Goal: Task Accomplishment & Management: Complete application form

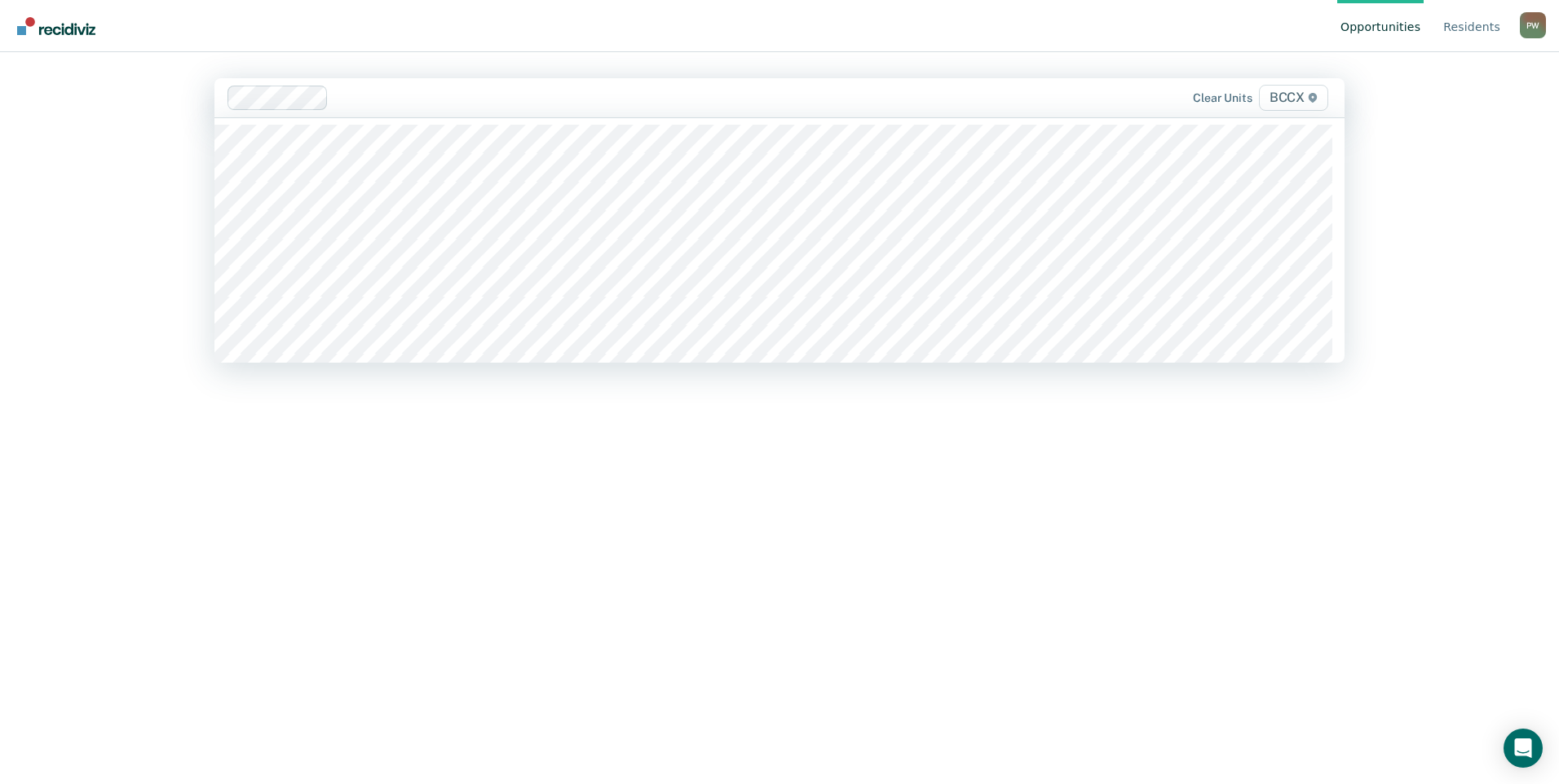
click at [354, 94] on div at bounding box center [667, 97] width 664 height 19
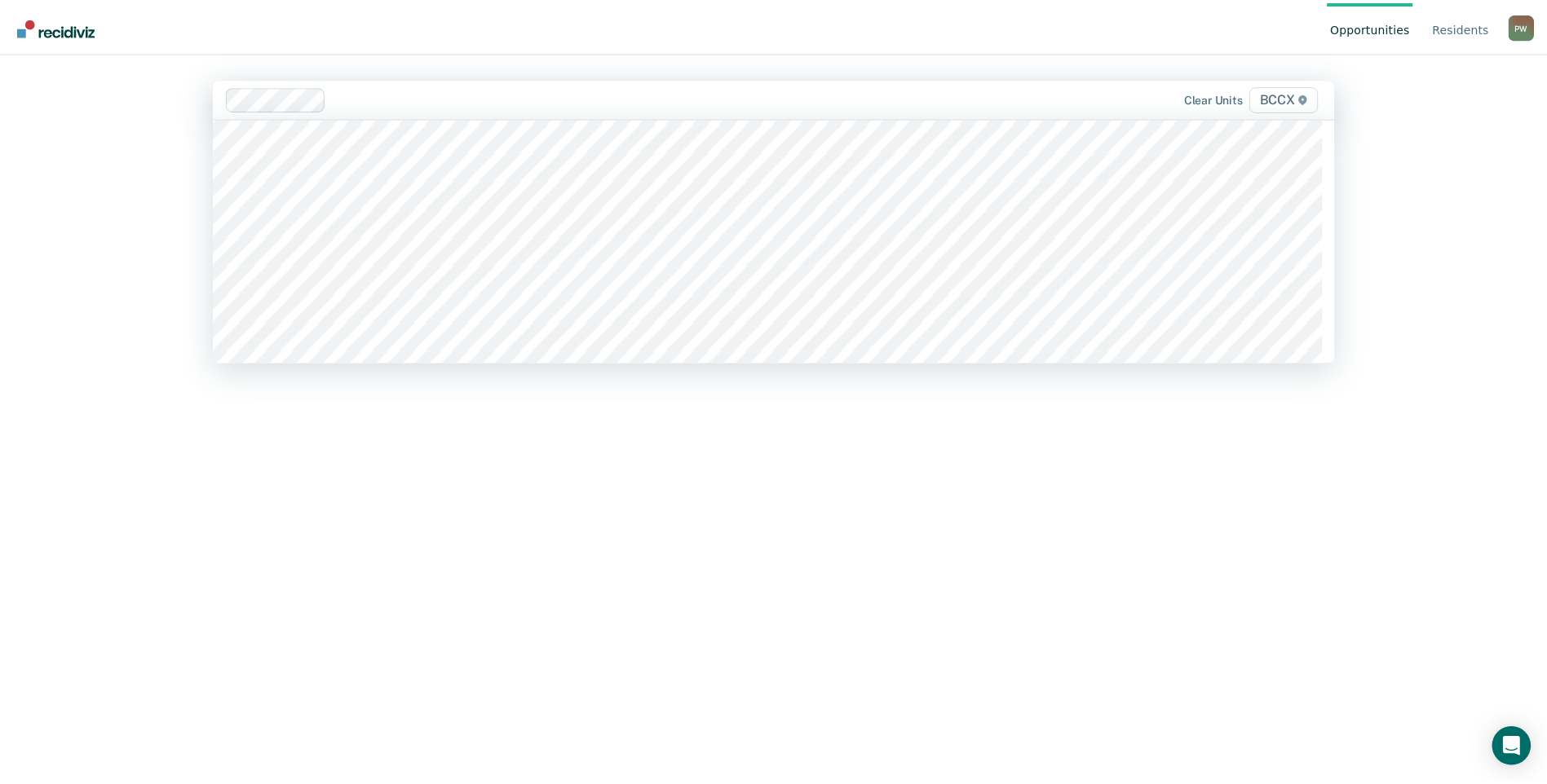
scroll to position [245, 0]
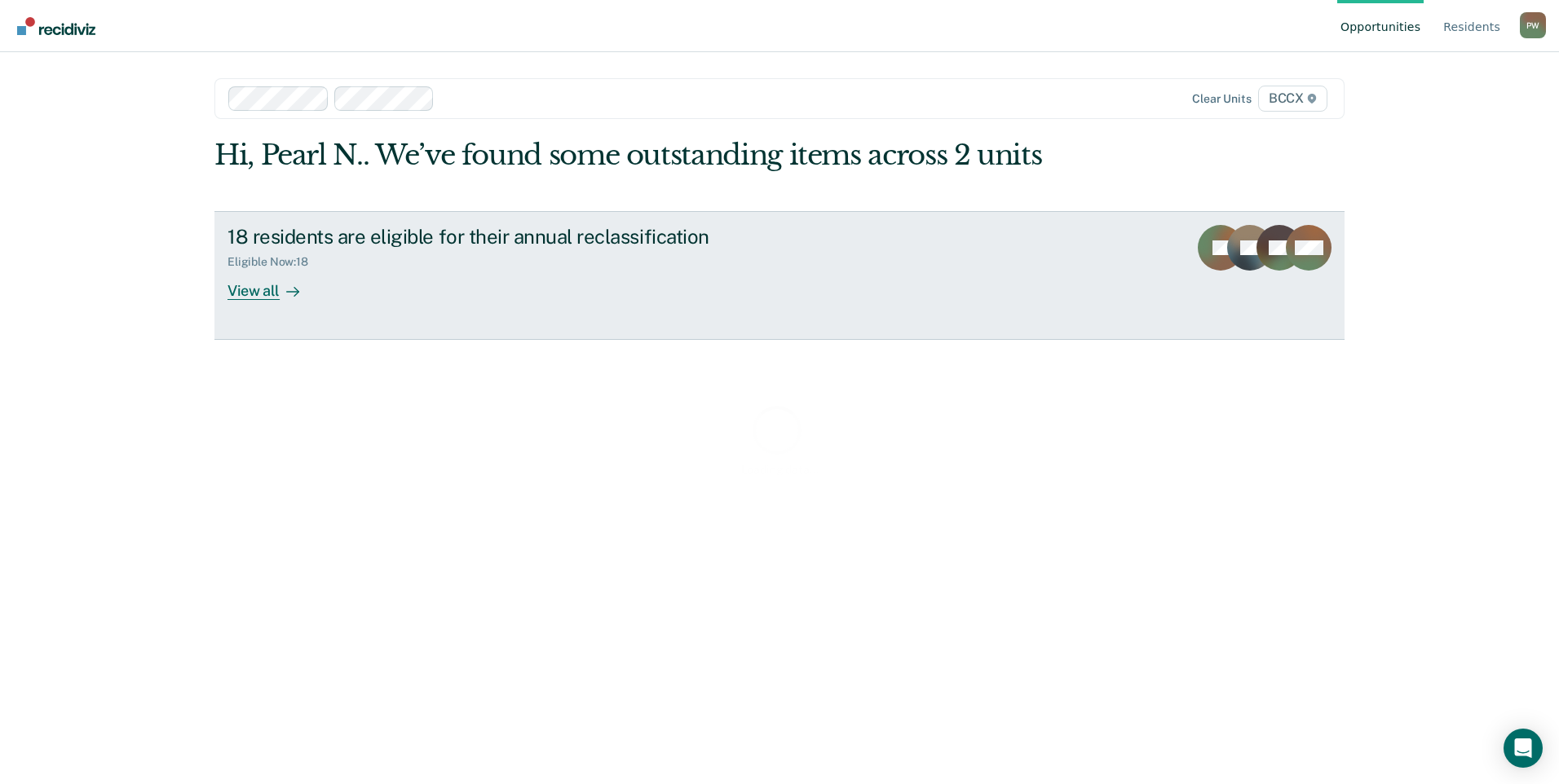
click at [380, 279] on div "18 residents are eligible for their annual reclassification Eligible Now : 18 V…" at bounding box center [533, 262] width 611 height 75
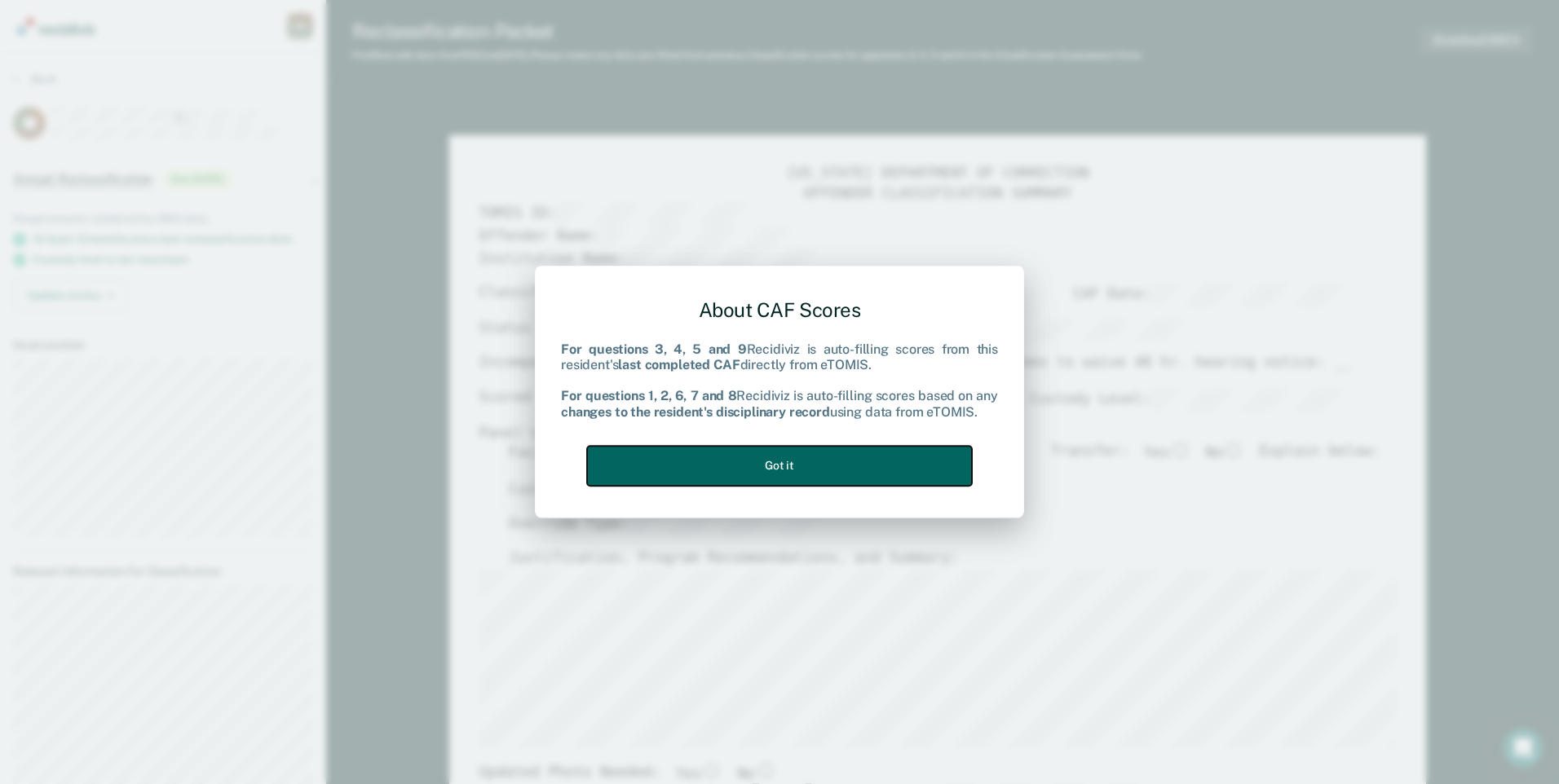
click at [863, 457] on button "Got it" at bounding box center [779, 466] width 385 height 40
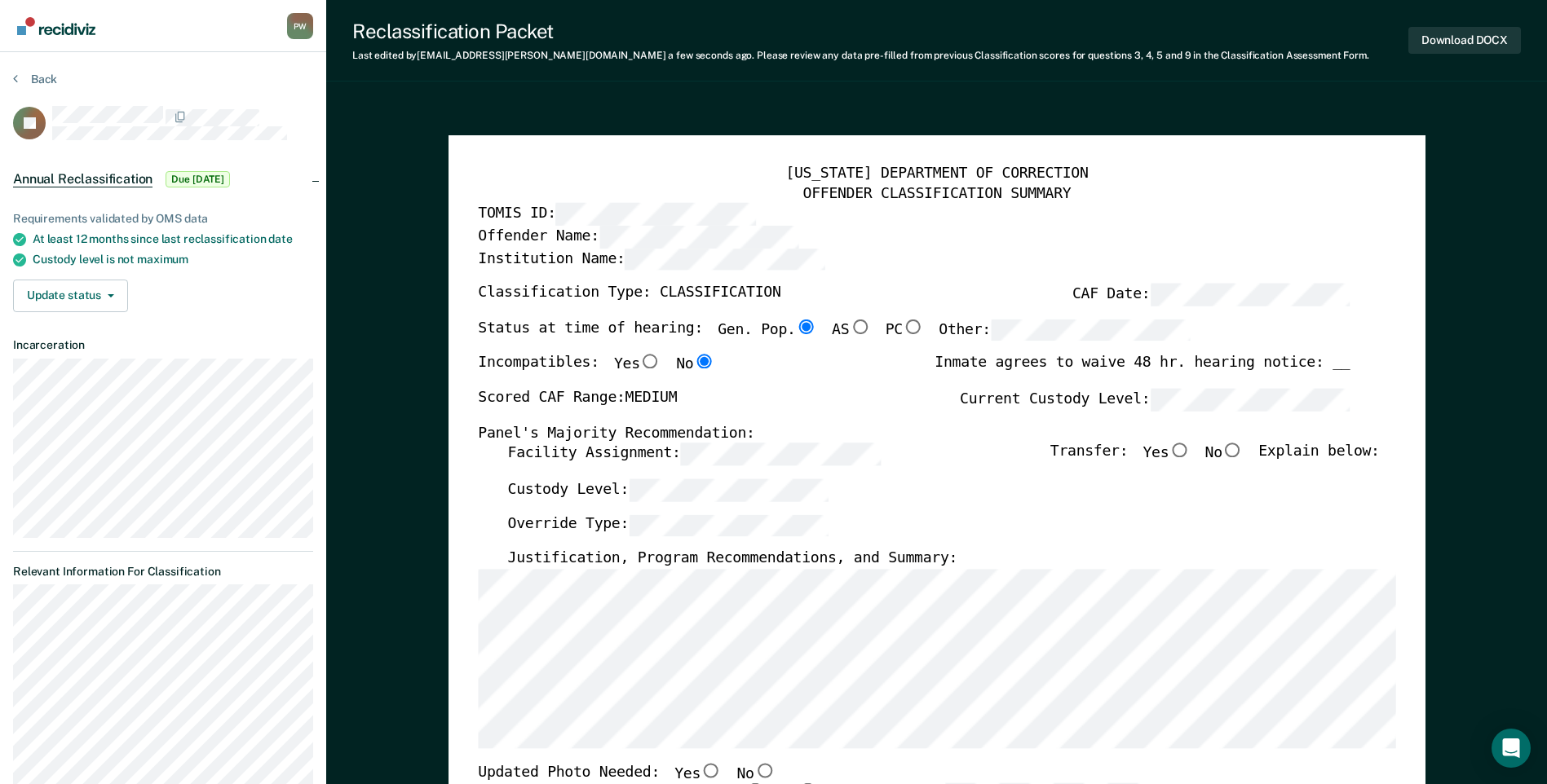
click at [1243, 449] on input "No" at bounding box center [1232, 450] width 21 height 15
type textarea "x"
radio input "true"
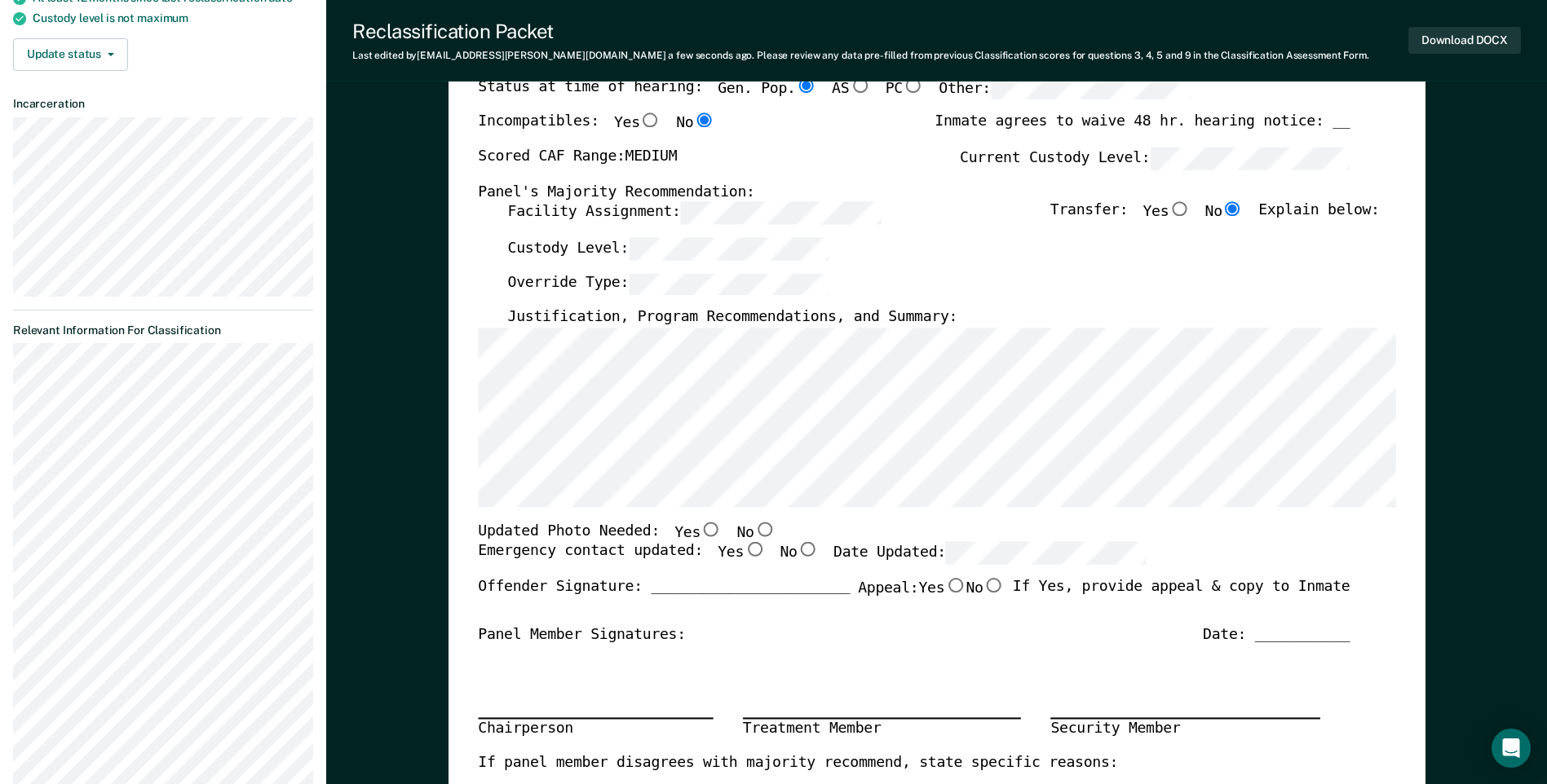
scroll to position [245, 0]
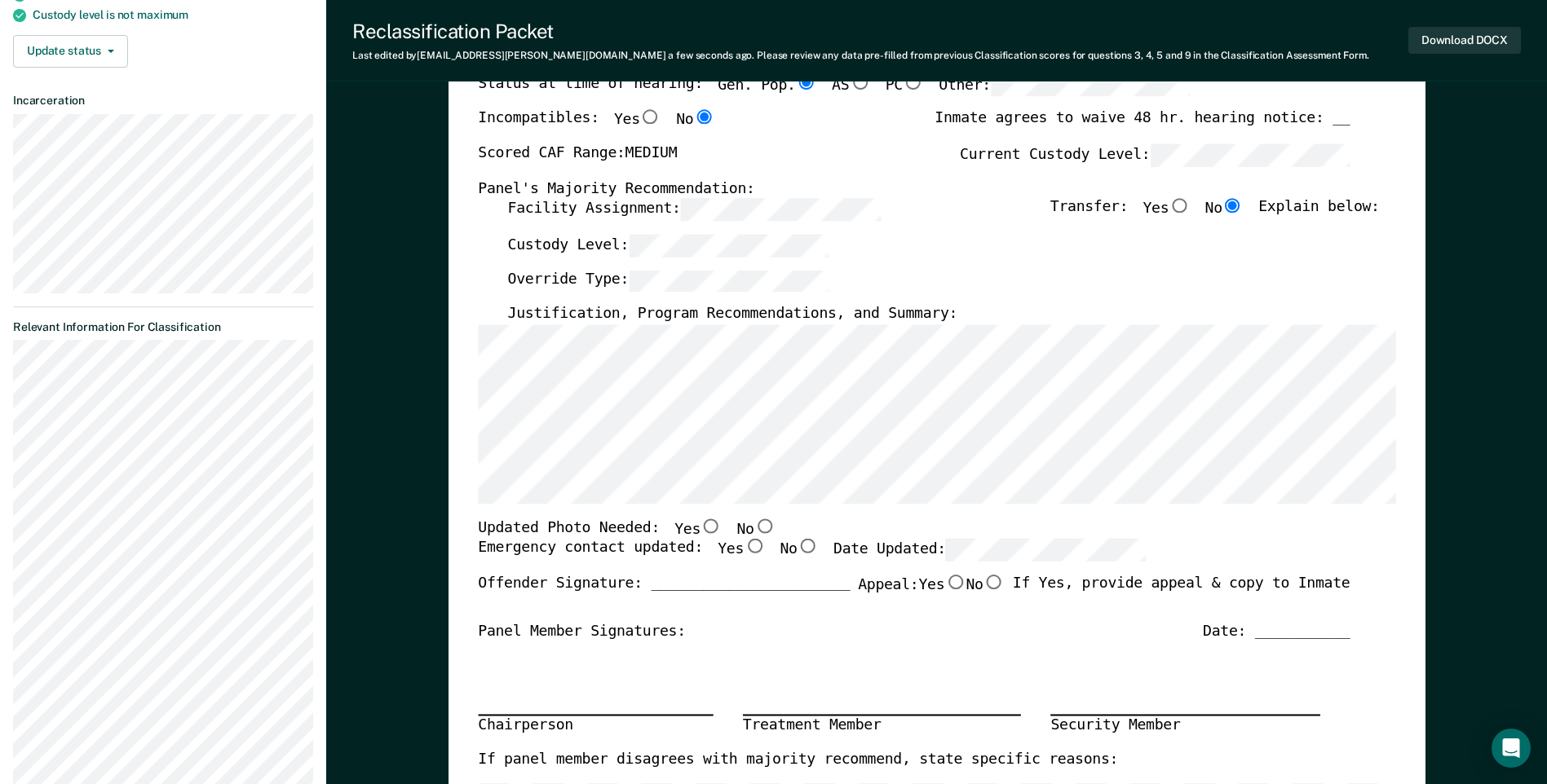
click at [754, 529] on input "No" at bounding box center [764, 526] width 21 height 15
type textarea "x"
radio input "true"
click at [744, 547] on input "Yes" at bounding box center [754, 547] width 21 height 15
type textarea "x"
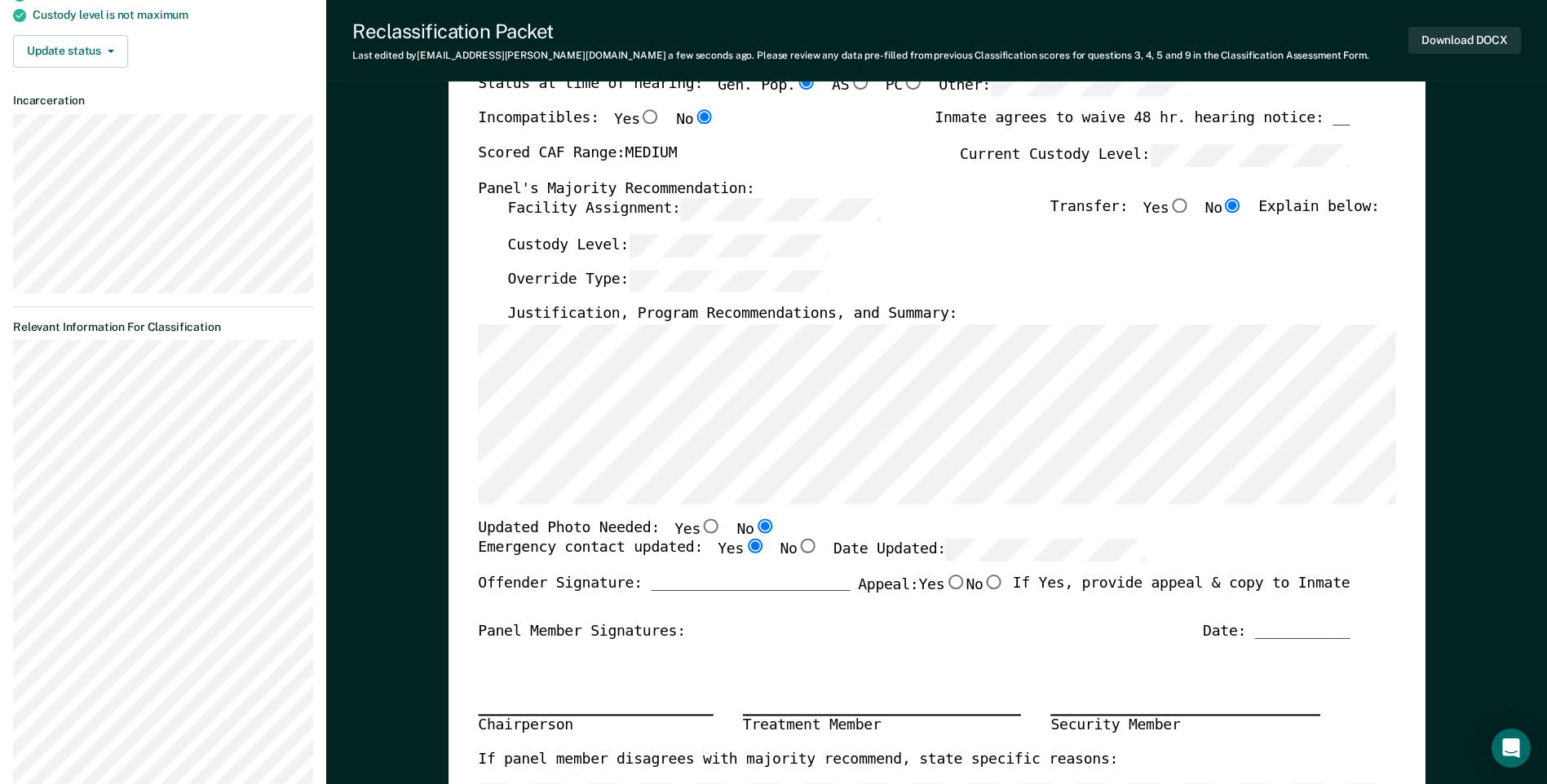
radio input "true"
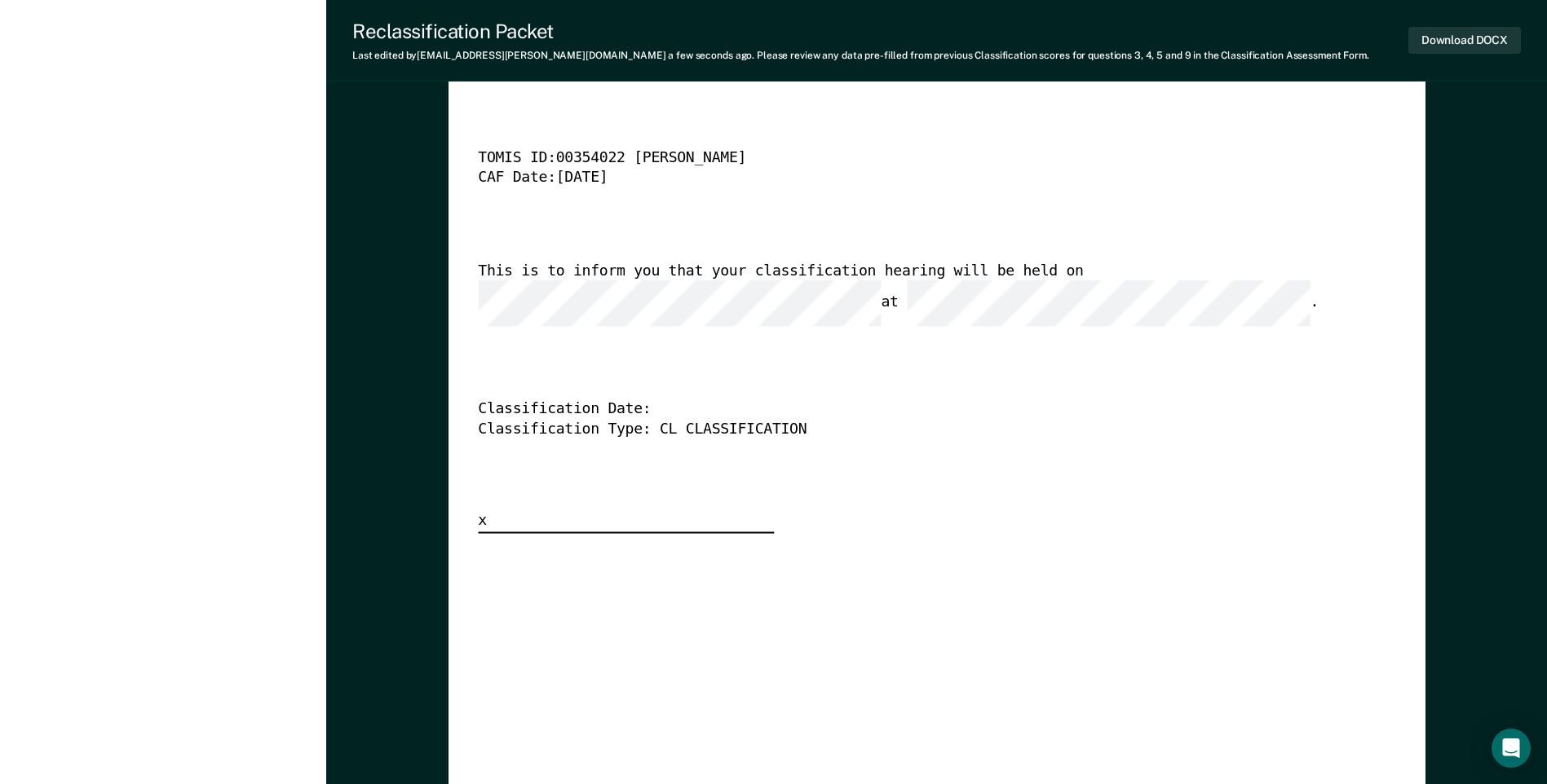
scroll to position [3978, 0]
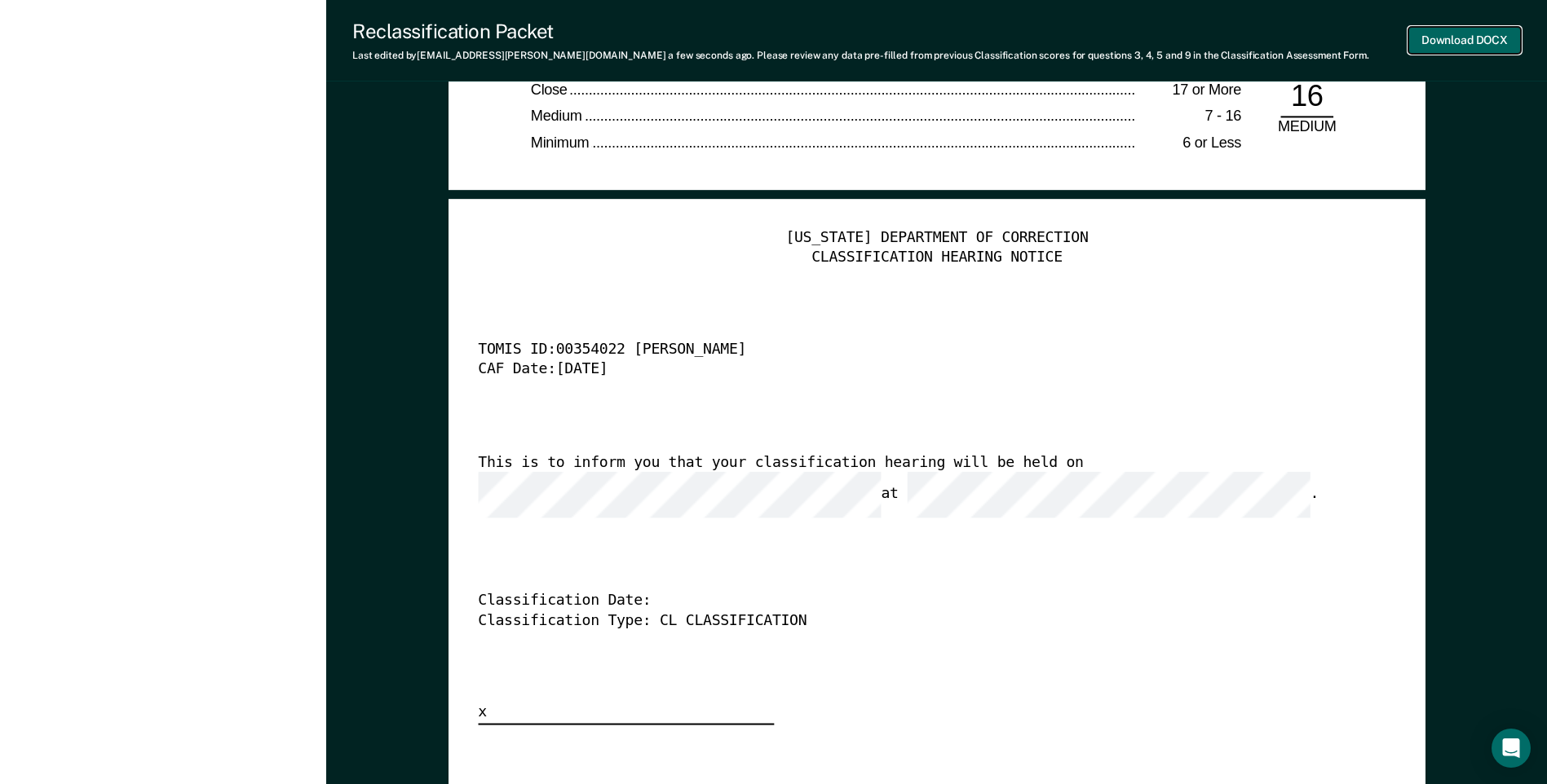
click at [1455, 41] on button "Download DOCX" at bounding box center [1464, 41] width 112 height 27
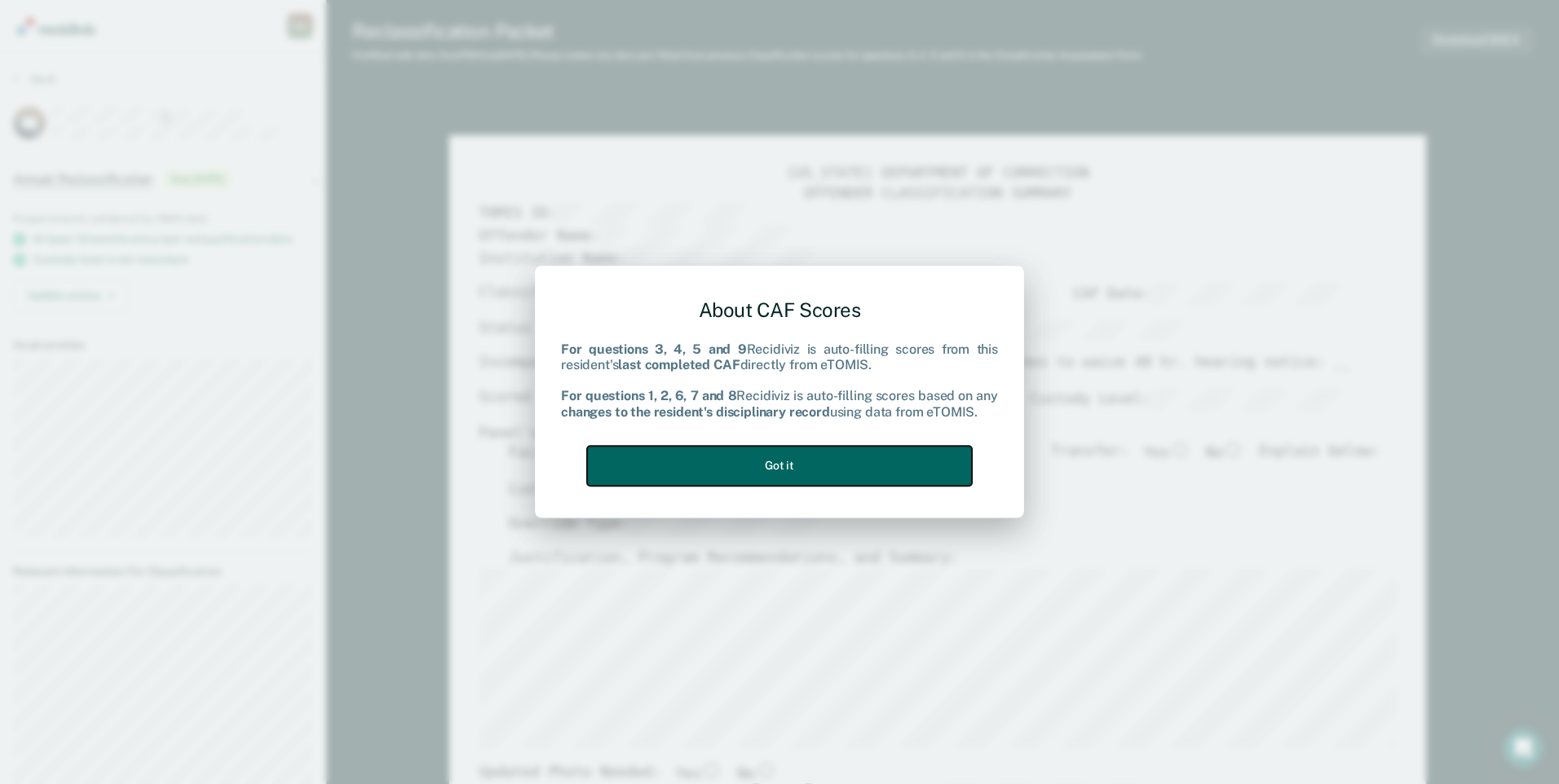
click at [879, 460] on button "Got it" at bounding box center [779, 466] width 385 height 40
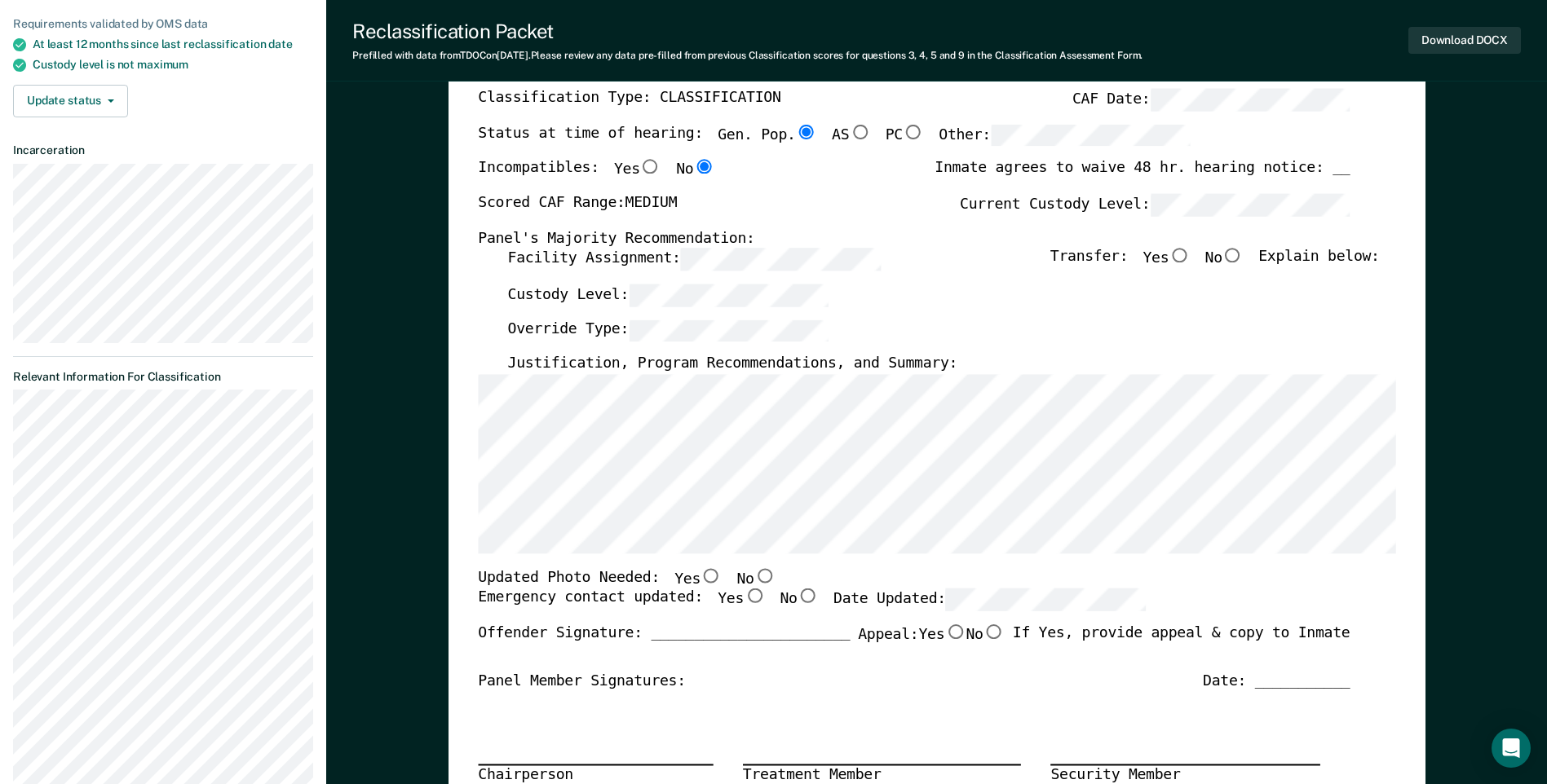
scroll to position [189, 0]
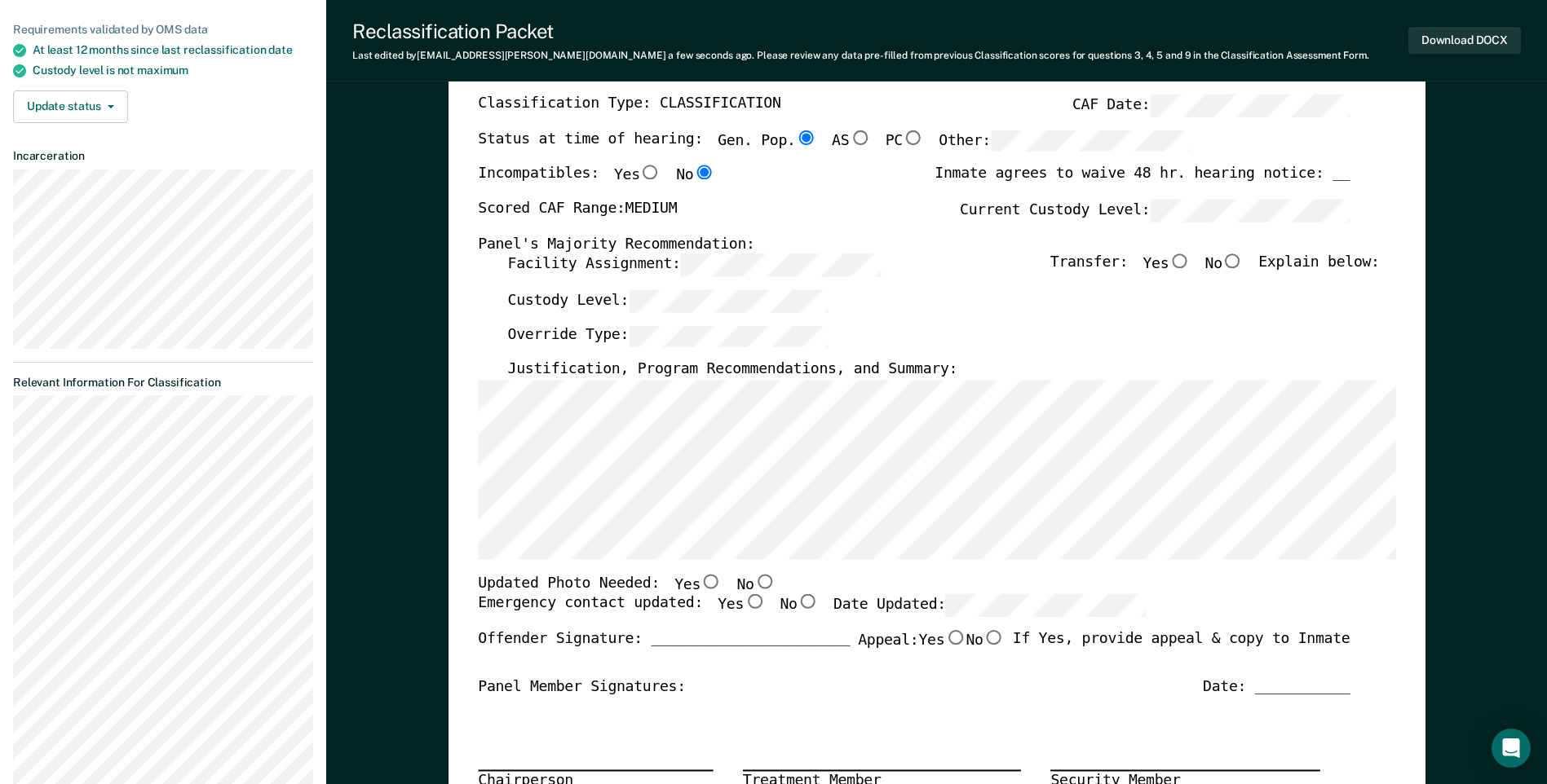
click at [754, 581] on input "No" at bounding box center [764, 581] width 21 height 15
type textarea "x"
radio input "true"
click at [744, 601] on input "Yes" at bounding box center [754, 602] width 21 height 15
type textarea "x"
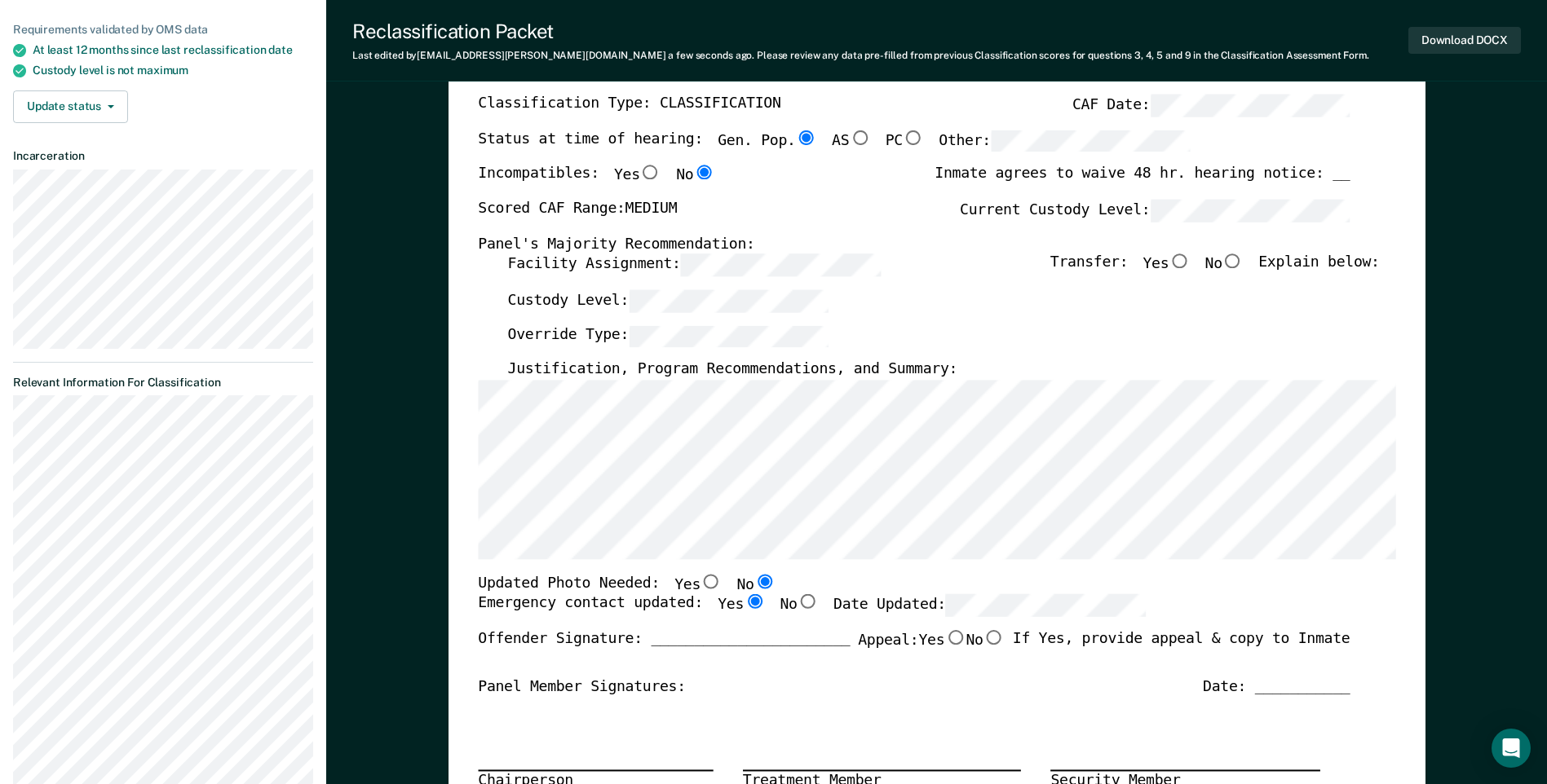
radio input "true"
click at [1243, 266] on input "No" at bounding box center [1232, 262] width 21 height 15
type textarea "x"
radio input "true"
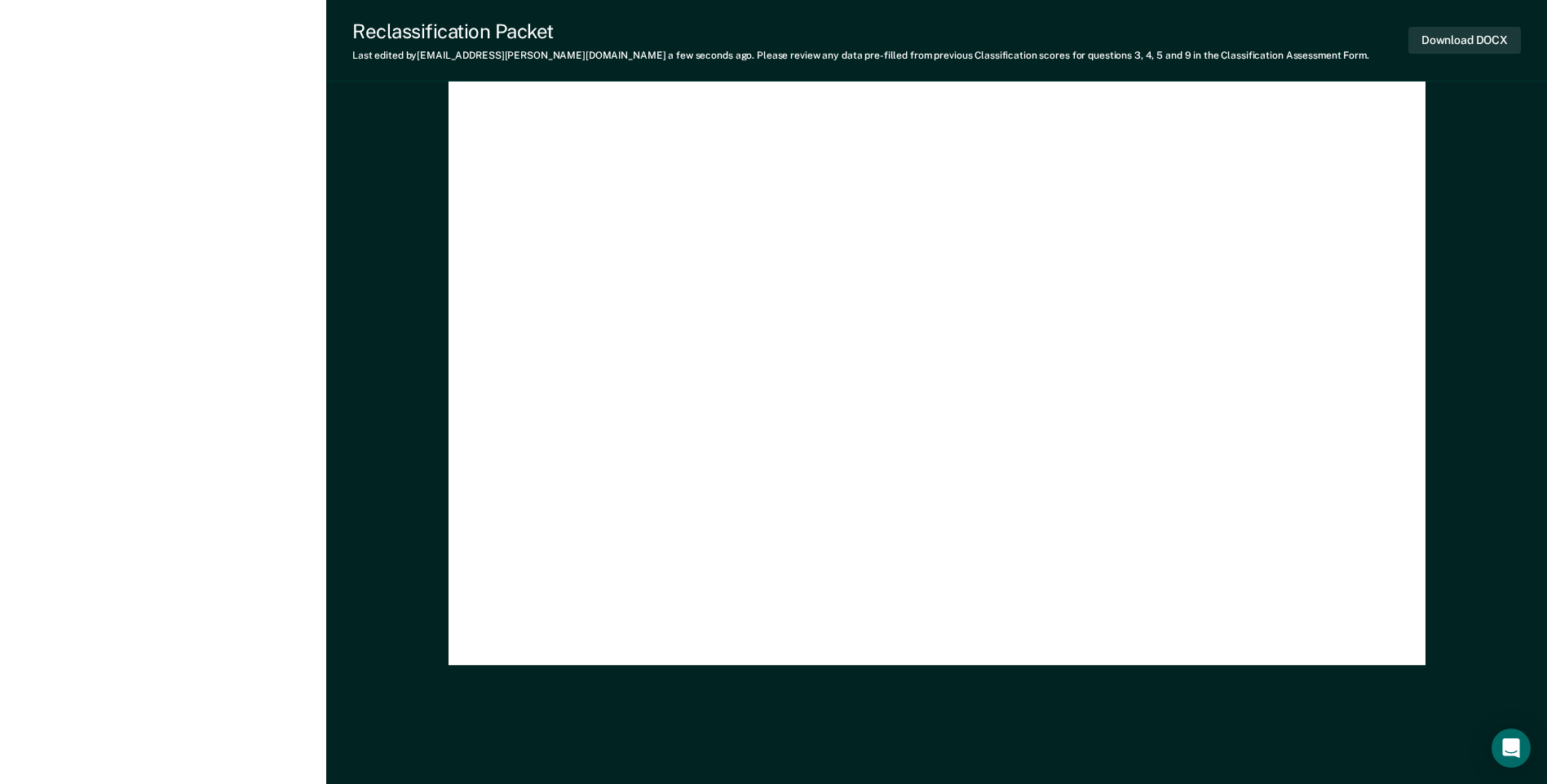
scroll to position [4793, 0]
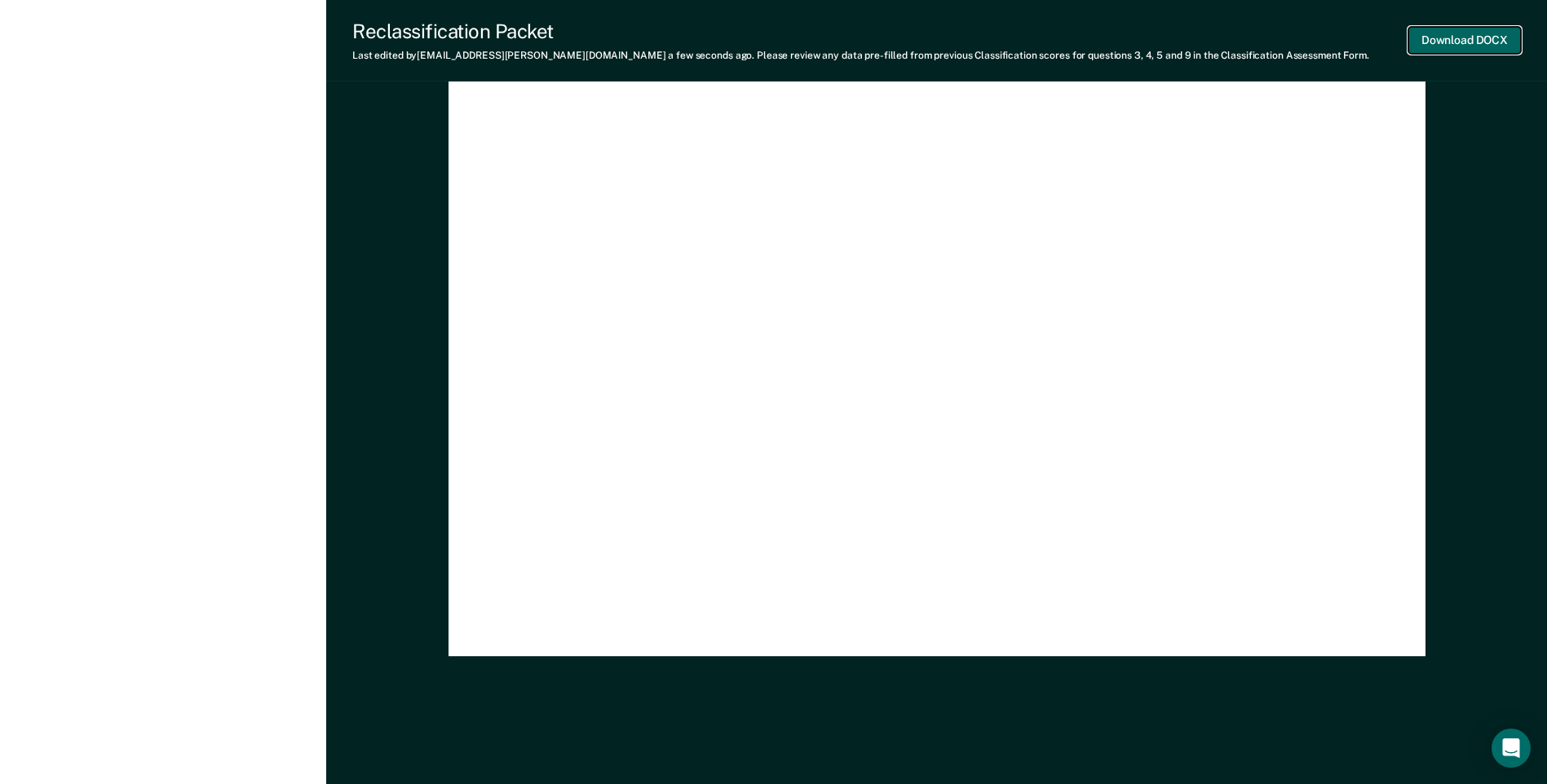
click at [1484, 33] on button "Download DOCX" at bounding box center [1464, 41] width 112 height 27
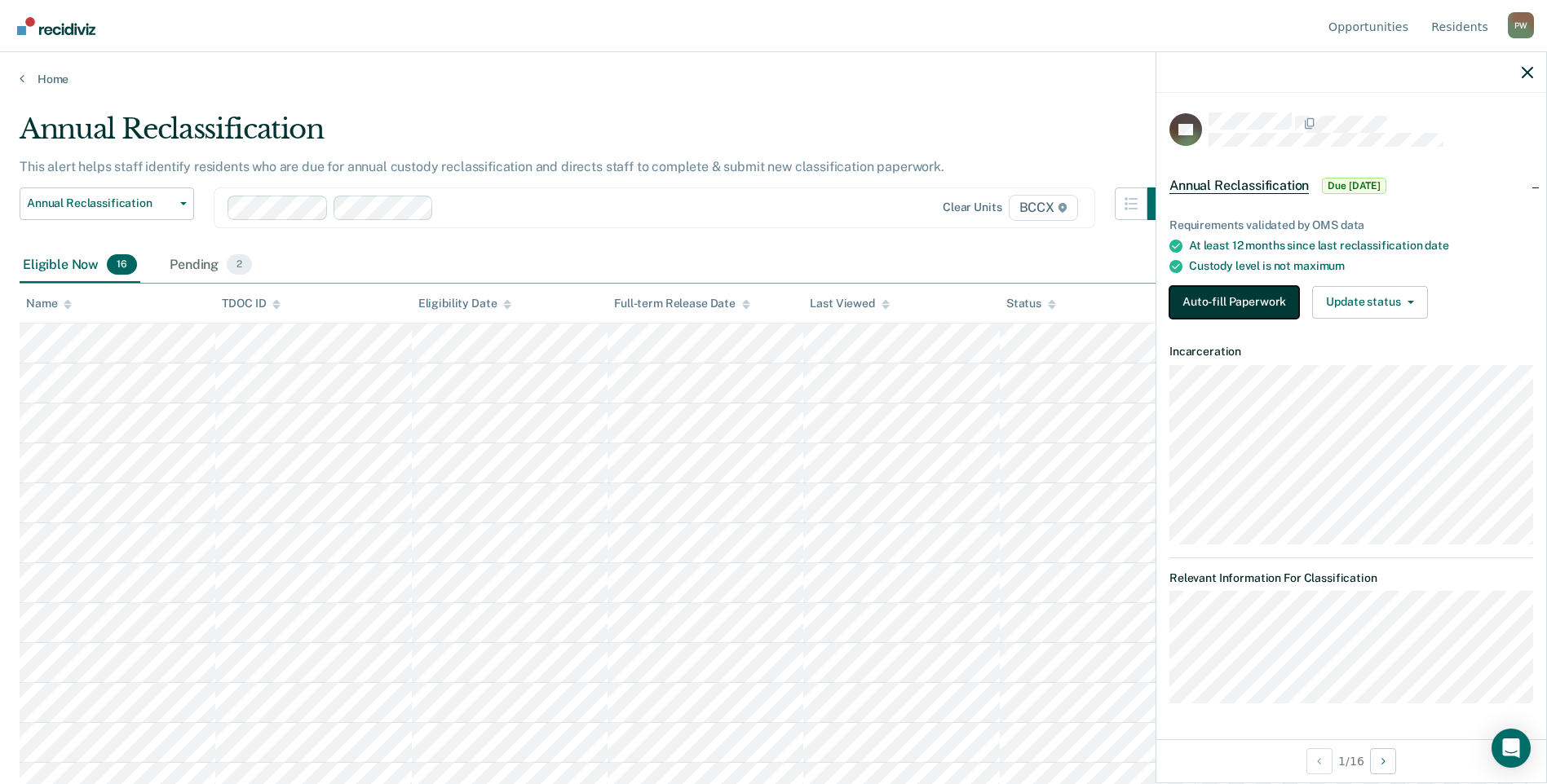
click at [1249, 296] on button "Auto-fill Paperwork" at bounding box center [1233, 303] width 130 height 33
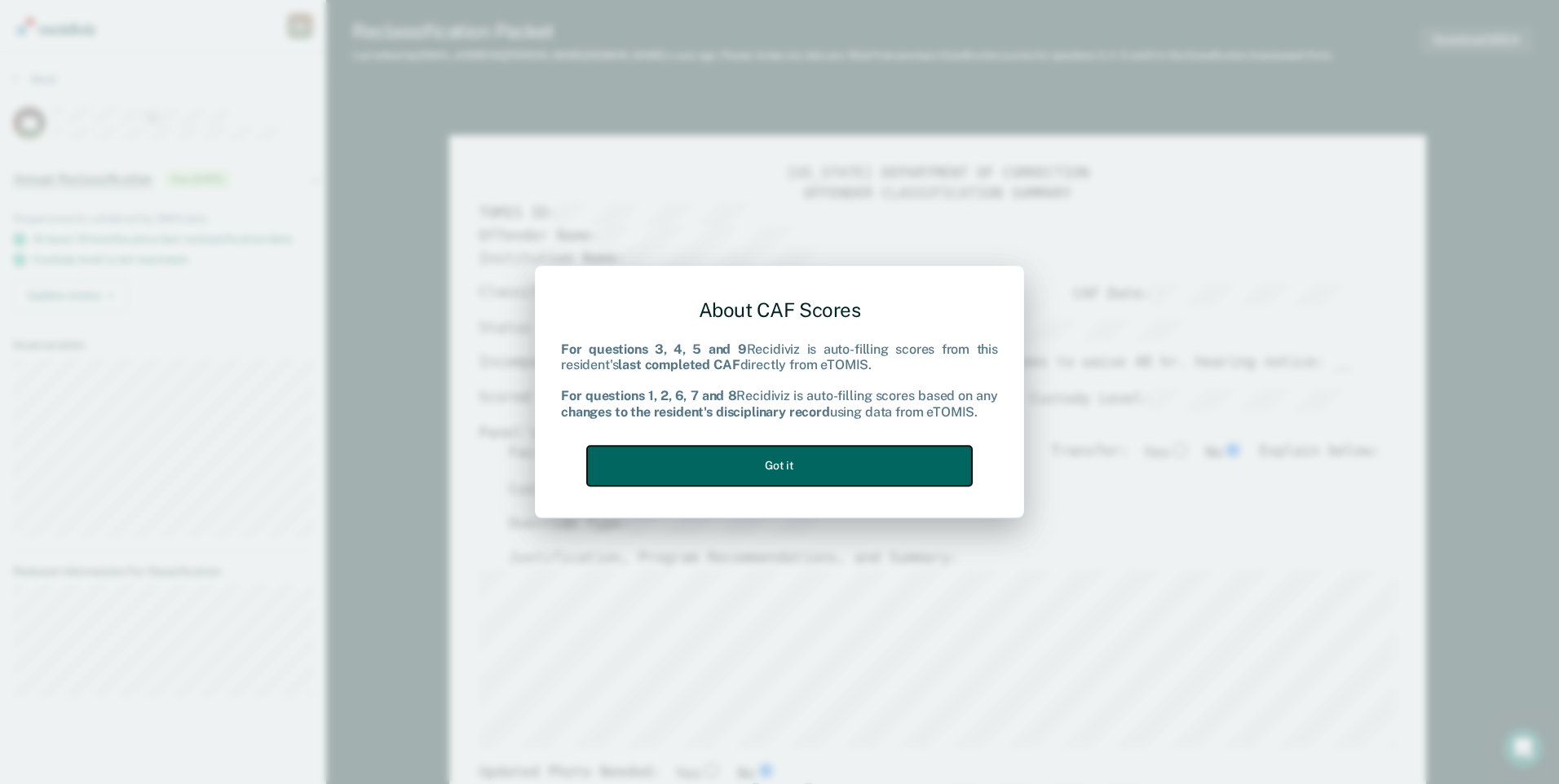
click at [765, 466] on button "Got it" at bounding box center [779, 466] width 385 height 40
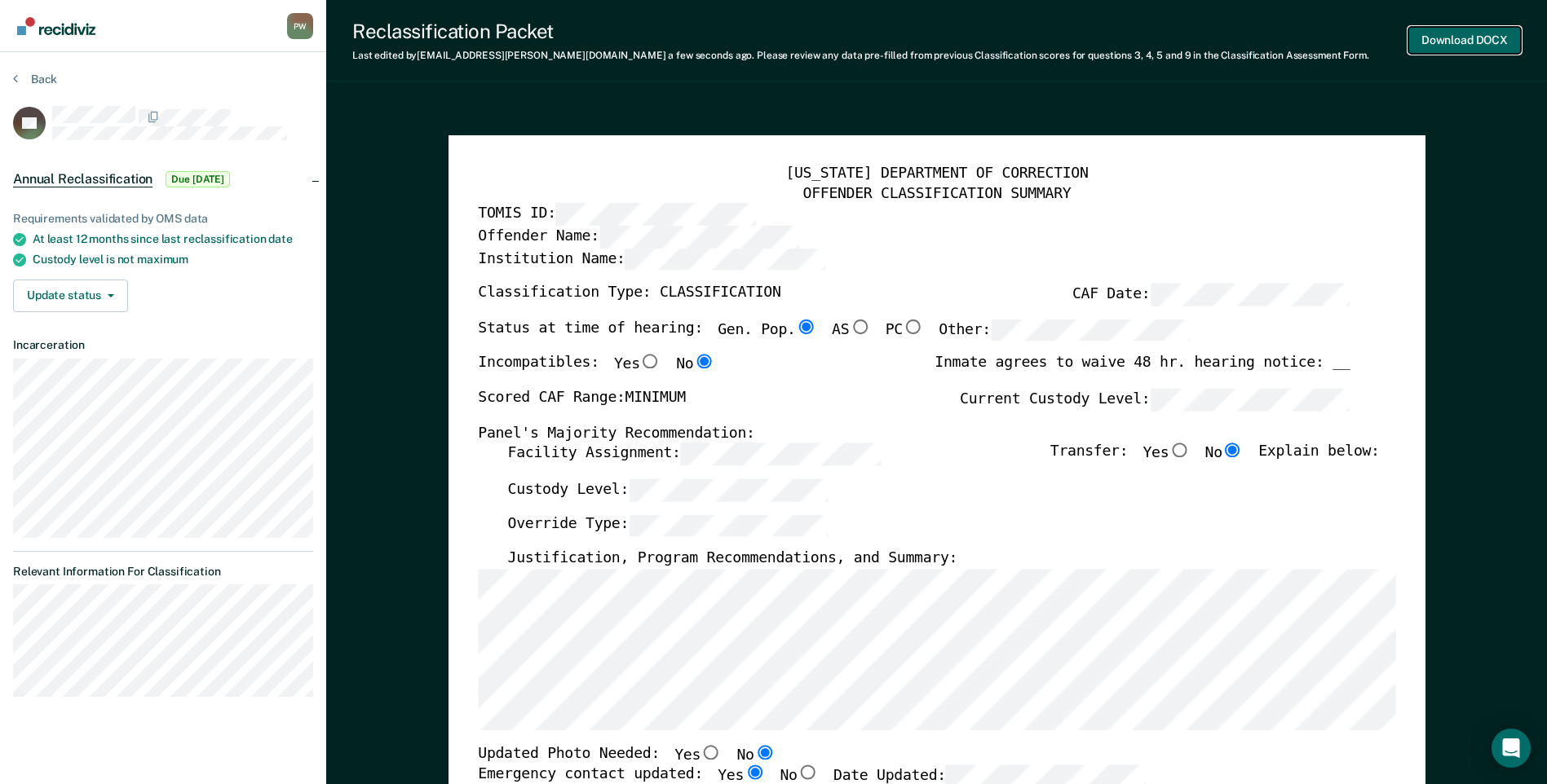
click at [1458, 32] on button "Download DOCX" at bounding box center [1464, 41] width 112 height 27
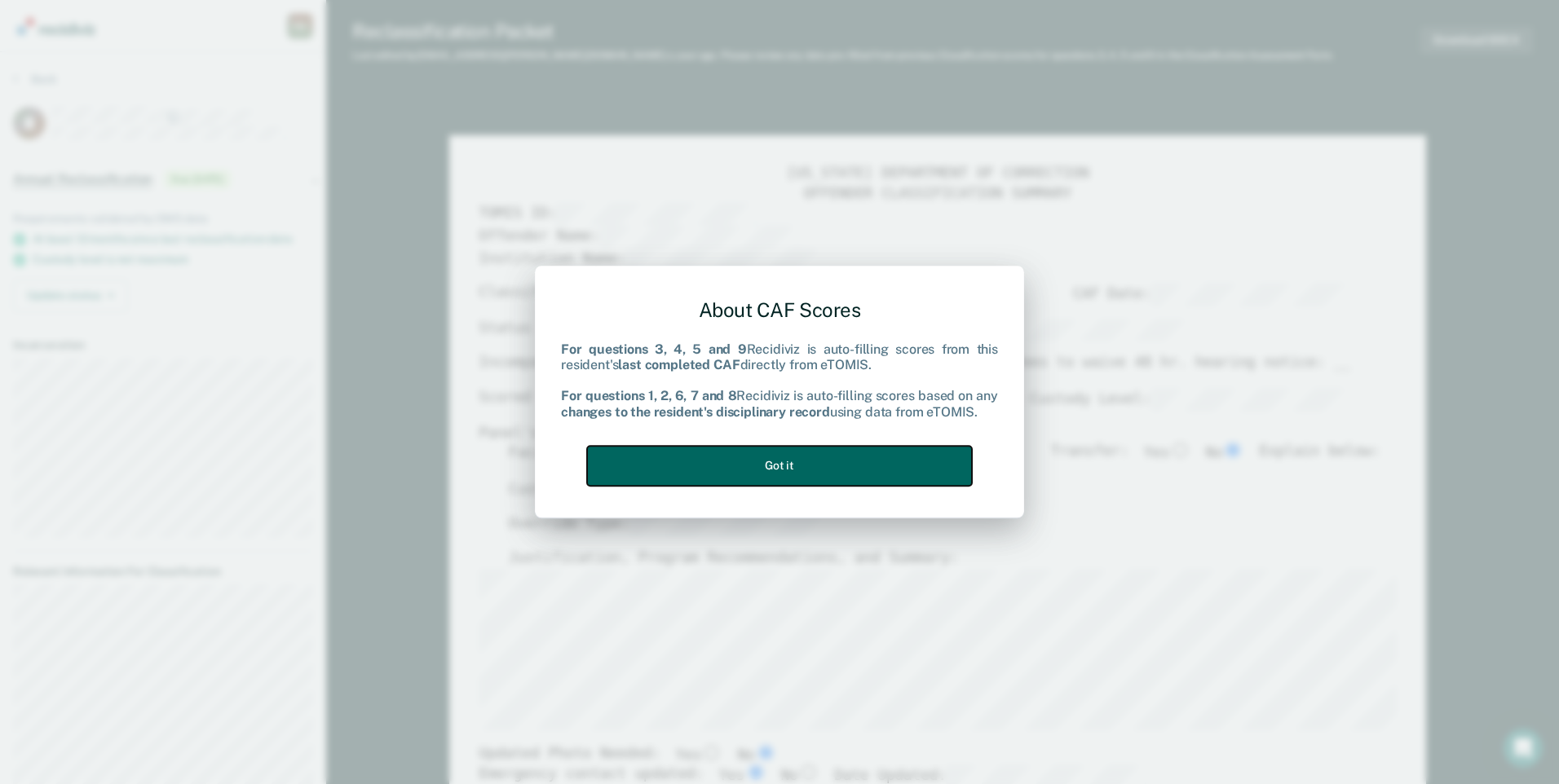
click at [826, 461] on button "Got it" at bounding box center [779, 466] width 385 height 40
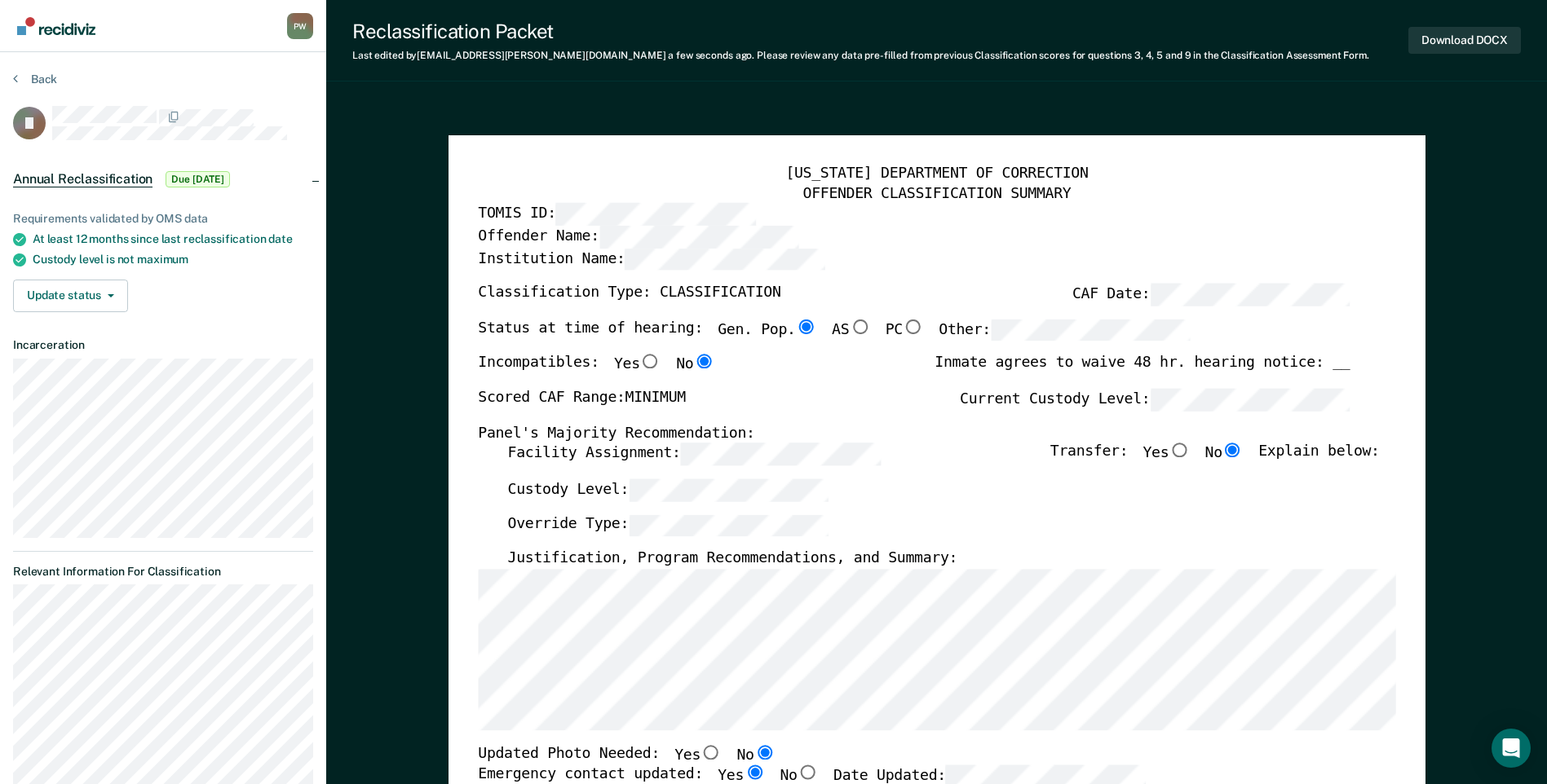
click at [1322, 508] on div "Custody Level:" at bounding box center [942, 498] width 871 height 36
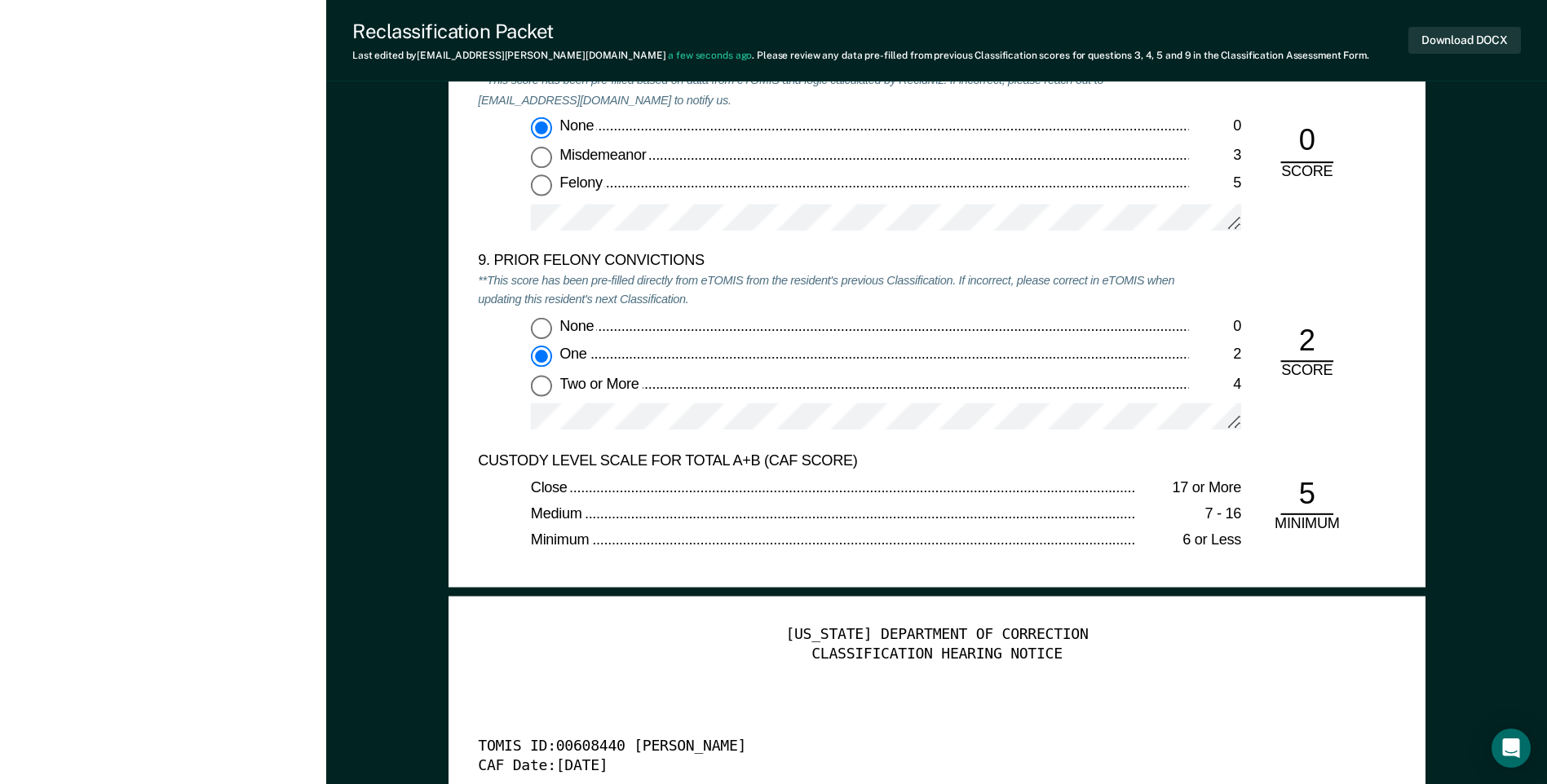
scroll to position [3504, 0]
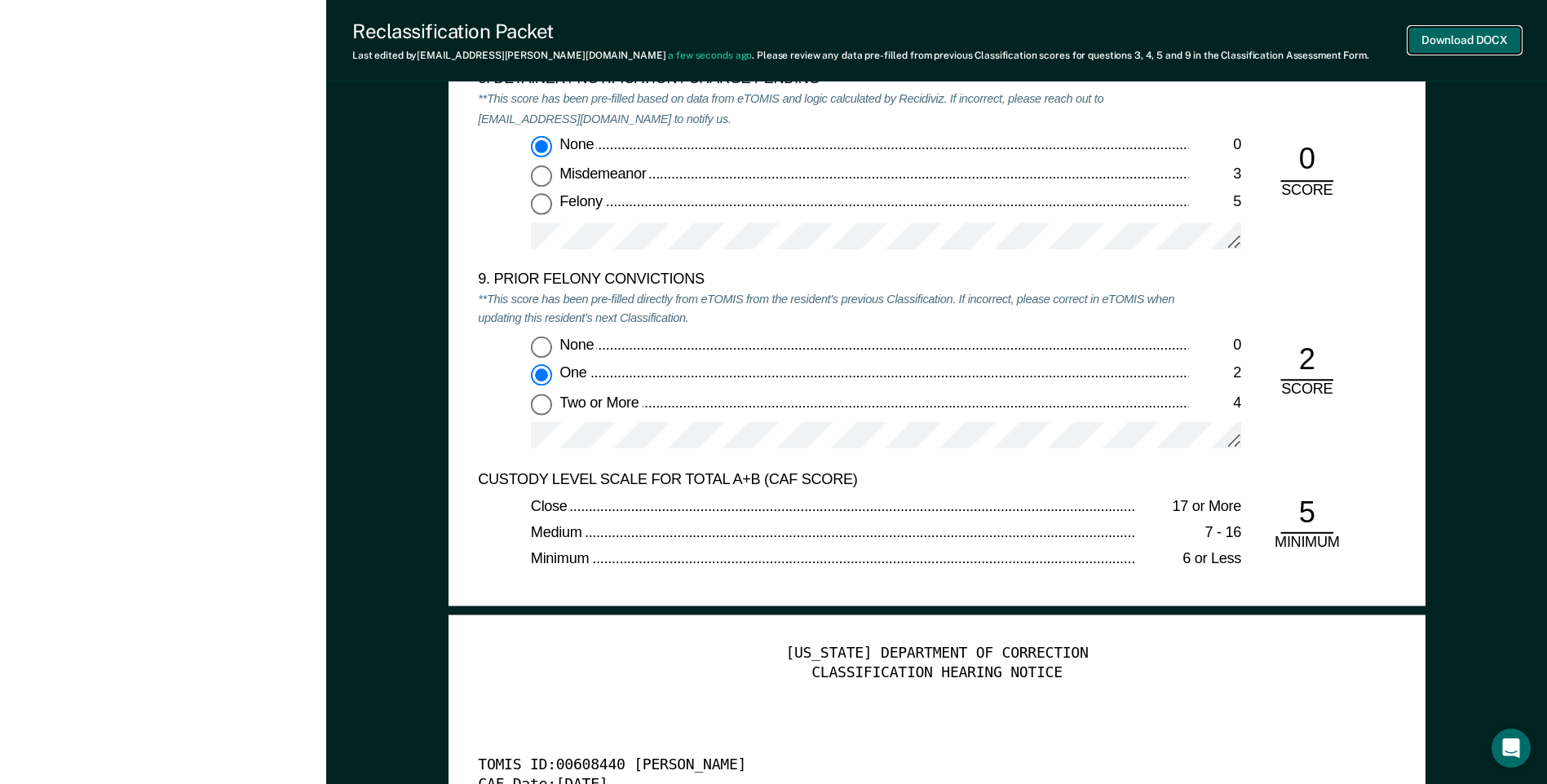
click at [1425, 34] on button "Download DOCX" at bounding box center [1464, 41] width 112 height 27
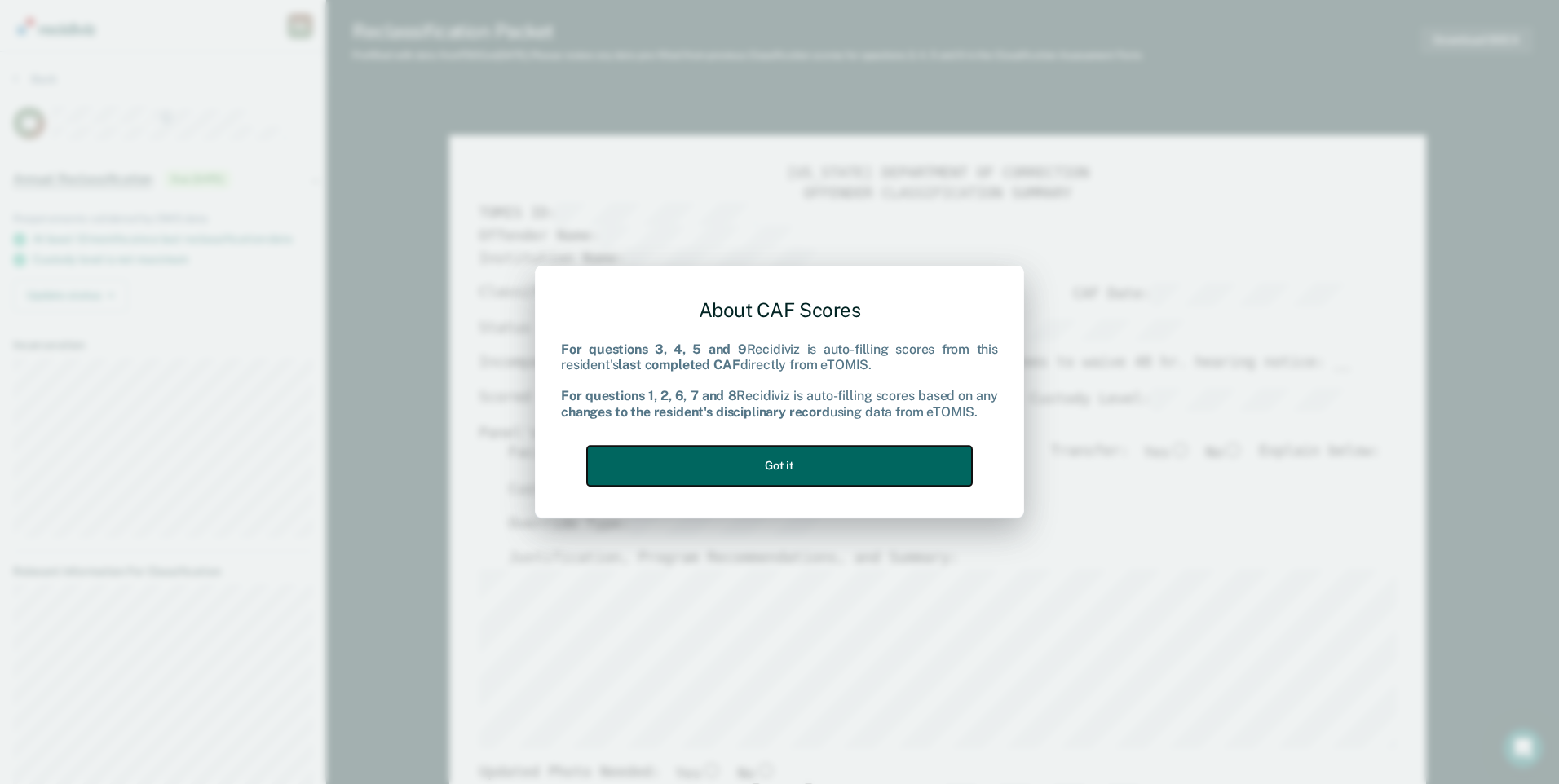
click at [826, 474] on button "Got it" at bounding box center [779, 466] width 385 height 40
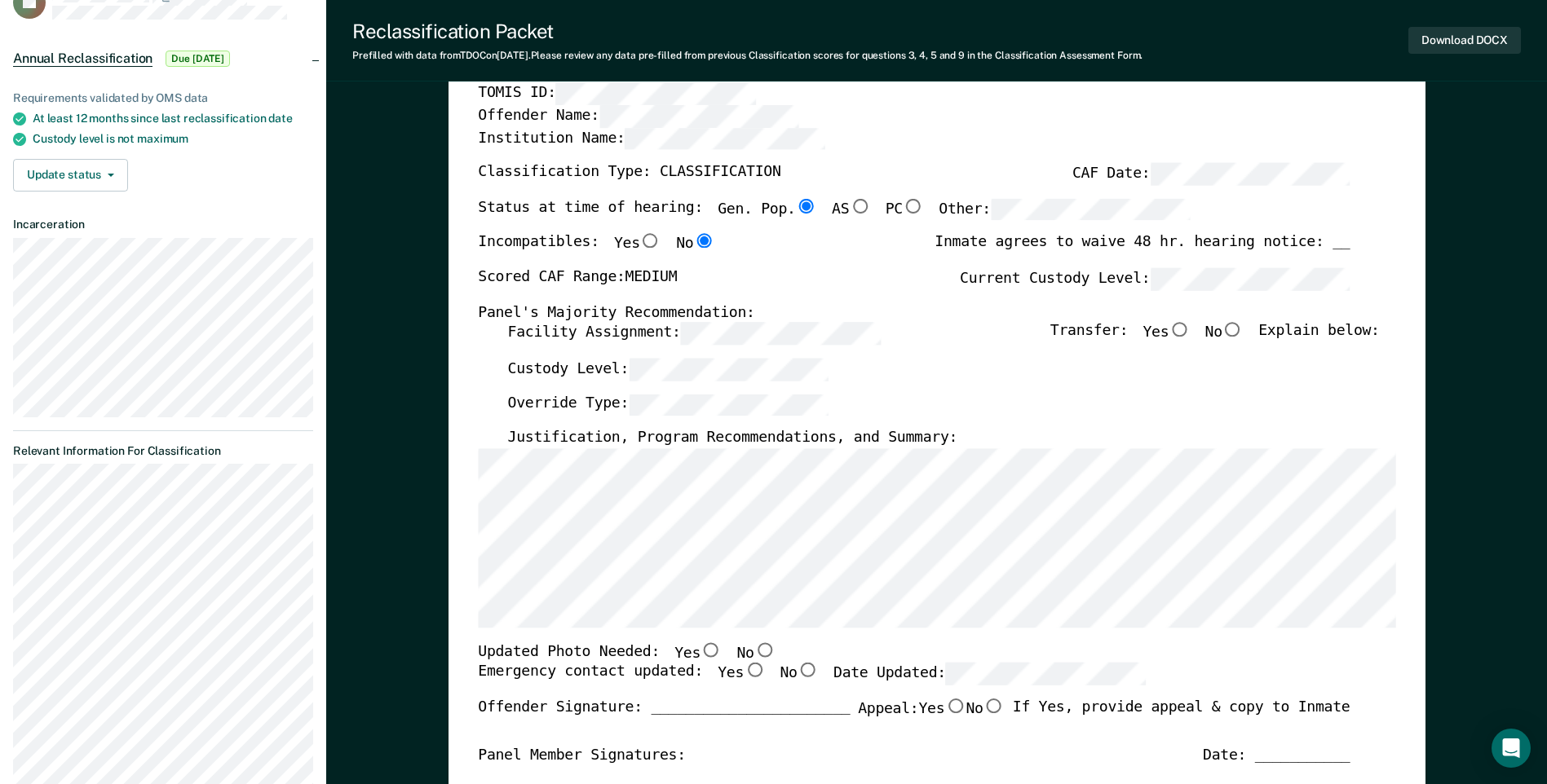
scroll to position [72, 0]
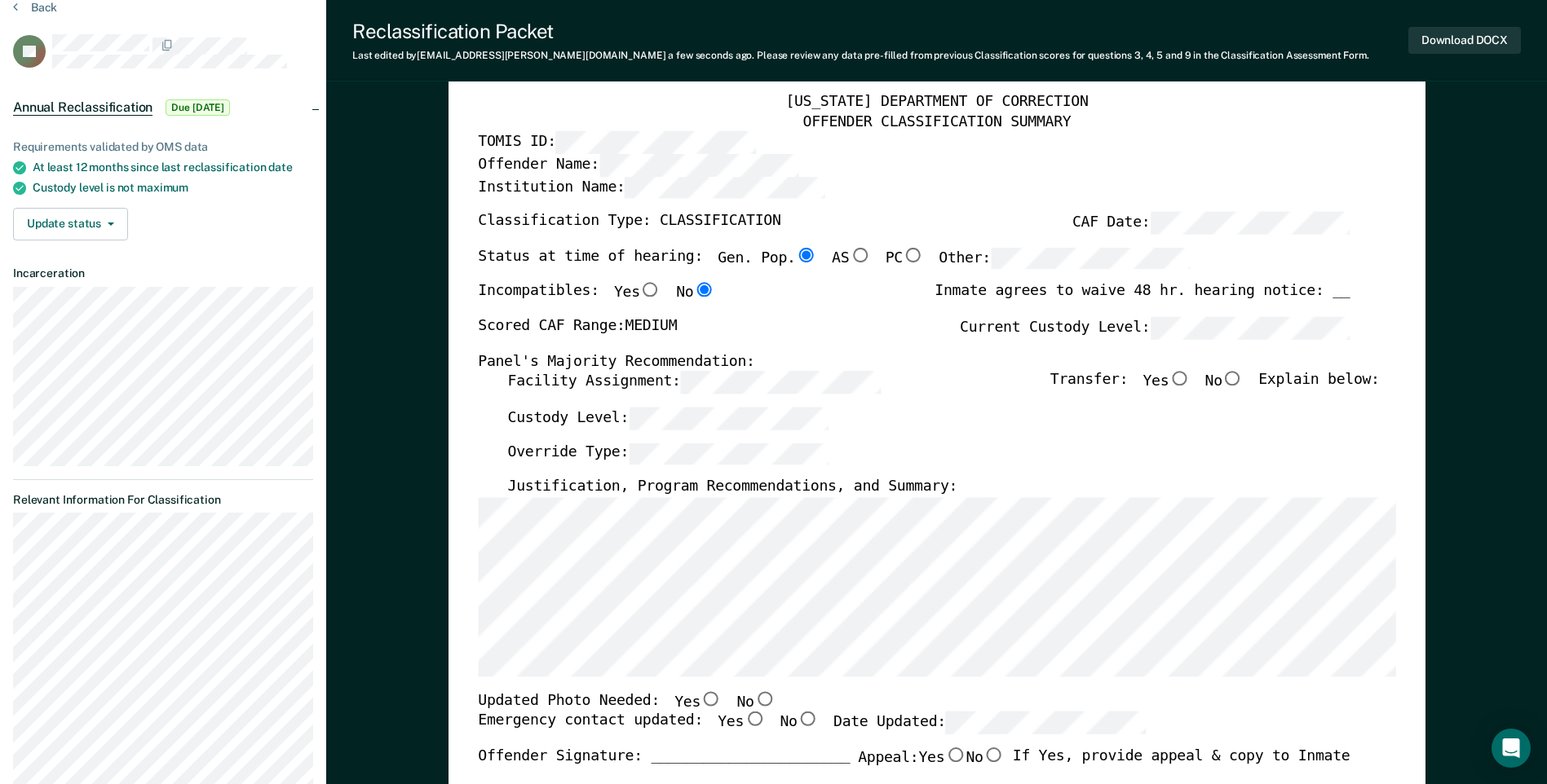
click at [754, 700] on input "No" at bounding box center [764, 698] width 21 height 15
type textarea "x"
radio input "true"
click at [744, 723] on input "Yes" at bounding box center [754, 720] width 21 height 15
type textarea "x"
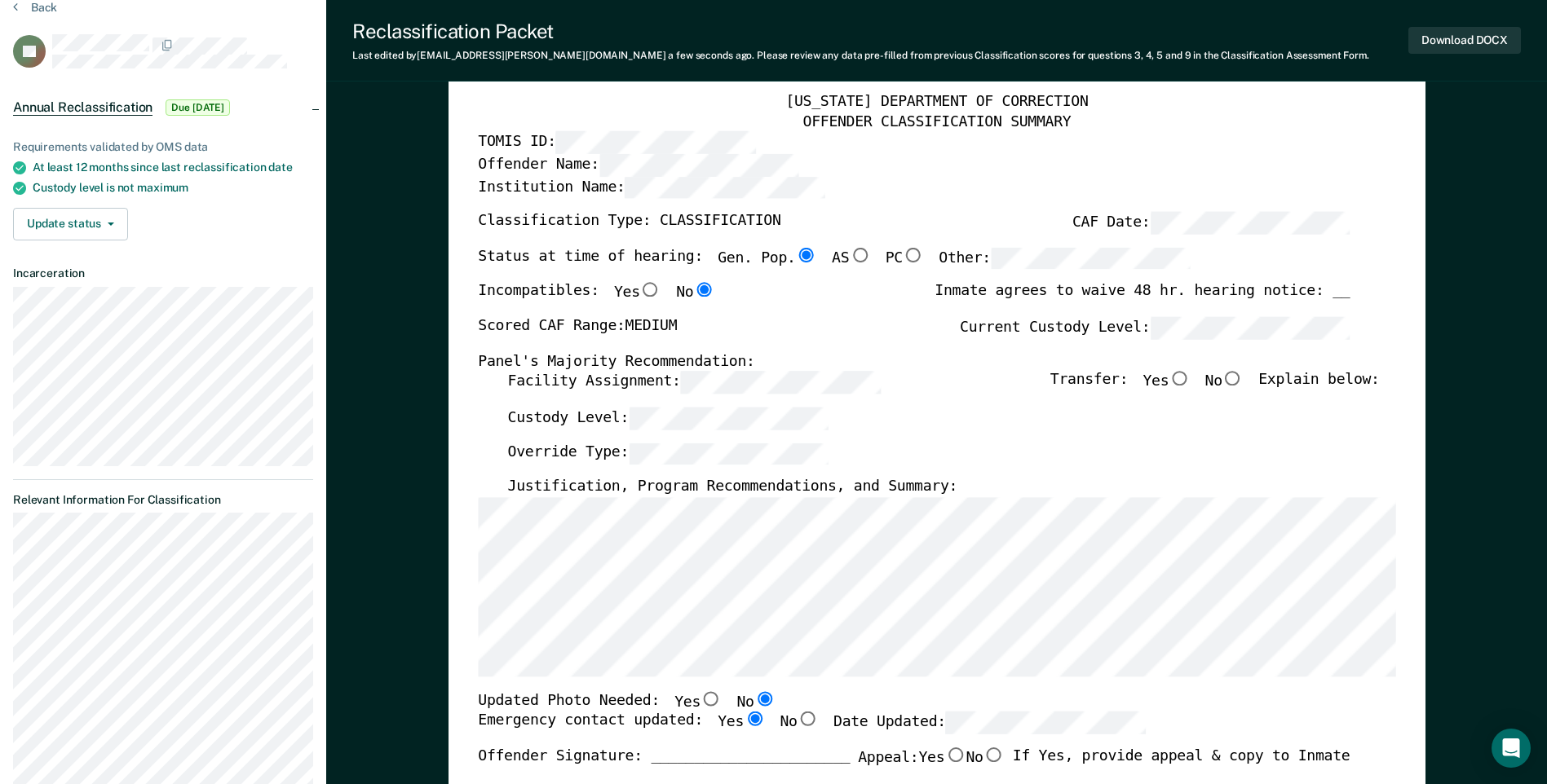
radio input "true"
click at [1243, 383] on input "No" at bounding box center [1232, 379] width 21 height 15
type textarea "x"
radio input "true"
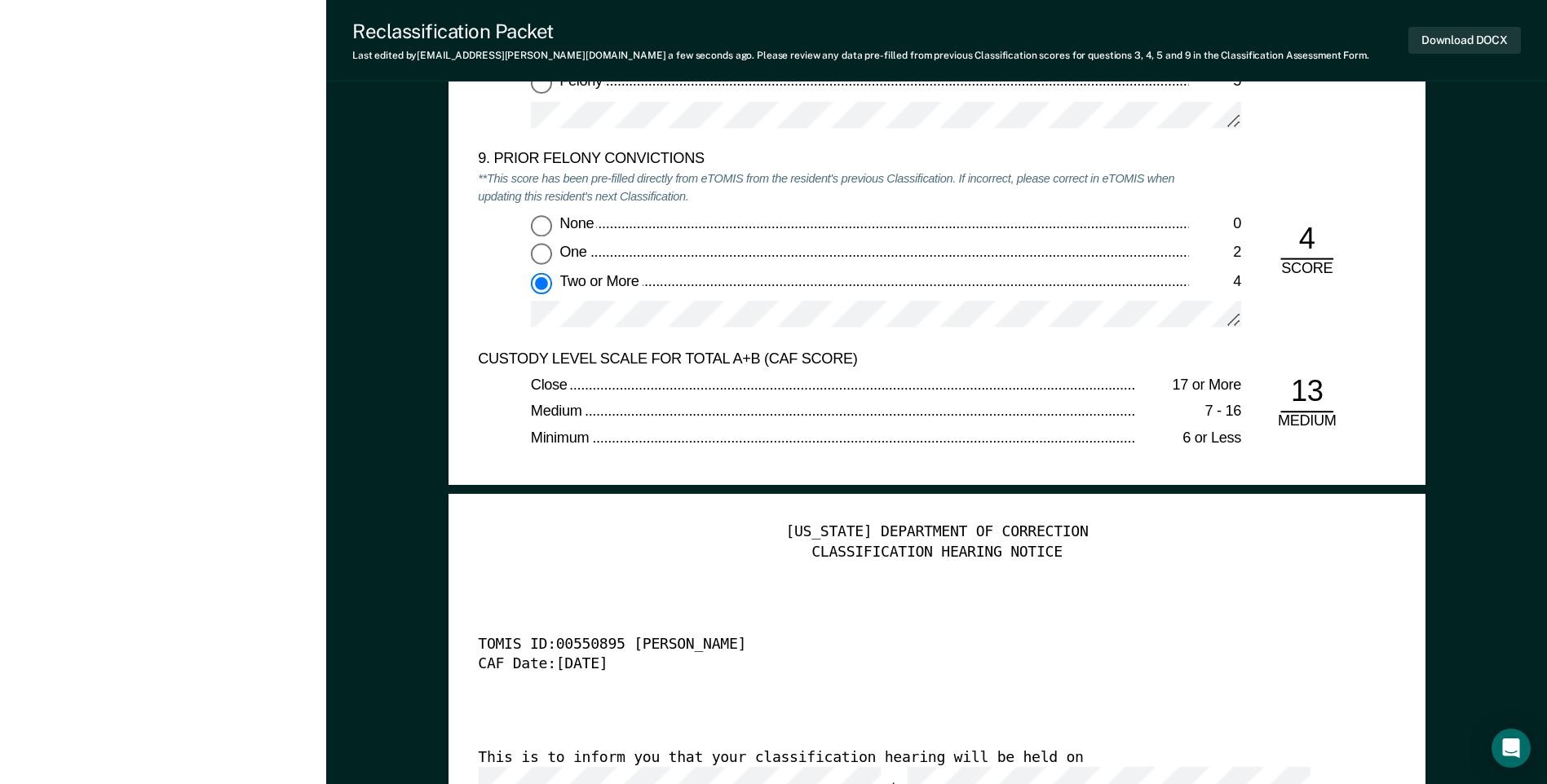
scroll to position [3983, 0]
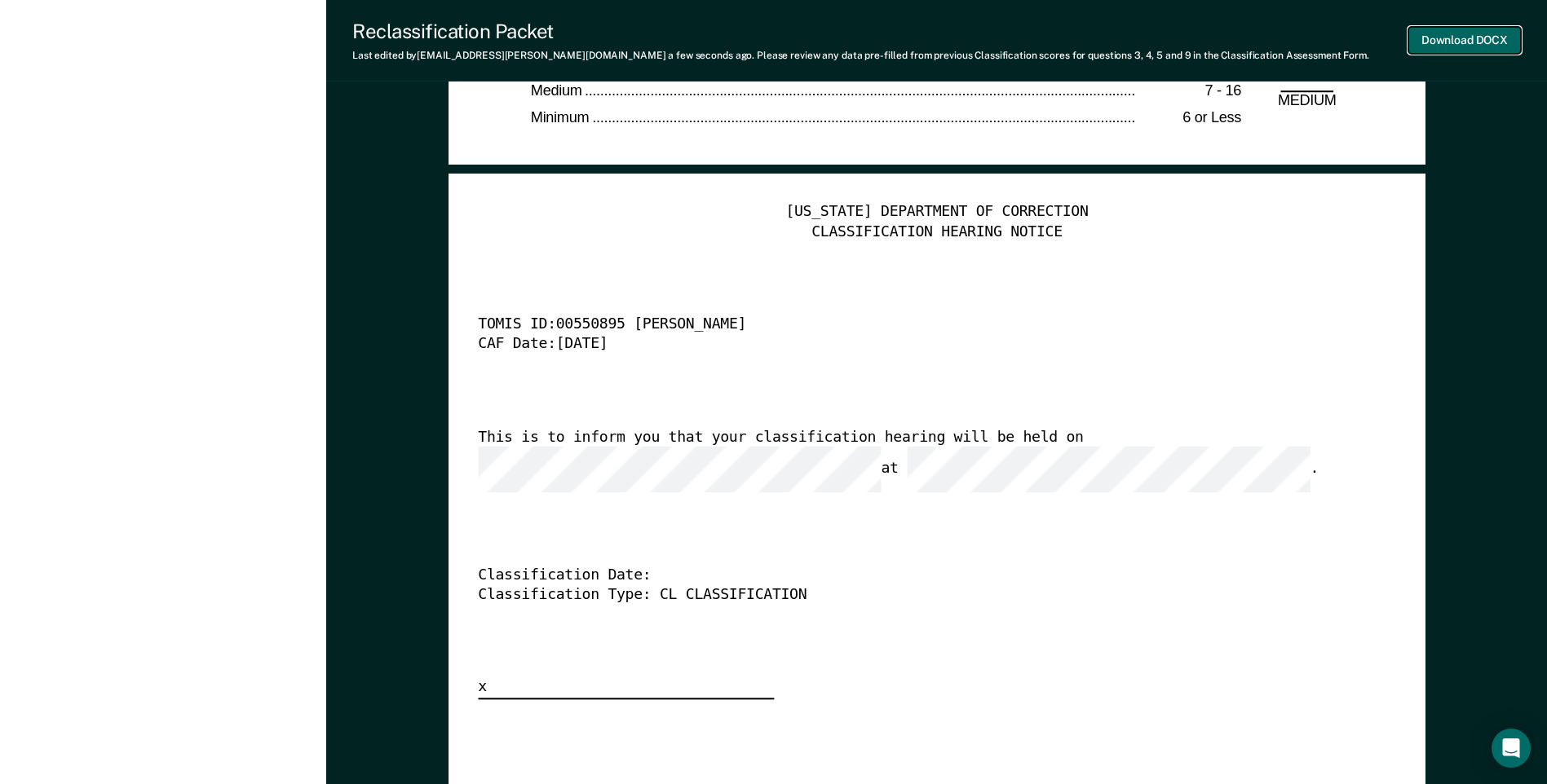
click at [1445, 44] on button "Download DOCX" at bounding box center [1464, 41] width 112 height 27
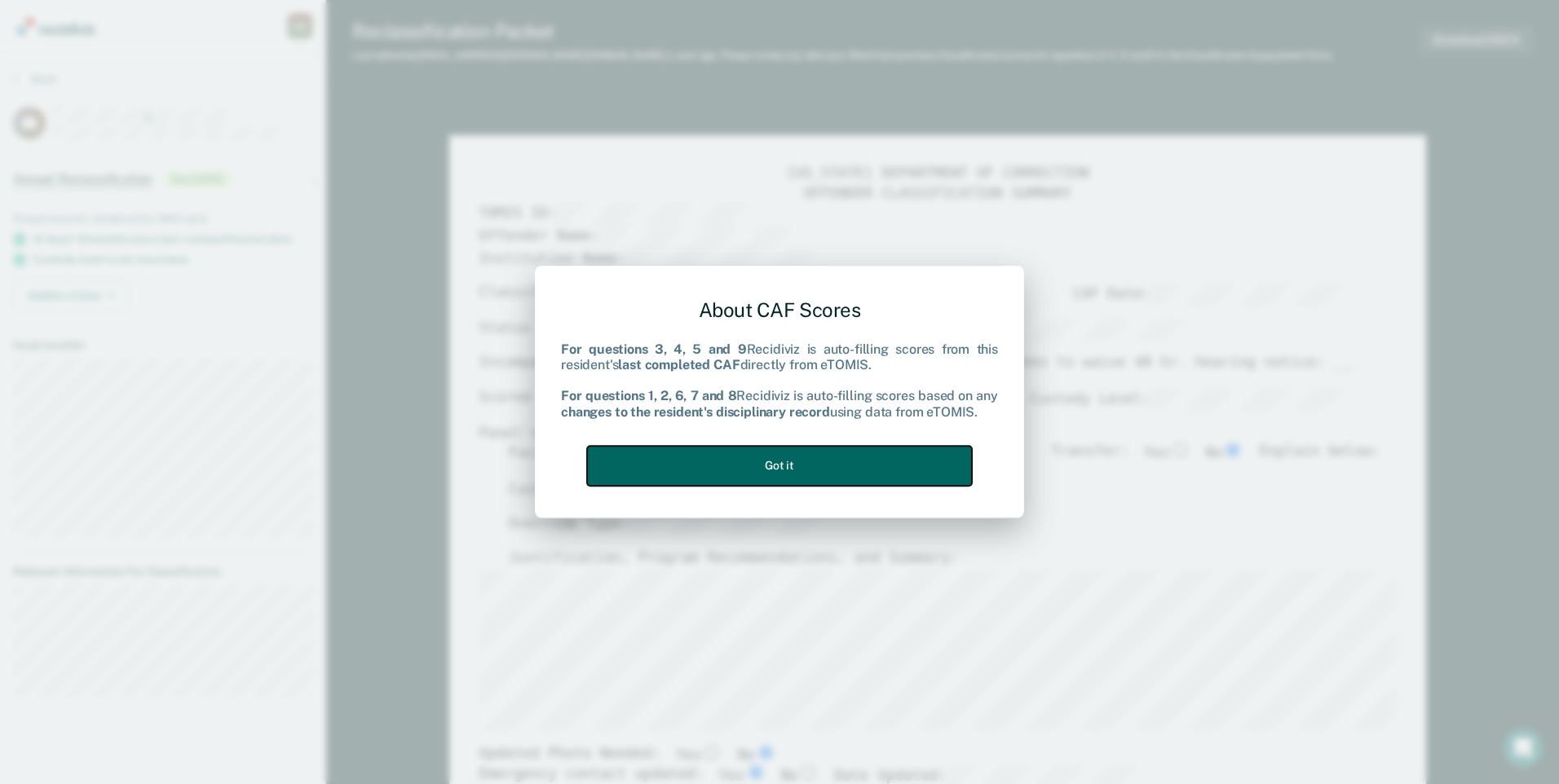
click at [805, 461] on button "Got it" at bounding box center [779, 466] width 385 height 40
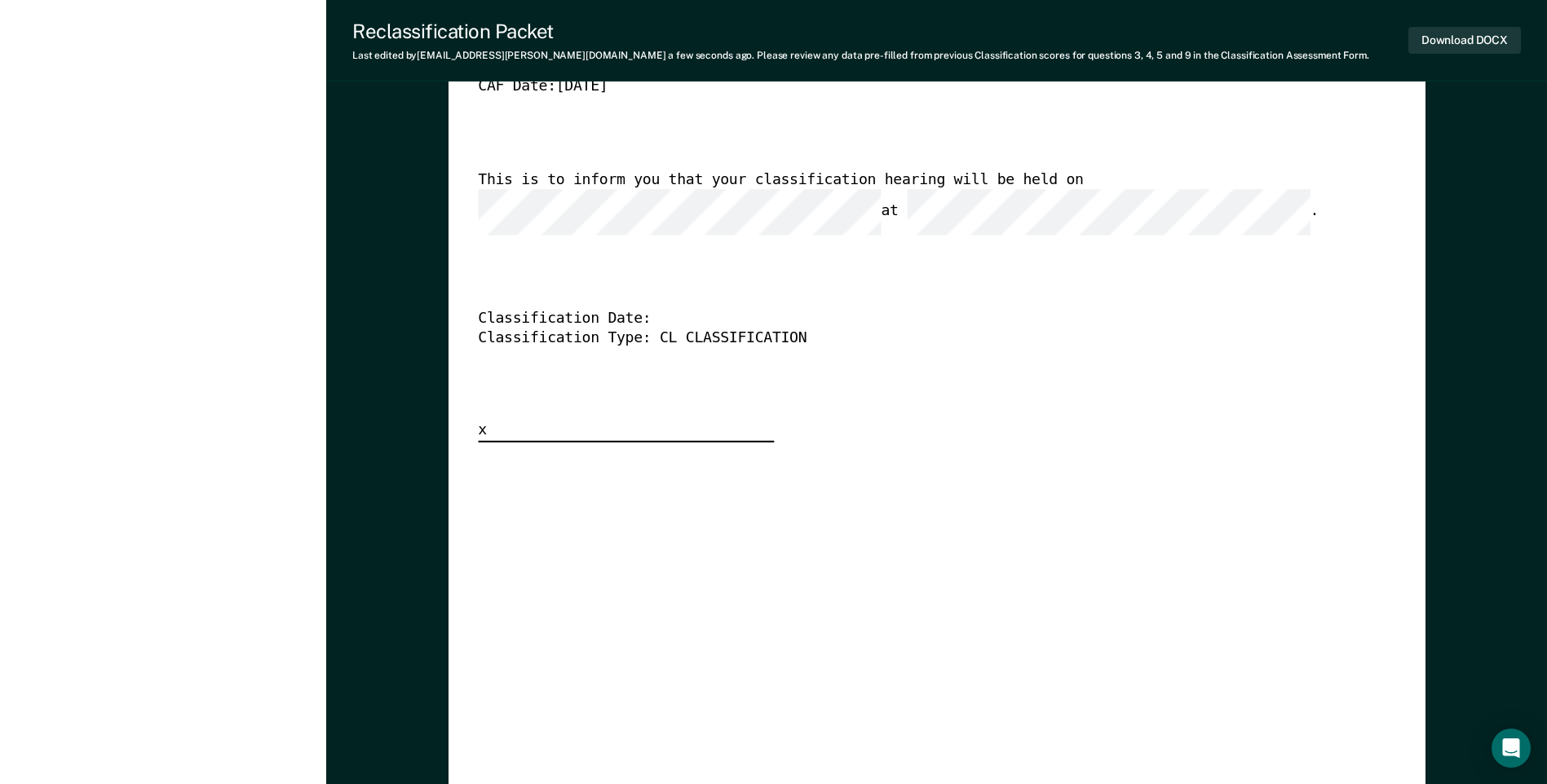
scroll to position [4400, 0]
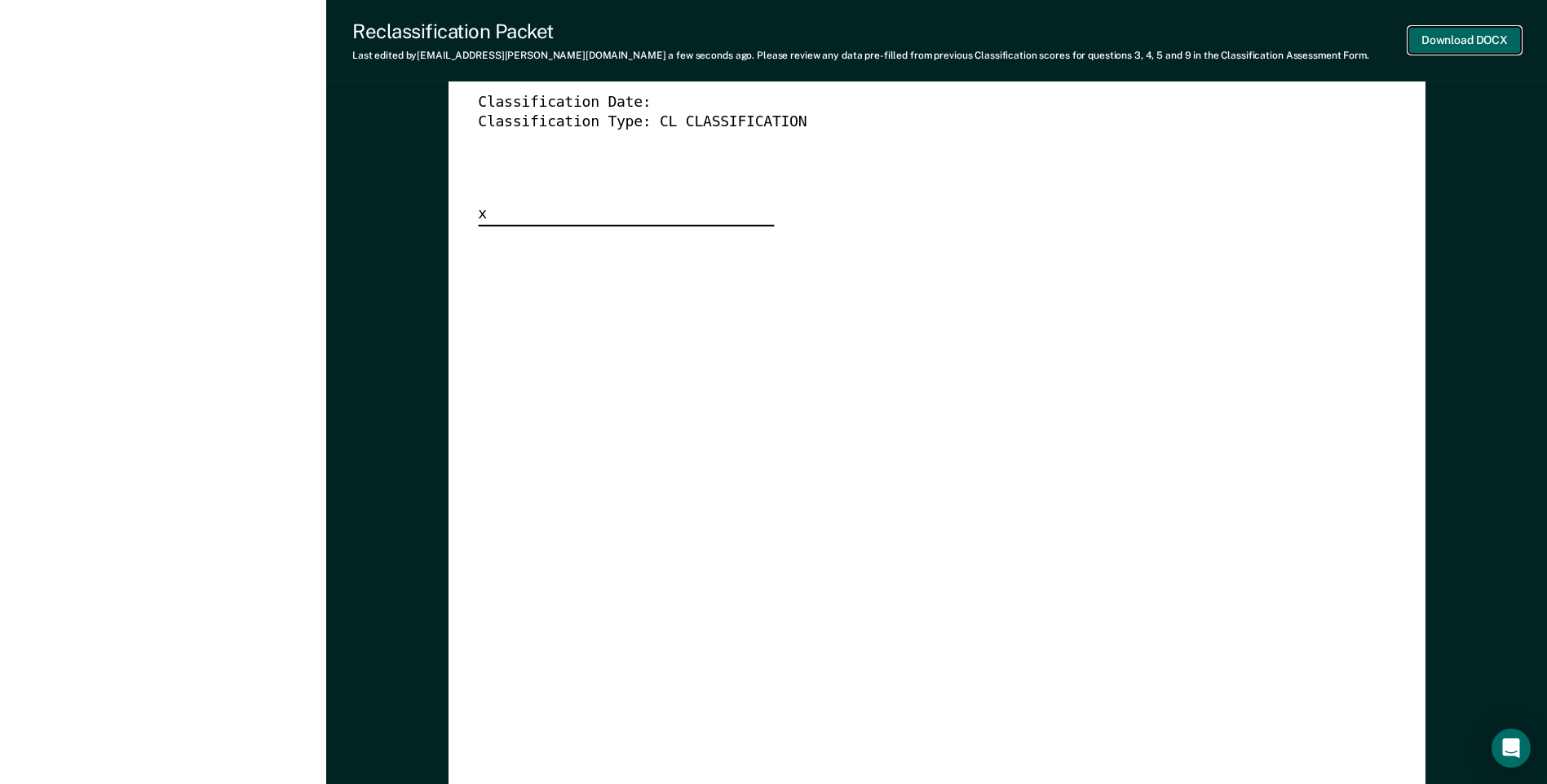
click at [1456, 50] on button "Download DOCX" at bounding box center [1464, 41] width 112 height 27
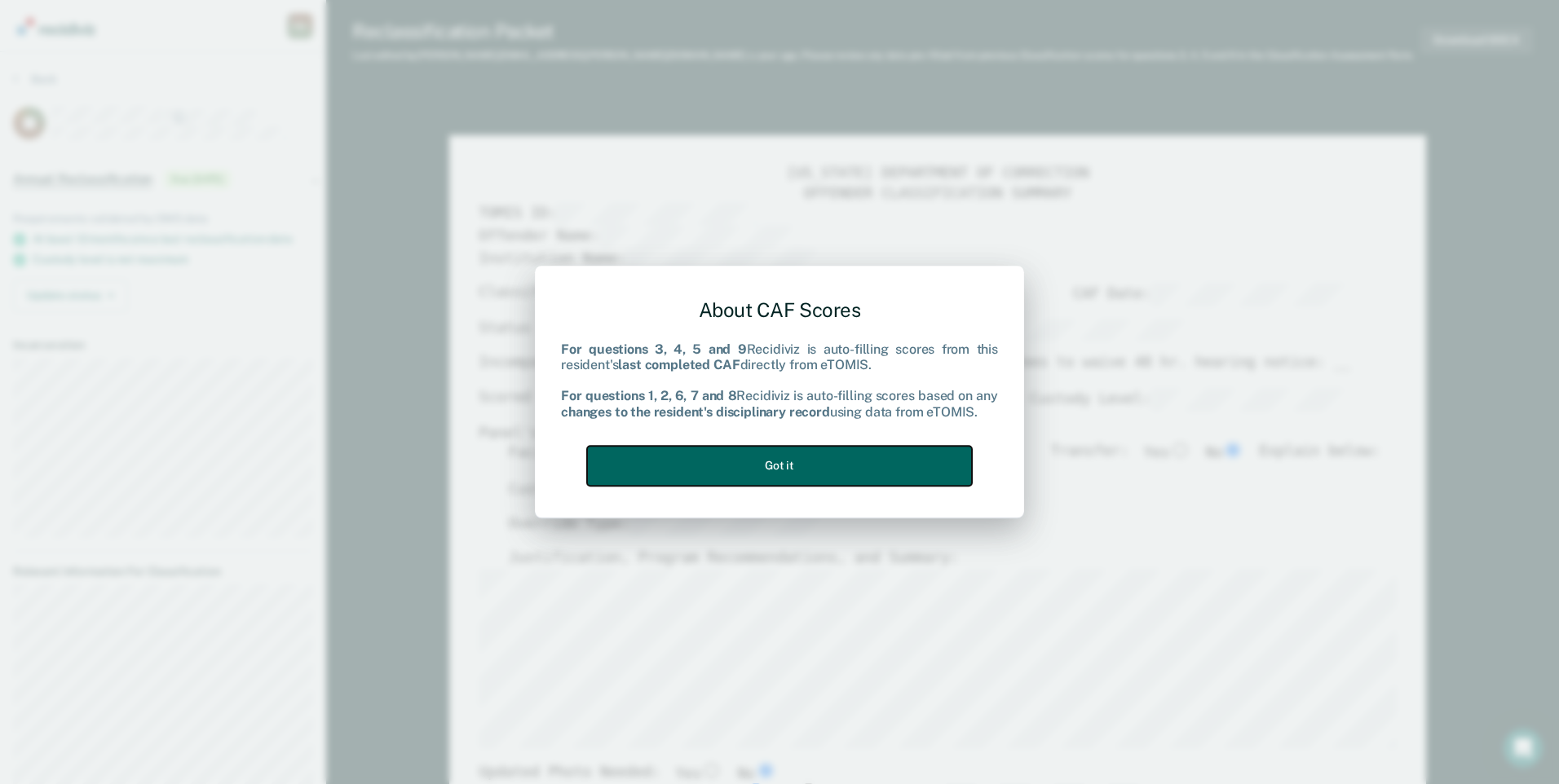
click at [853, 460] on button "Got it" at bounding box center [779, 466] width 385 height 40
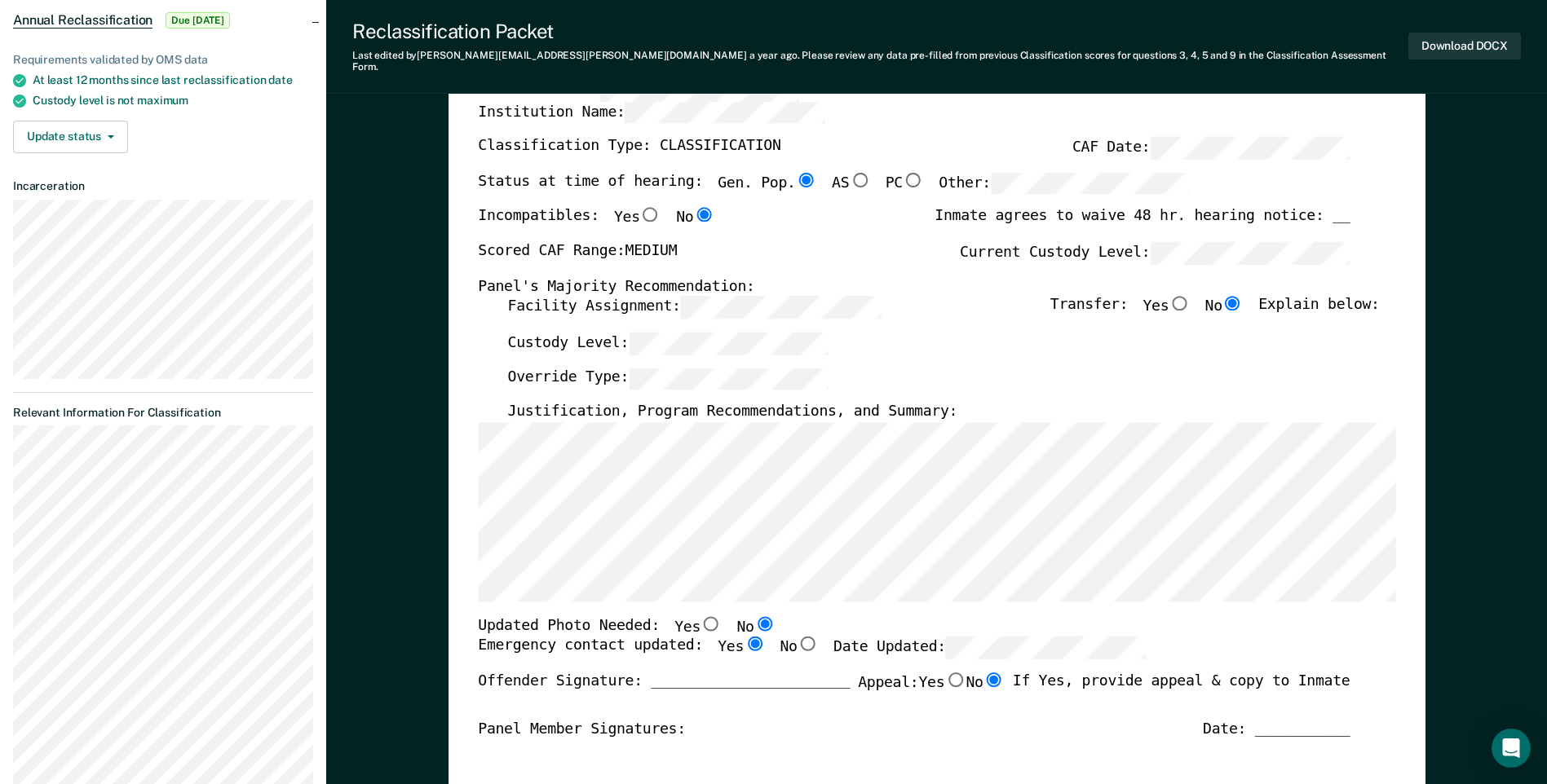
scroll to position [147, 0]
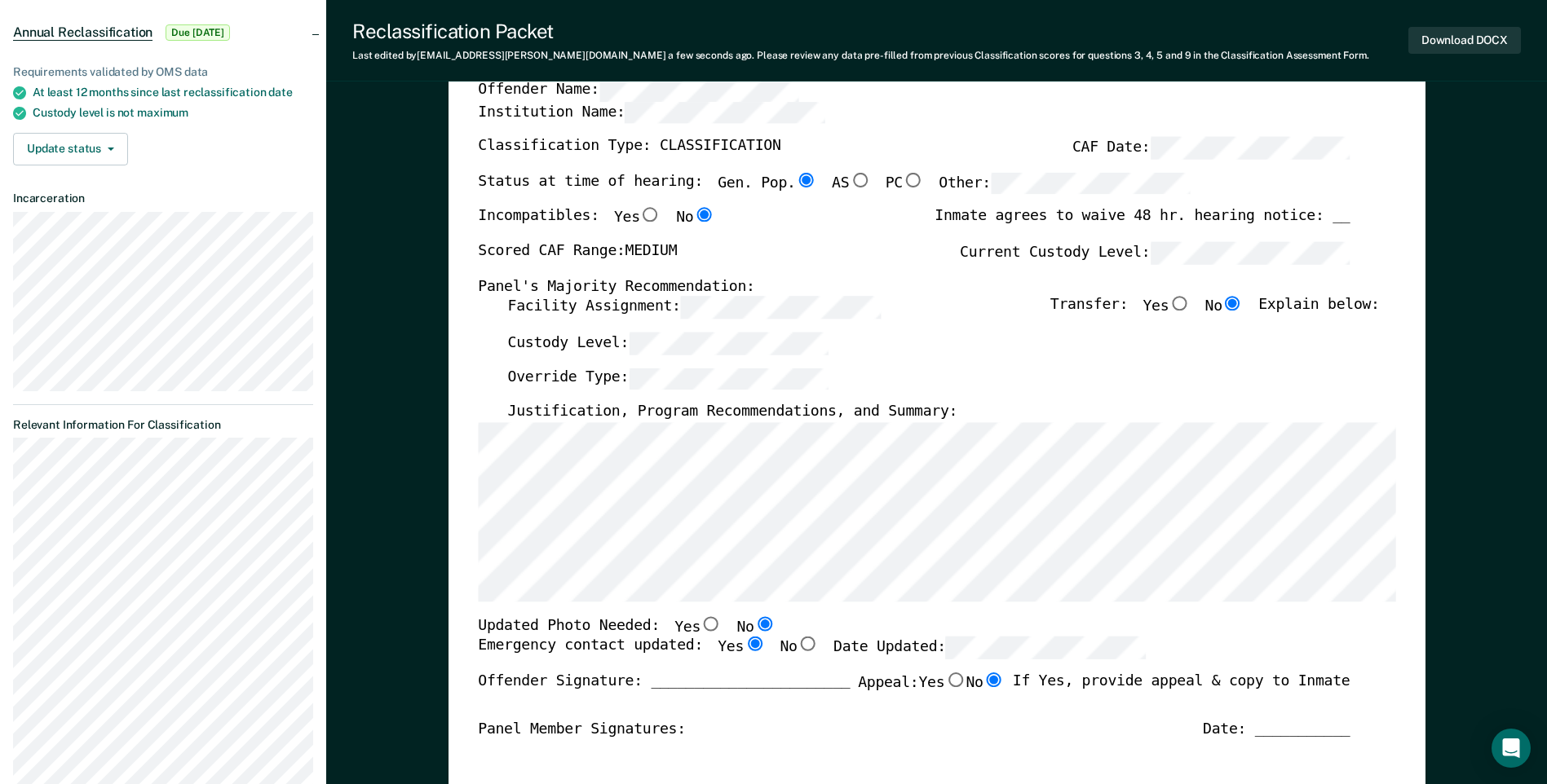
click at [1407, 671] on div "[US_STATE] DEPARTMENT OF CORRECTION OFFENDER CLASSIFICATION SUMMARY TOMIS ID: O…" at bounding box center [937, 624] width 977 height 1273
click at [987, 682] on input "No" at bounding box center [992, 680] width 21 height 15
click at [954, 691] on label "Yes" at bounding box center [941, 682] width 47 height 21
click at [954, 687] on input "Yes" at bounding box center [954, 680] width 21 height 15
type textarea "x"
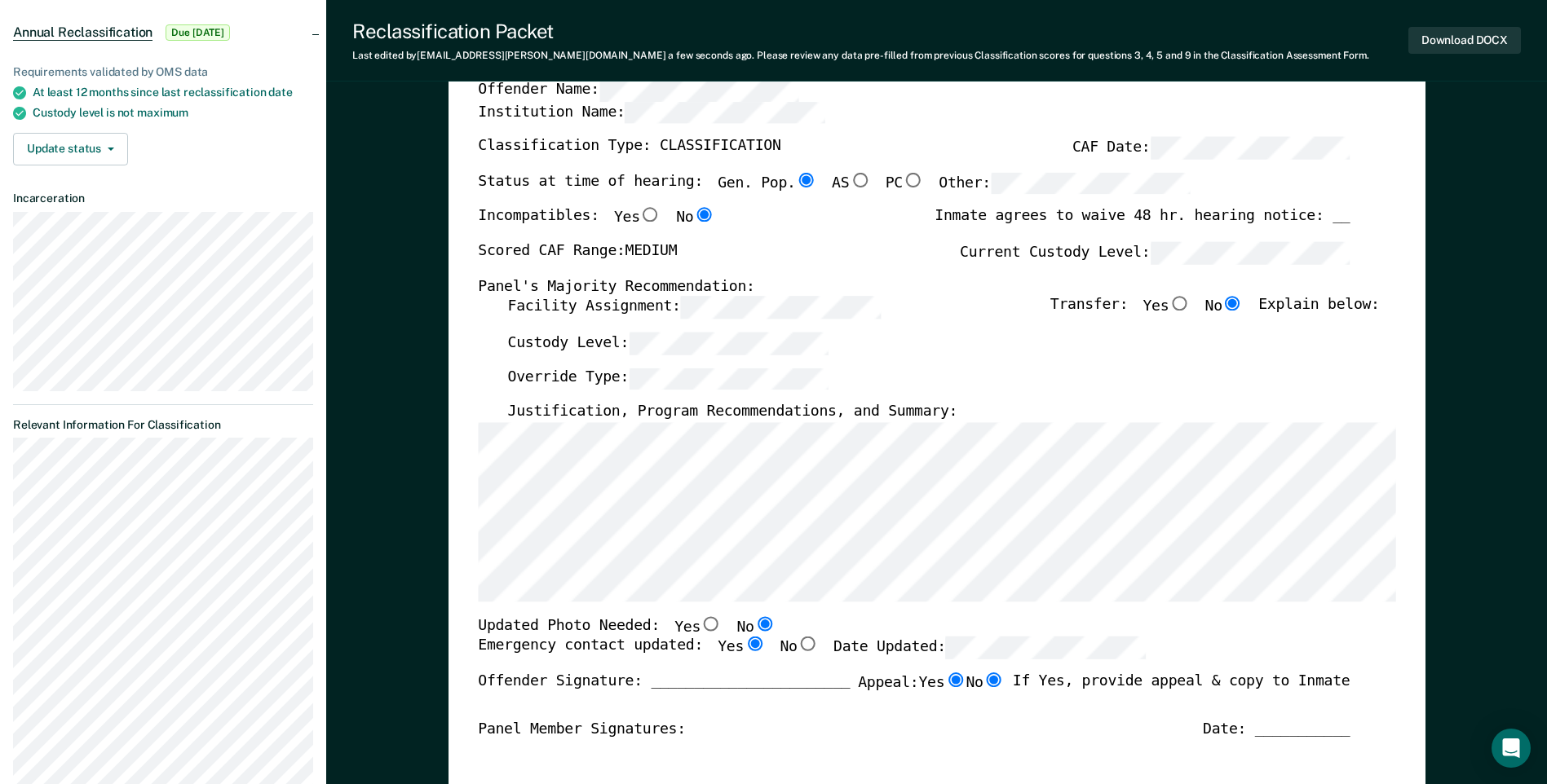
radio input "true"
radio input "false"
click at [1010, 706] on div "Offender Signature: _______________________ Appeal: Yes No If Yes, provide appe…" at bounding box center [913, 696] width 871 height 47
click at [994, 682] on input "No" at bounding box center [992, 680] width 21 height 15
type textarea "x"
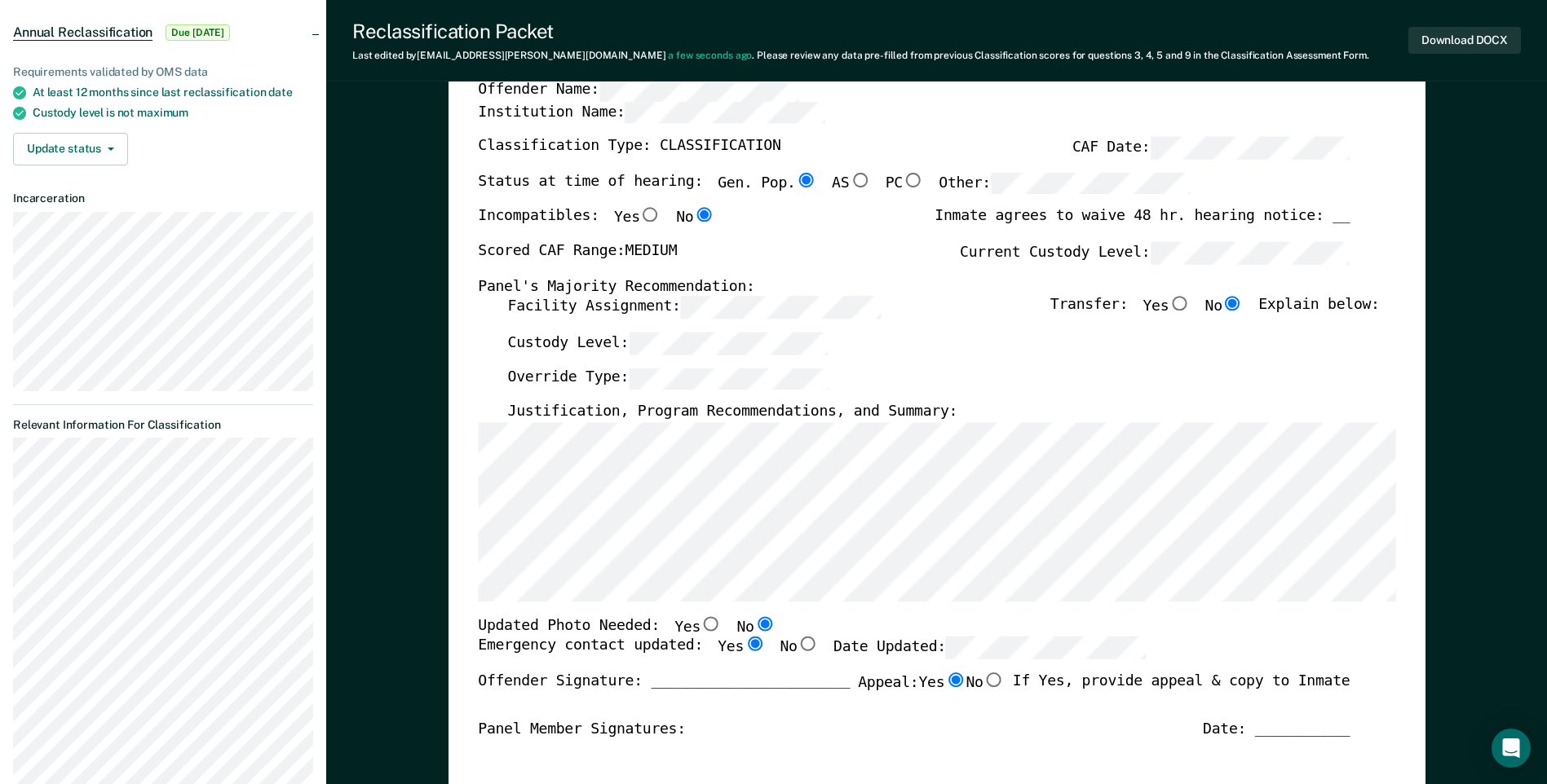
radio input "false"
radio input "true"
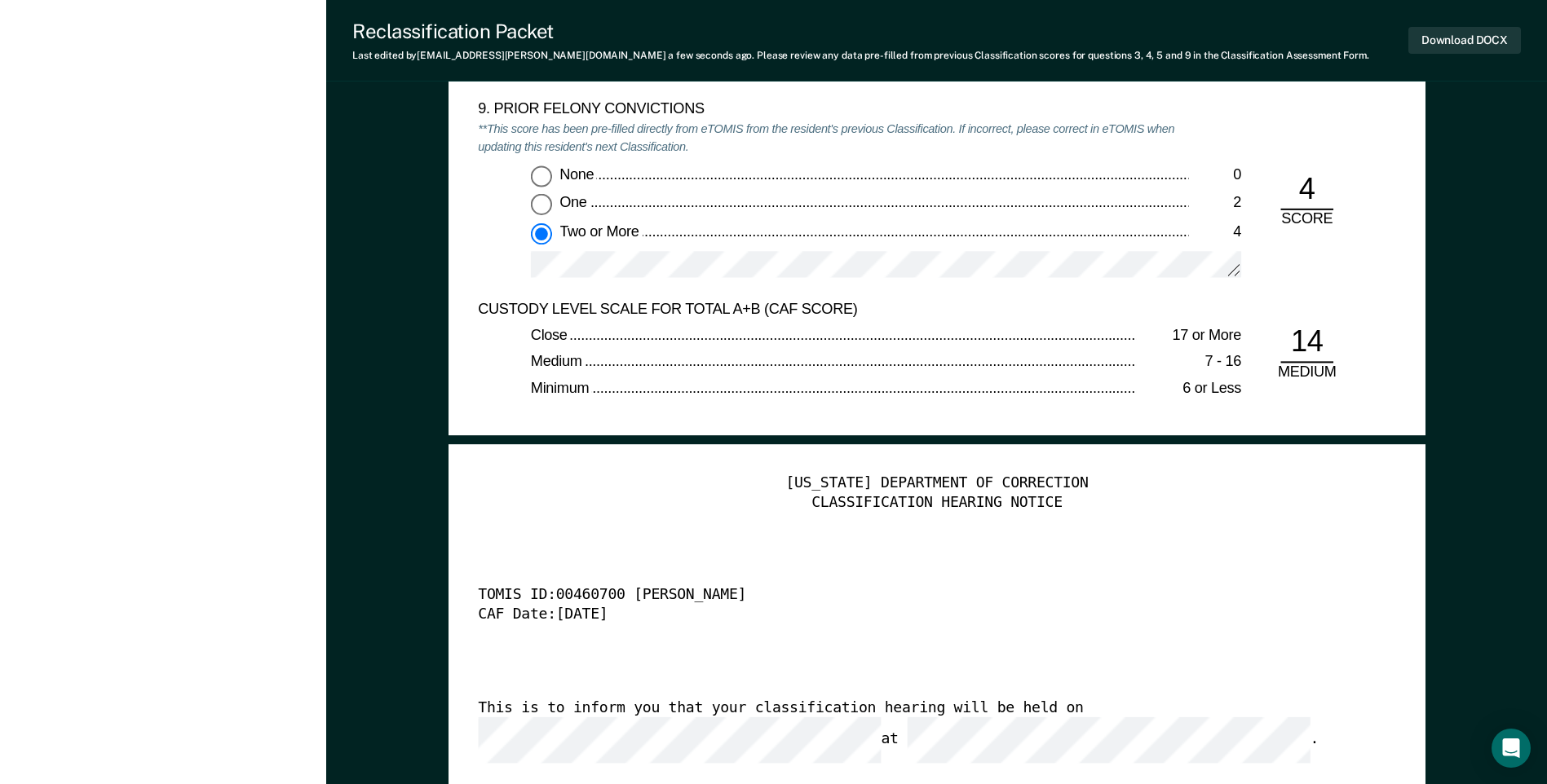
scroll to position [3896, 0]
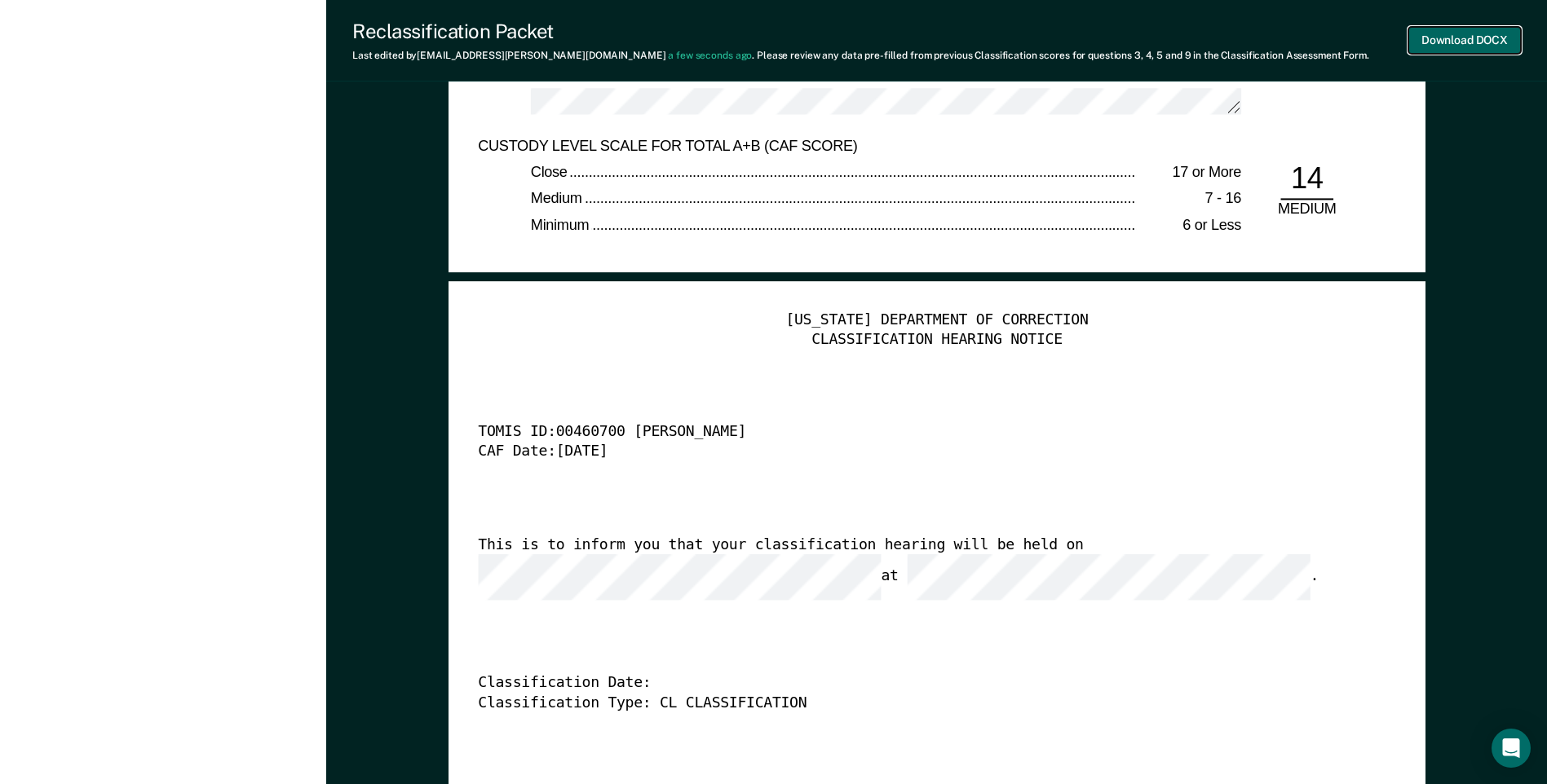
click at [1485, 38] on button "Download DOCX" at bounding box center [1464, 41] width 112 height 27
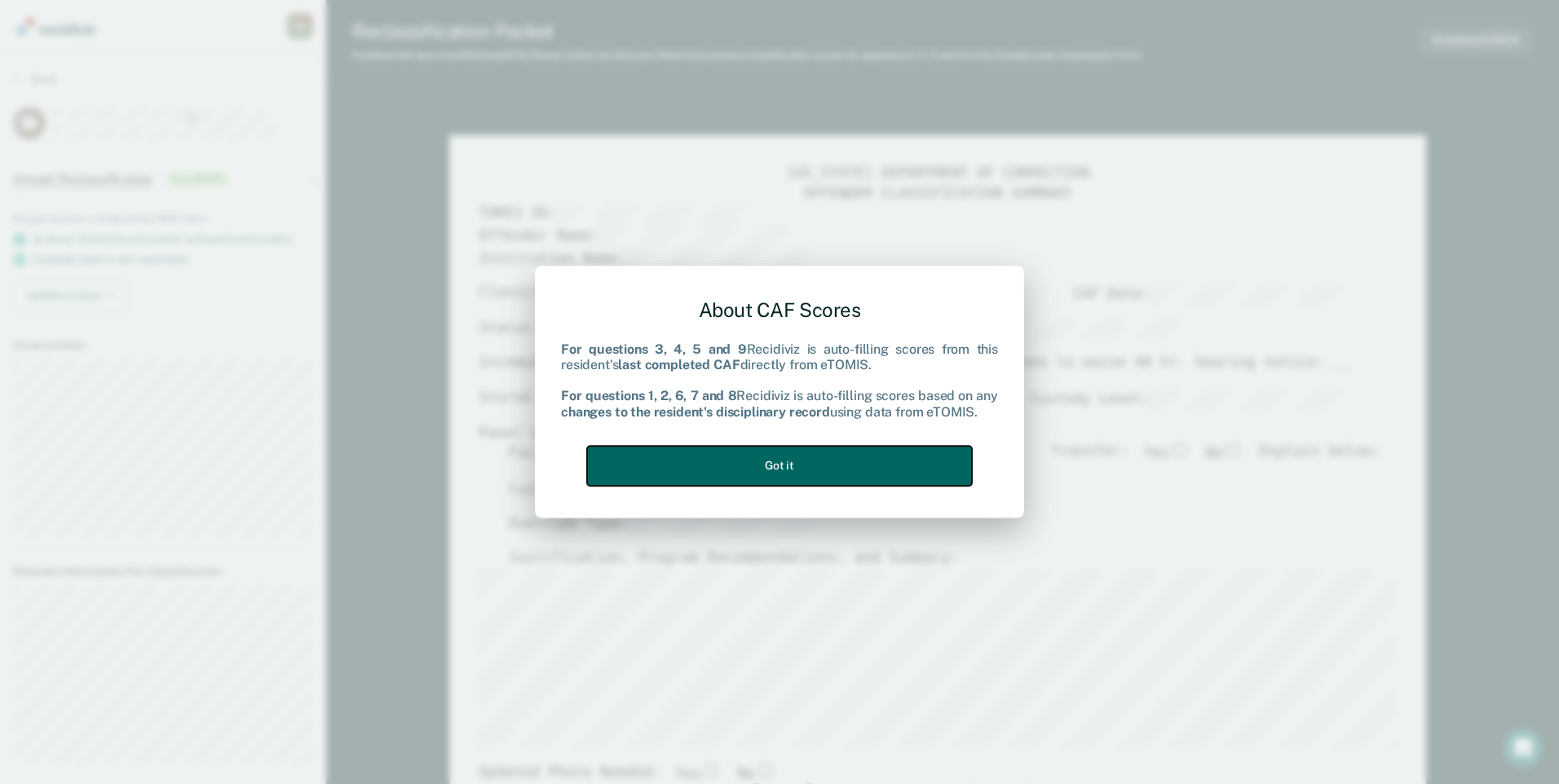
click at [714, 461] on button "Got it" at bounding box center [779, 466] width 385 height 40
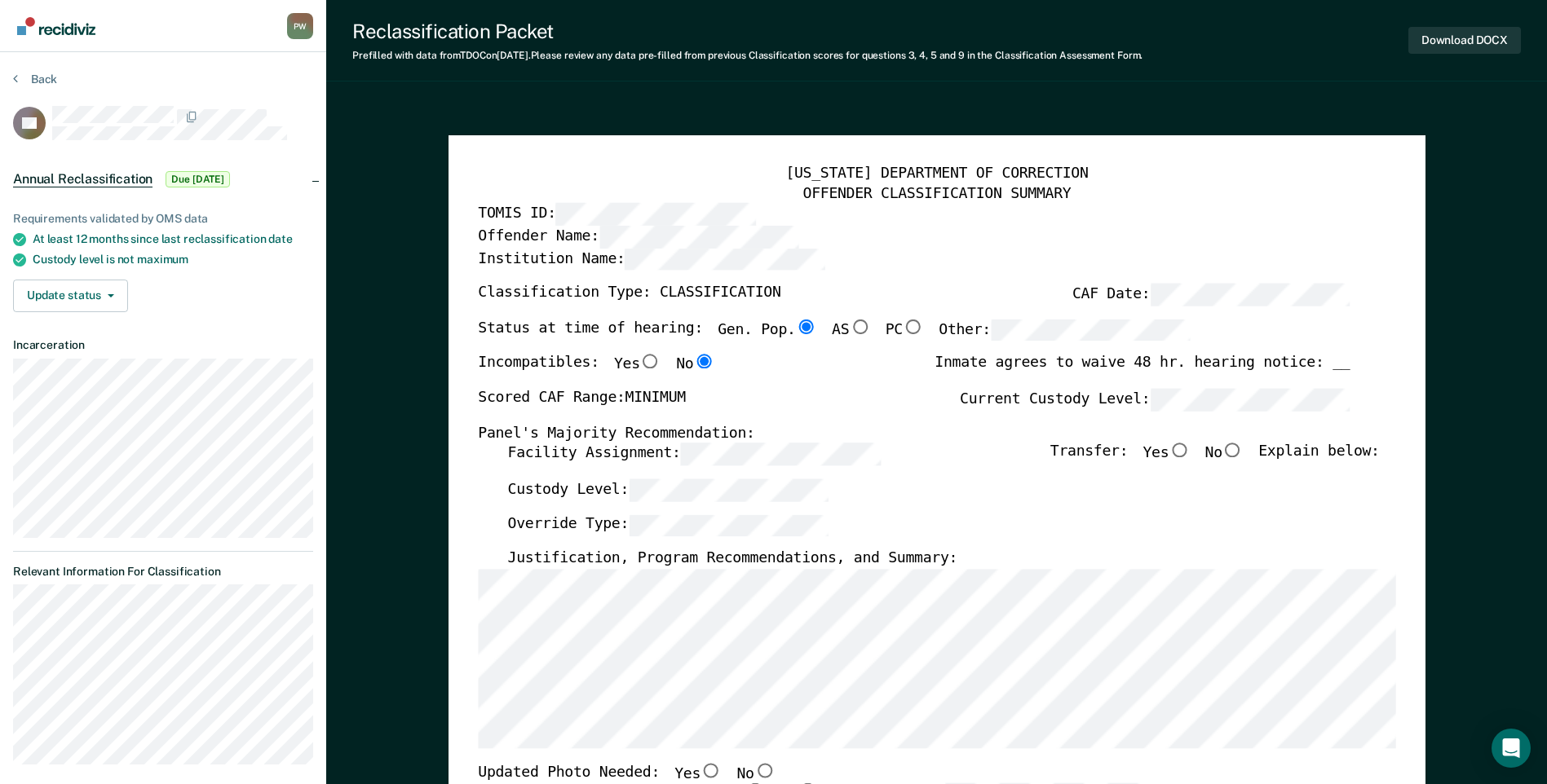
click at [1241, 449] on input "No" at bounding box center [1232, 450] width 21 height 15
type textarea "x"
radio input "true"
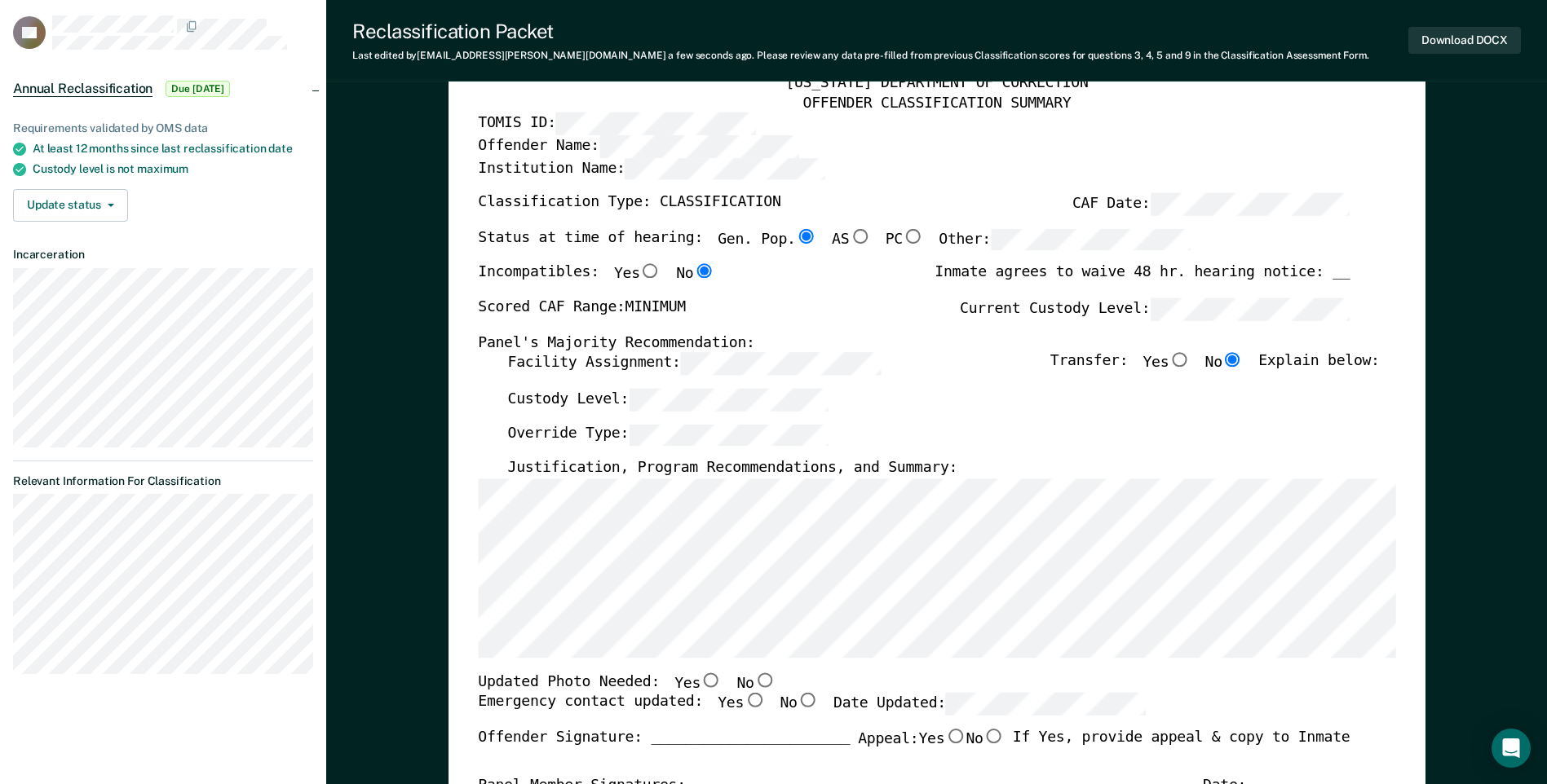
scroll to position [120, 0]
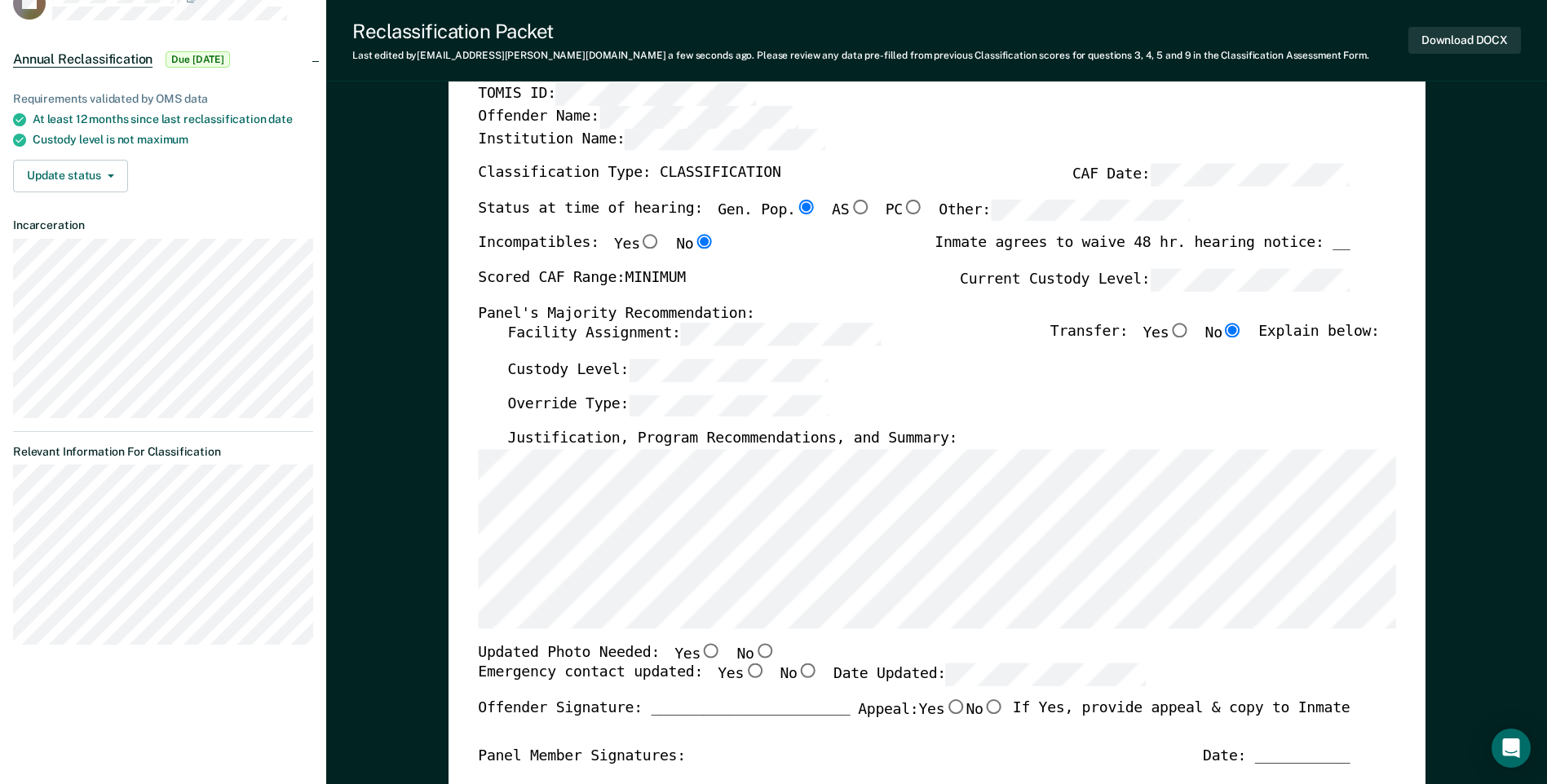
click at [754, 655] on input "No" at bounding box center [764, 650] width 21 height 15
type textarea "x"
radio input "true"
click at [744, 670] on input "Yes" at bounding box center [754, 672] width 21 height 15
type textarea "x"
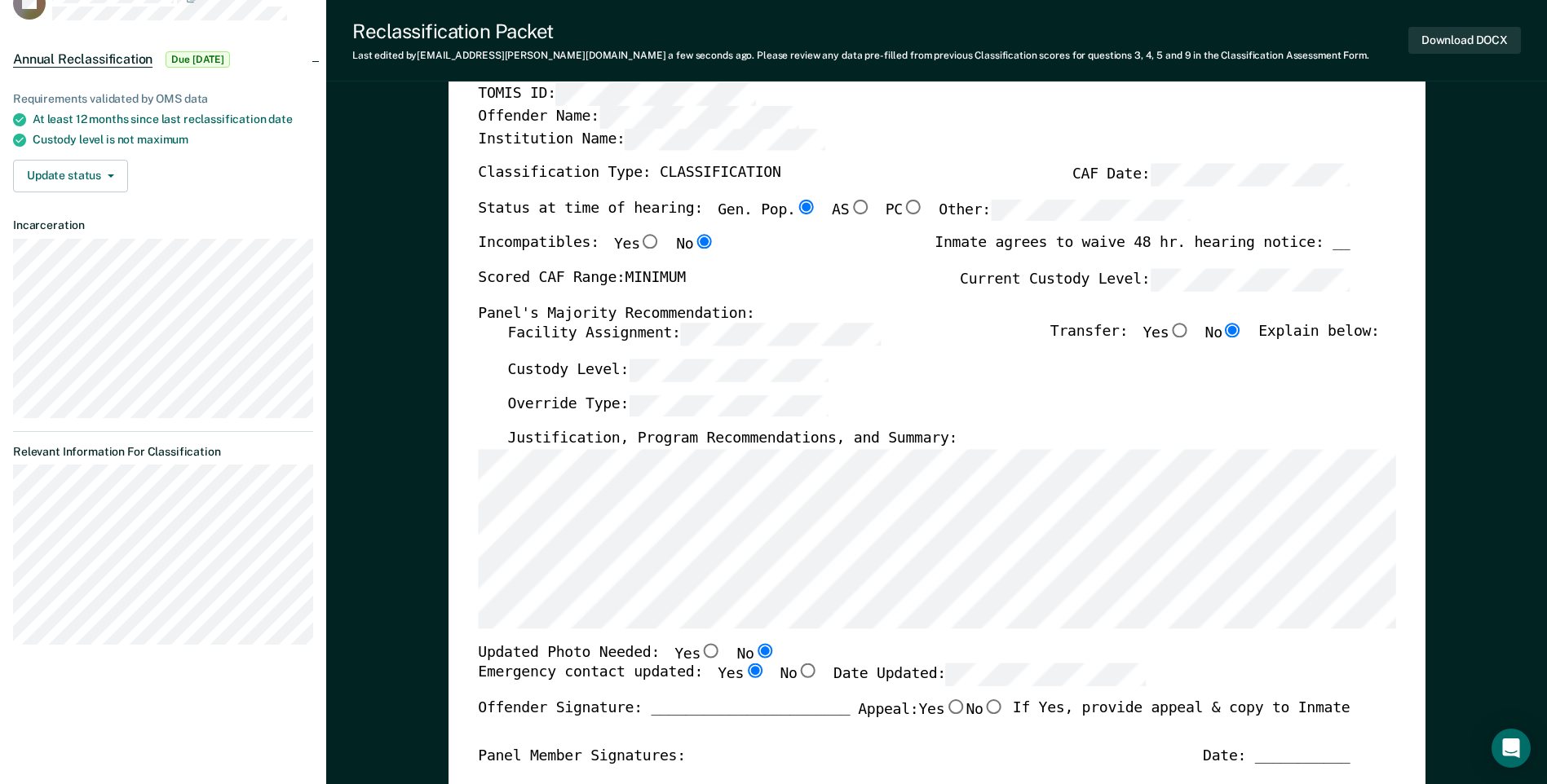
radio input "true"
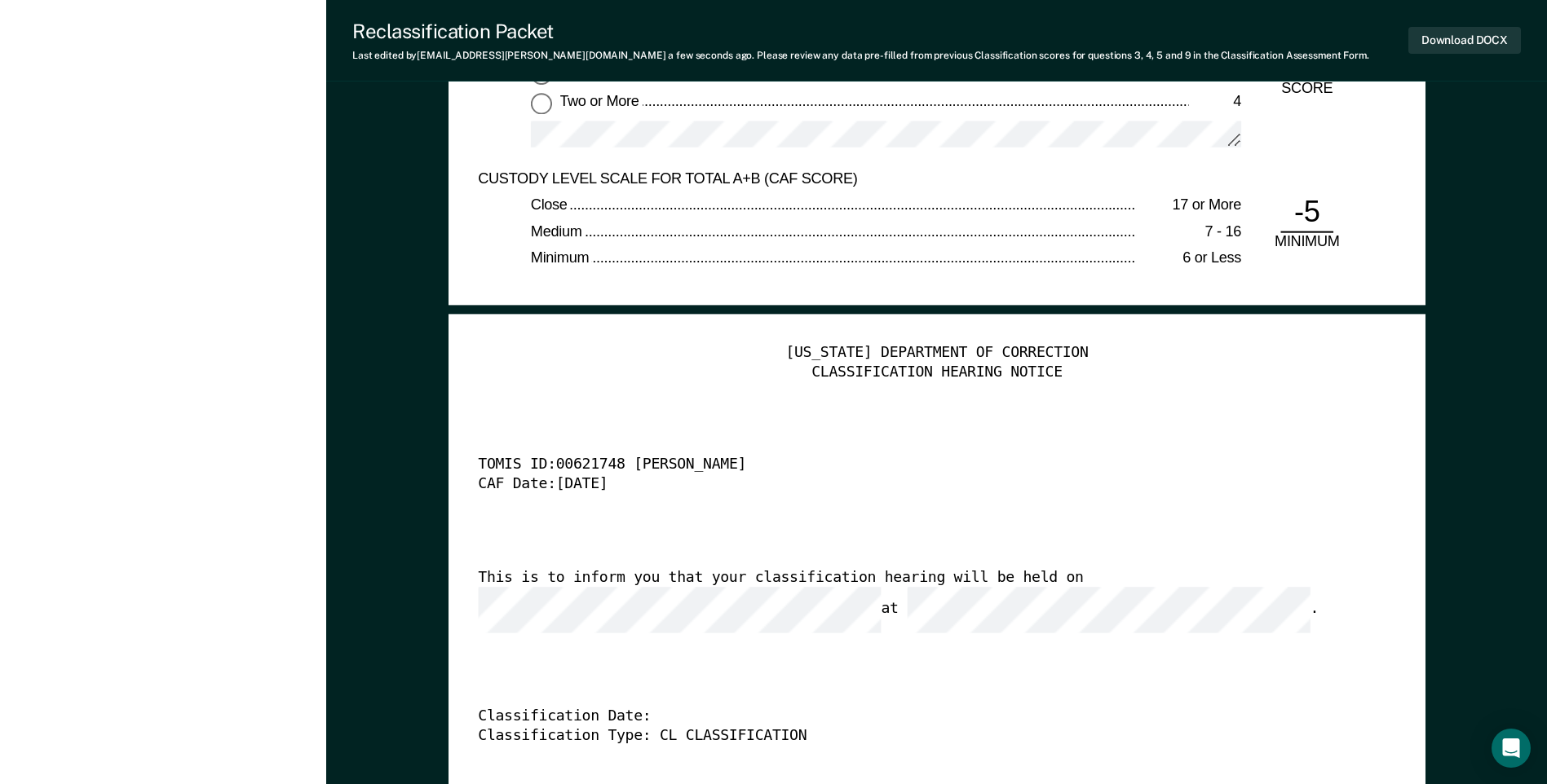
scroll to position [4031, 0]
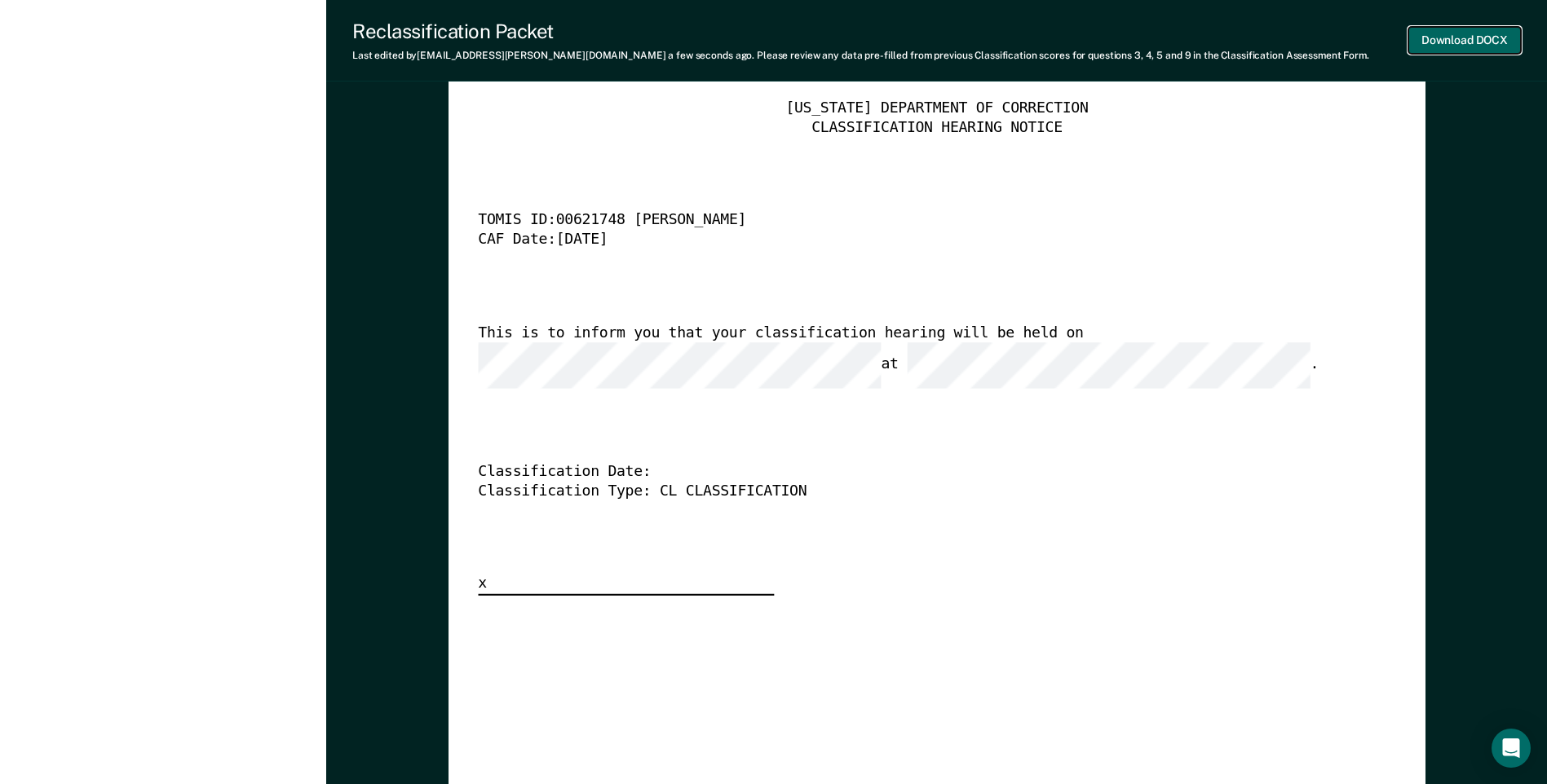
click at [1481, 39] on button "Download DOCX" at bounding box center [1464, 41] width 112 height 27
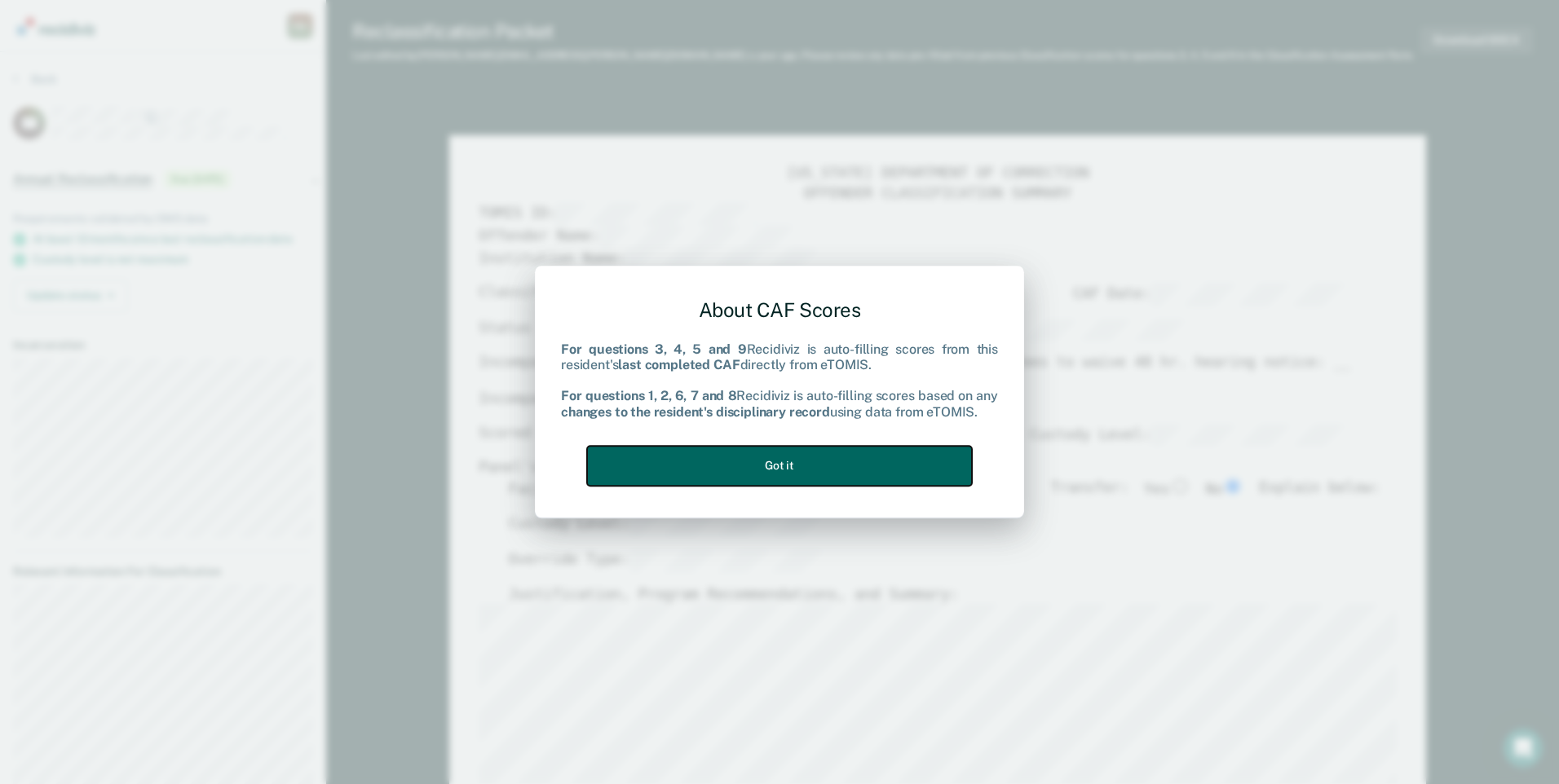
click at [833, 465] on button "Got it" at bounding box center [779, 466] width 385 height 40
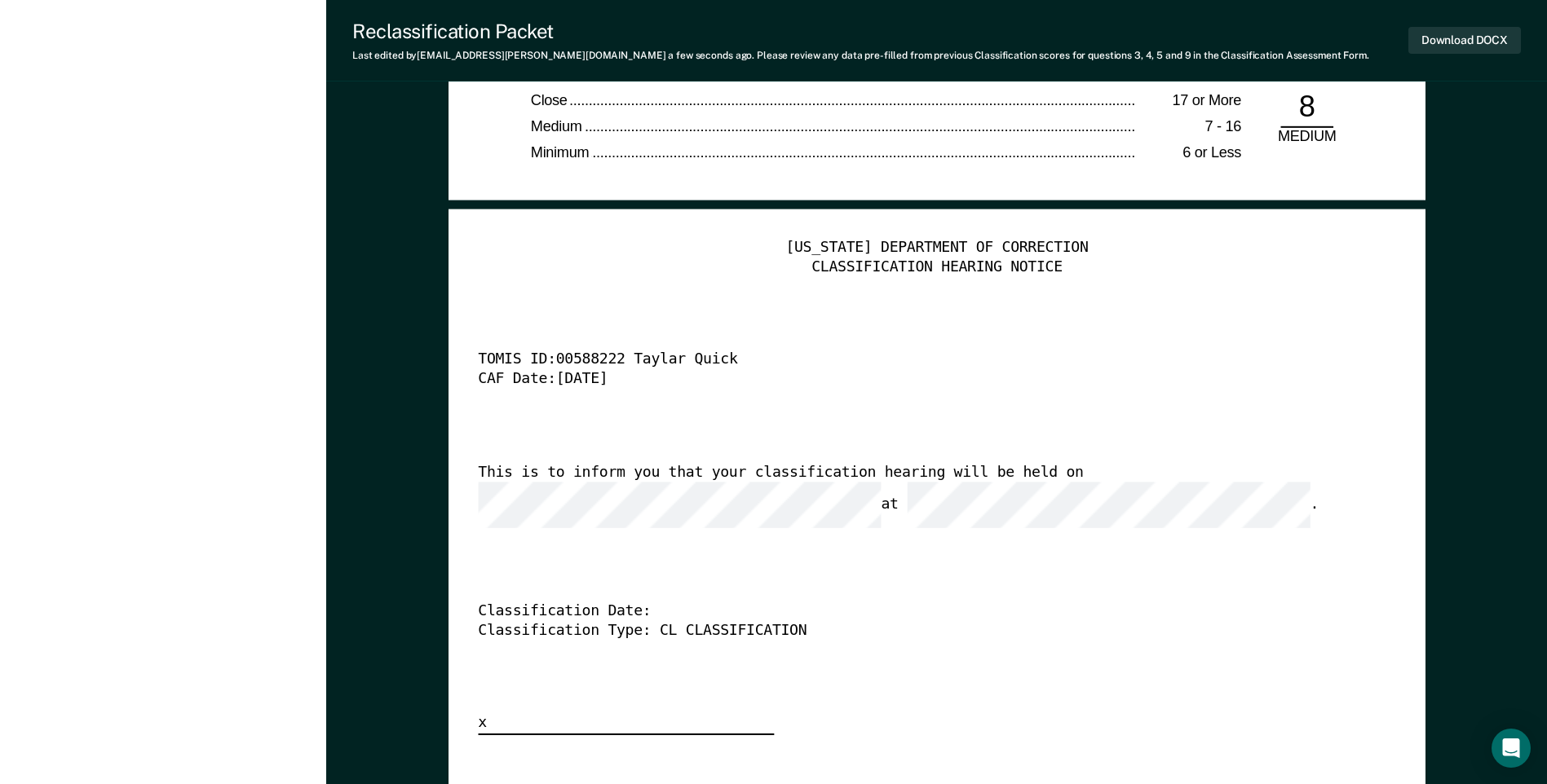
scroll to position [4075, 0]
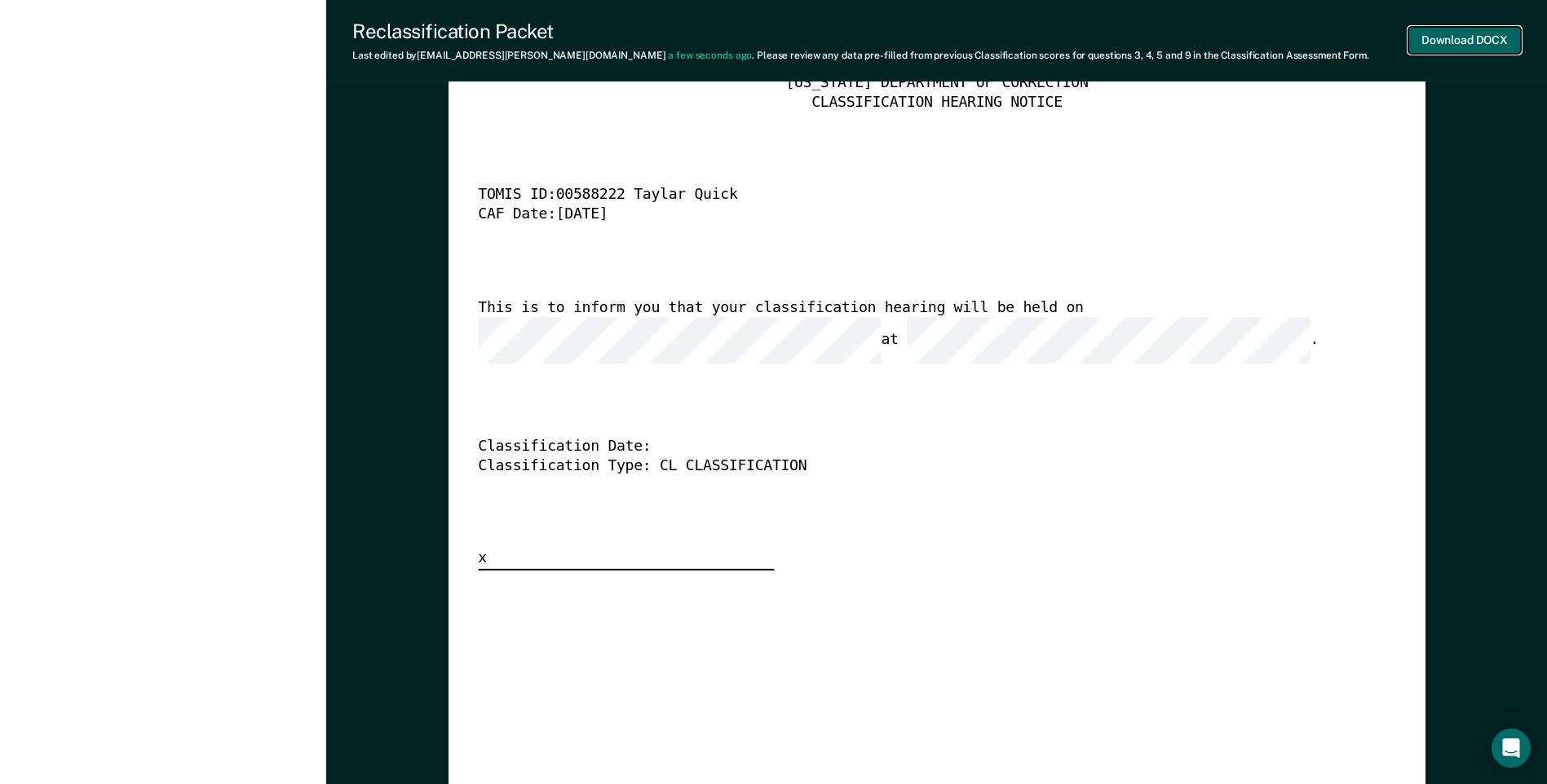
click at [1499, 48] on button "Download DOCX" at bounding box center [1464, 41] width 112 height 27
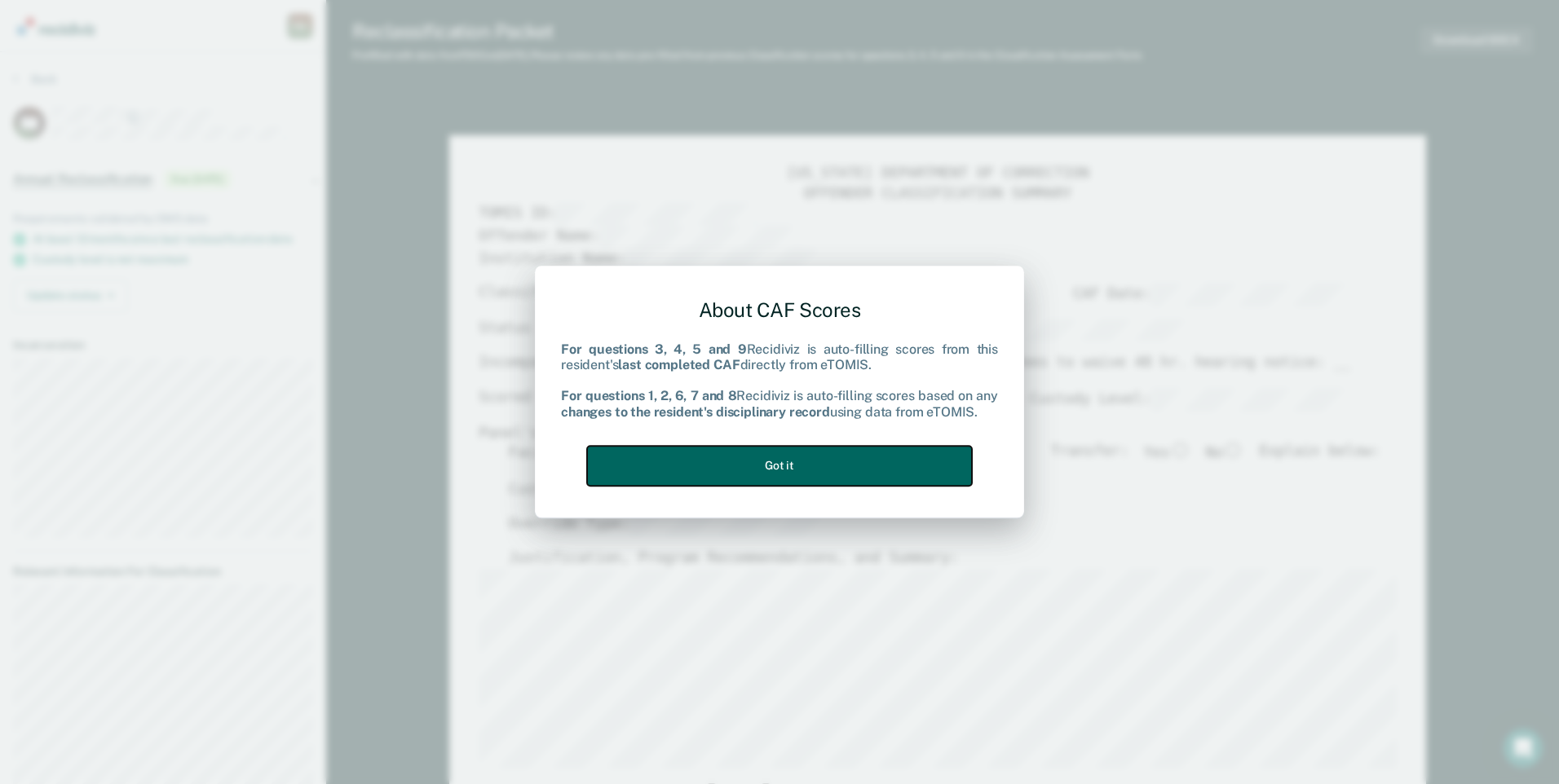
click at [812, 464] on button "Got it" at bounding box center [779, 466] width 385 height 40
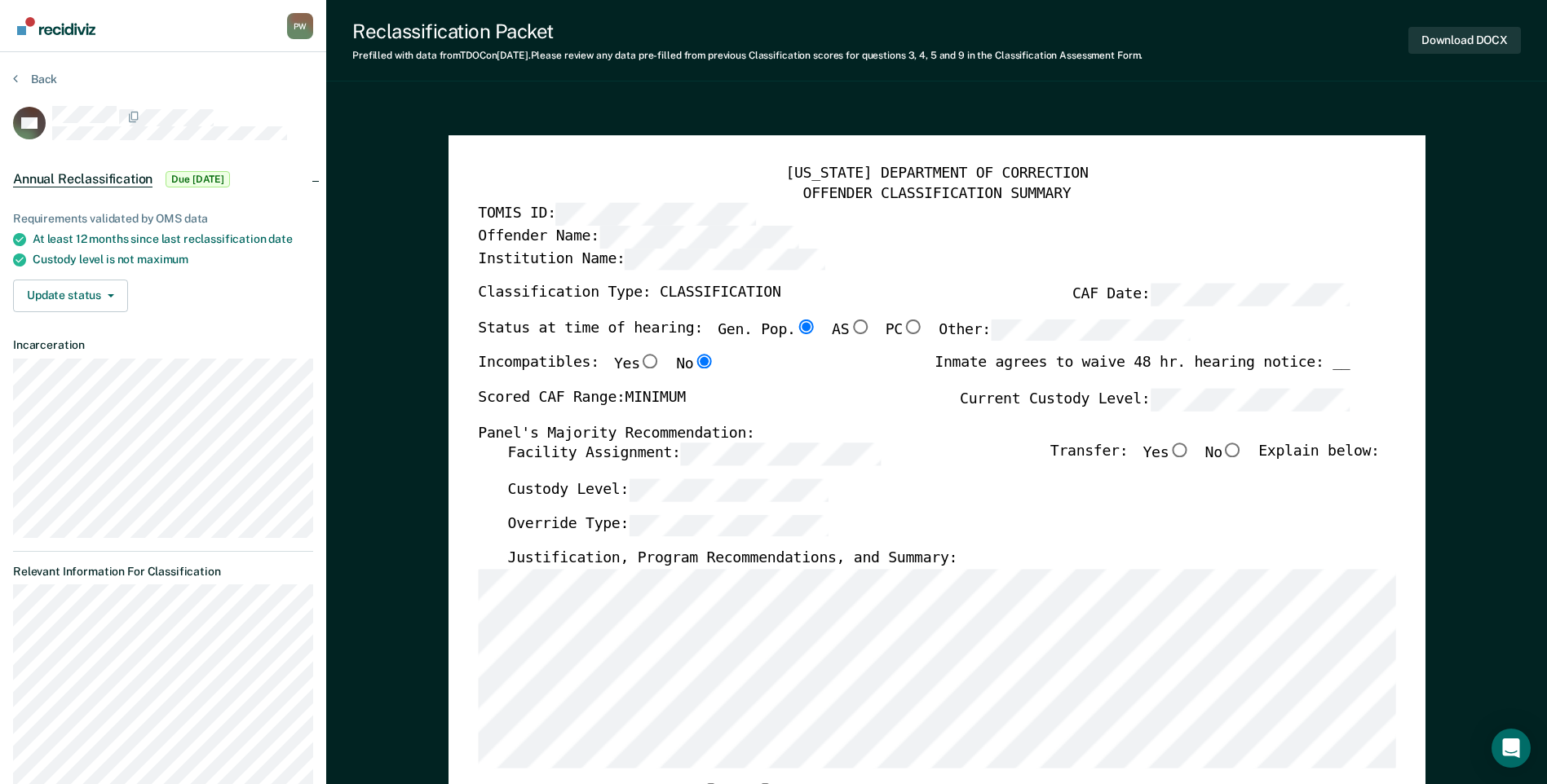
click at [1241, 452] on input "No" at bounding box center [1232, 450] width 21 height 15
type textarea "x"
radio input "true"
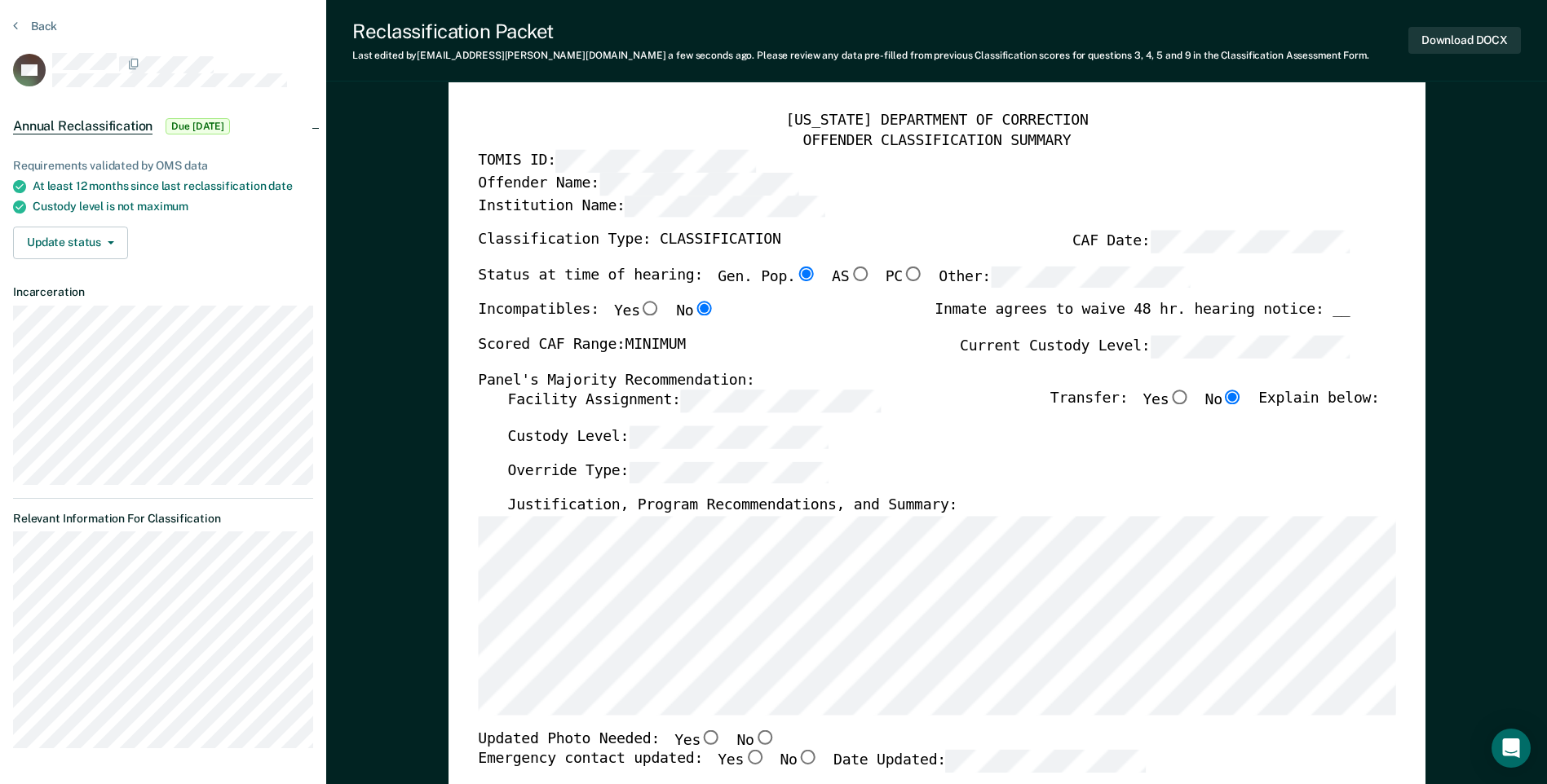
scroll to position [82, 0]
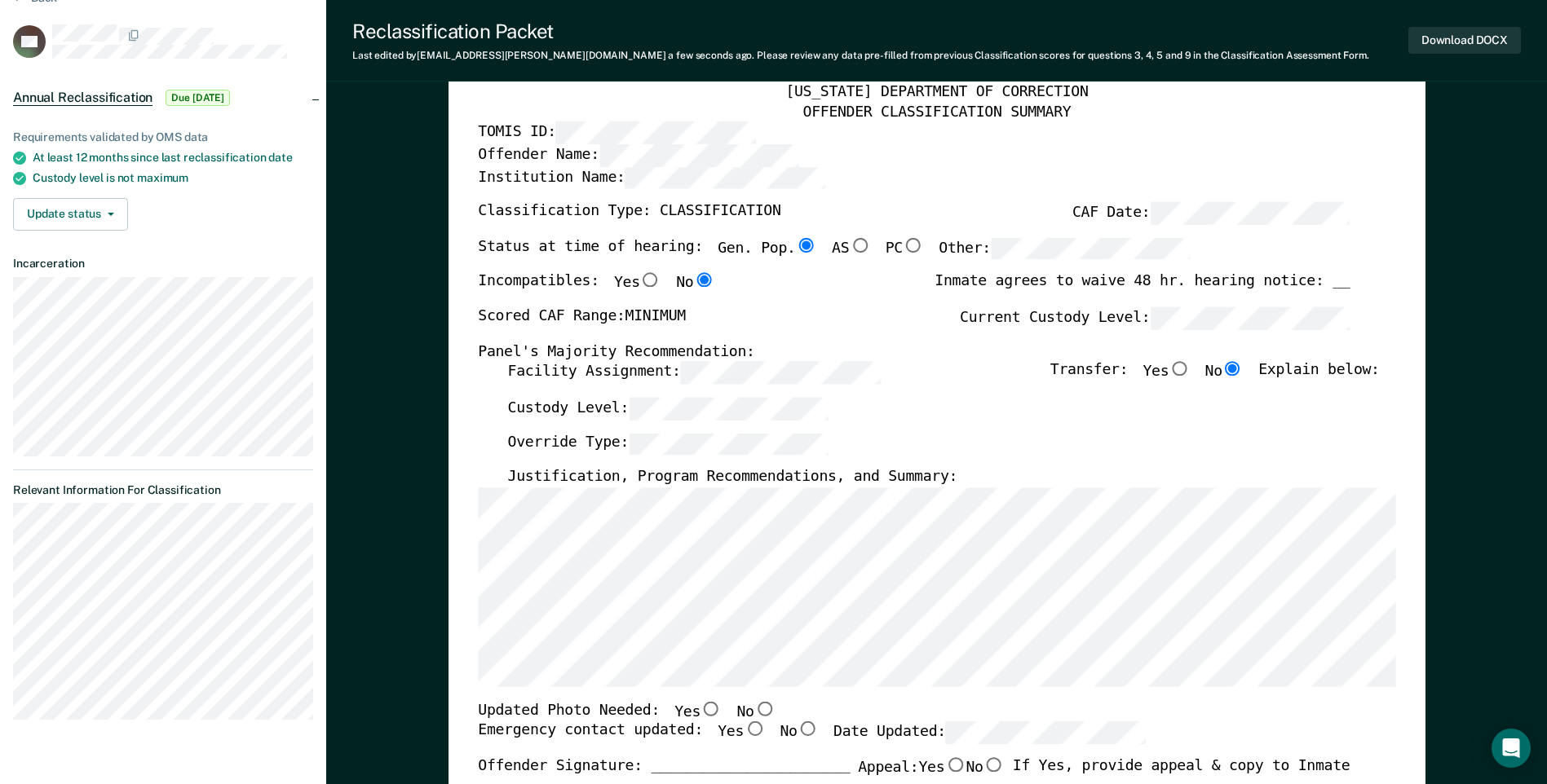
click at [754, 711] on input "No" at bounding box center [764, 708] width 21 height 15
type textarea "x"
radio input "true"
click at [744, 729] on input "Yes" at bounding box center [754, 730] width 21 height 15
type textarea "x"
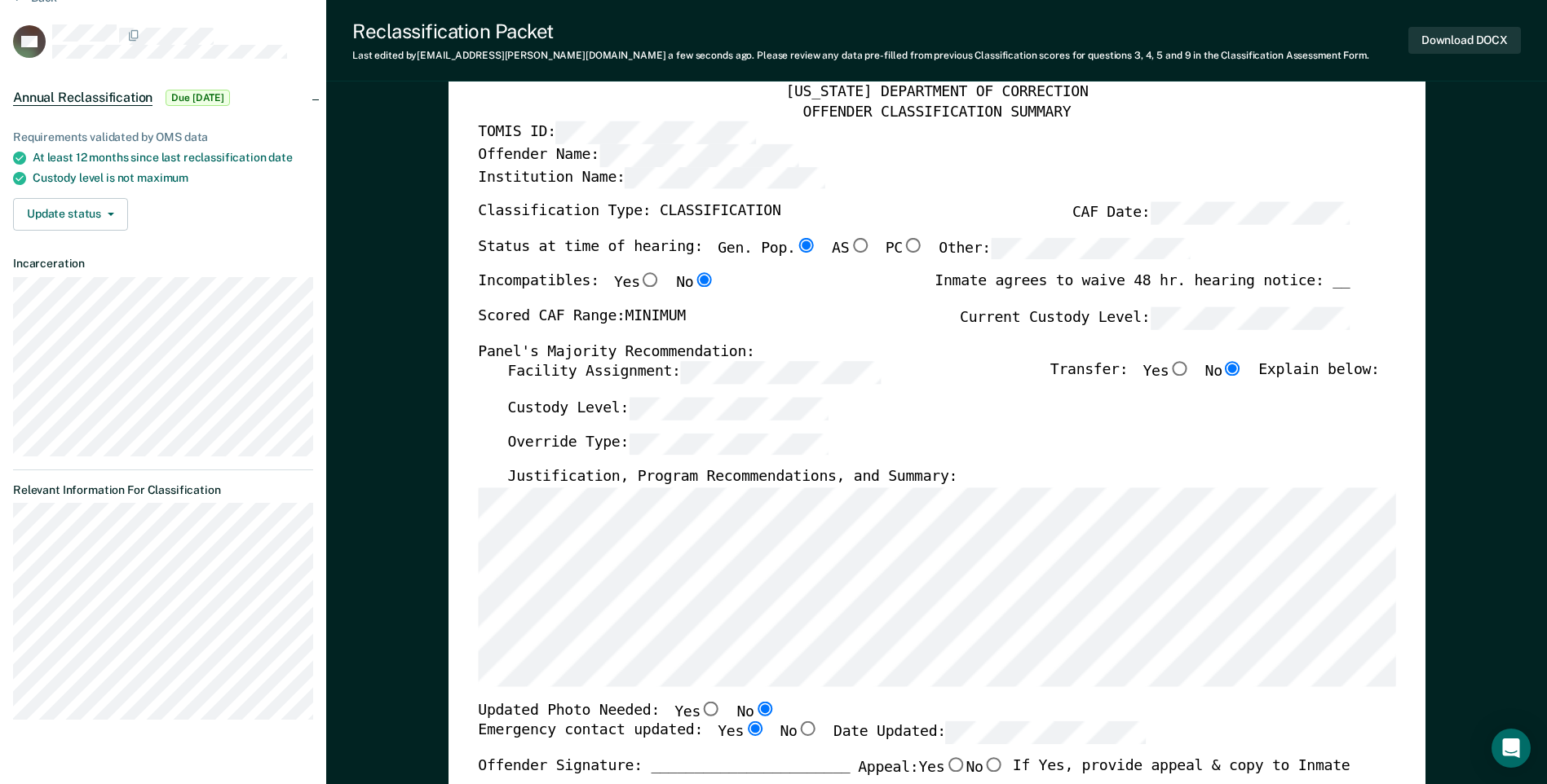
radio input "true"
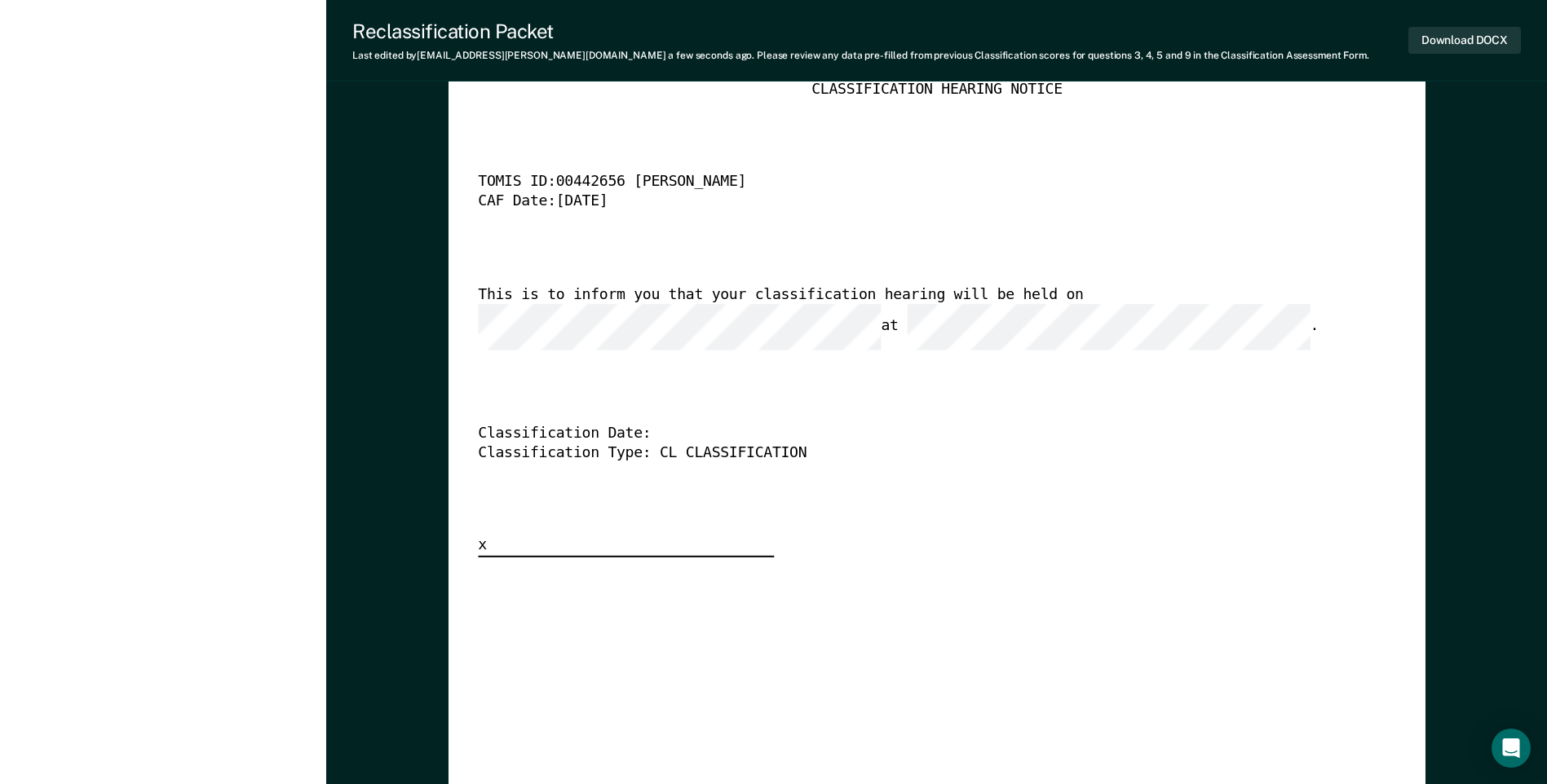
scroll to position [4075, 0]
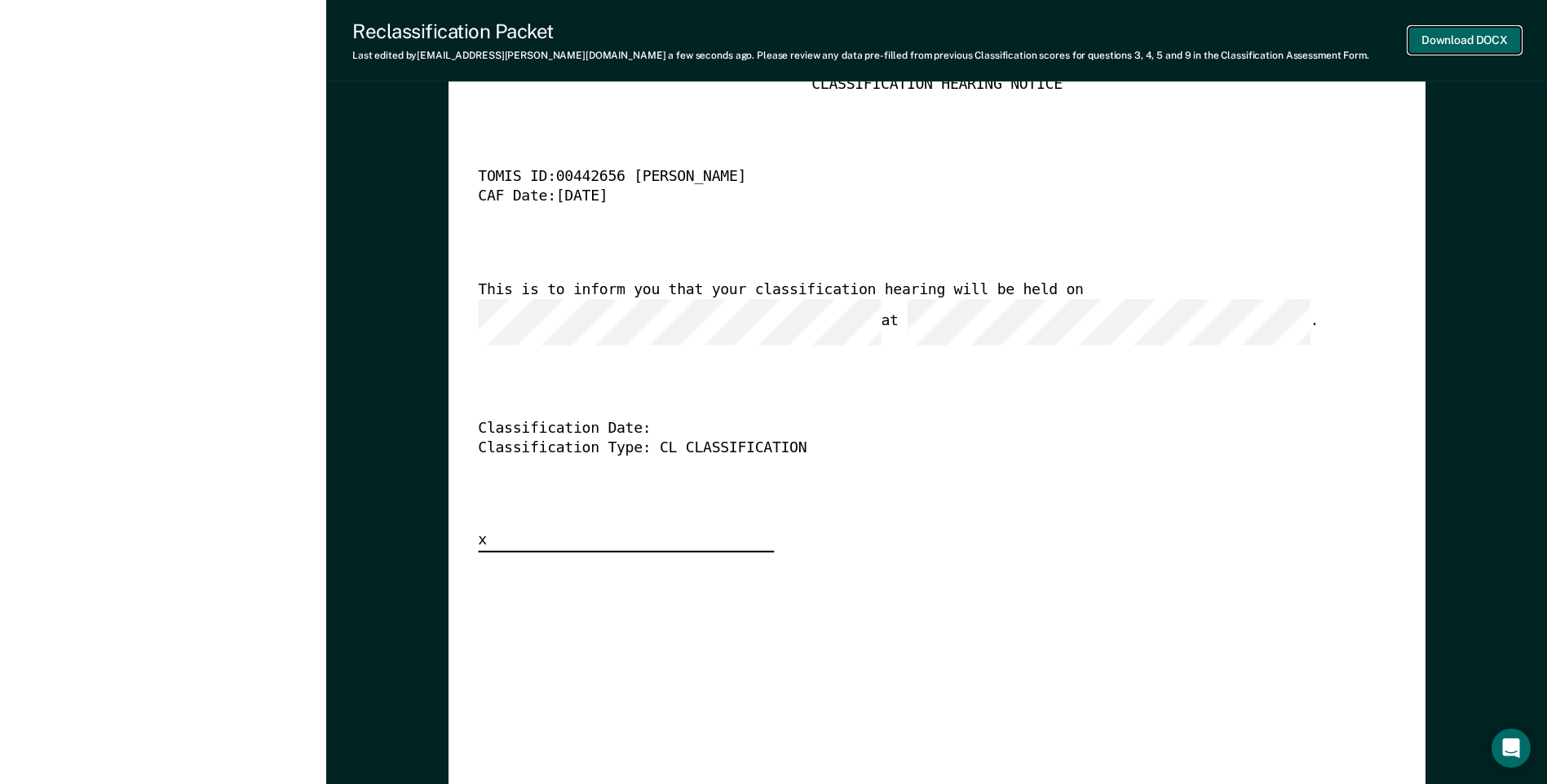
click at [1454, 40] on button "Download DOCX" at bounding box center [1464, 41] width 112 height 27
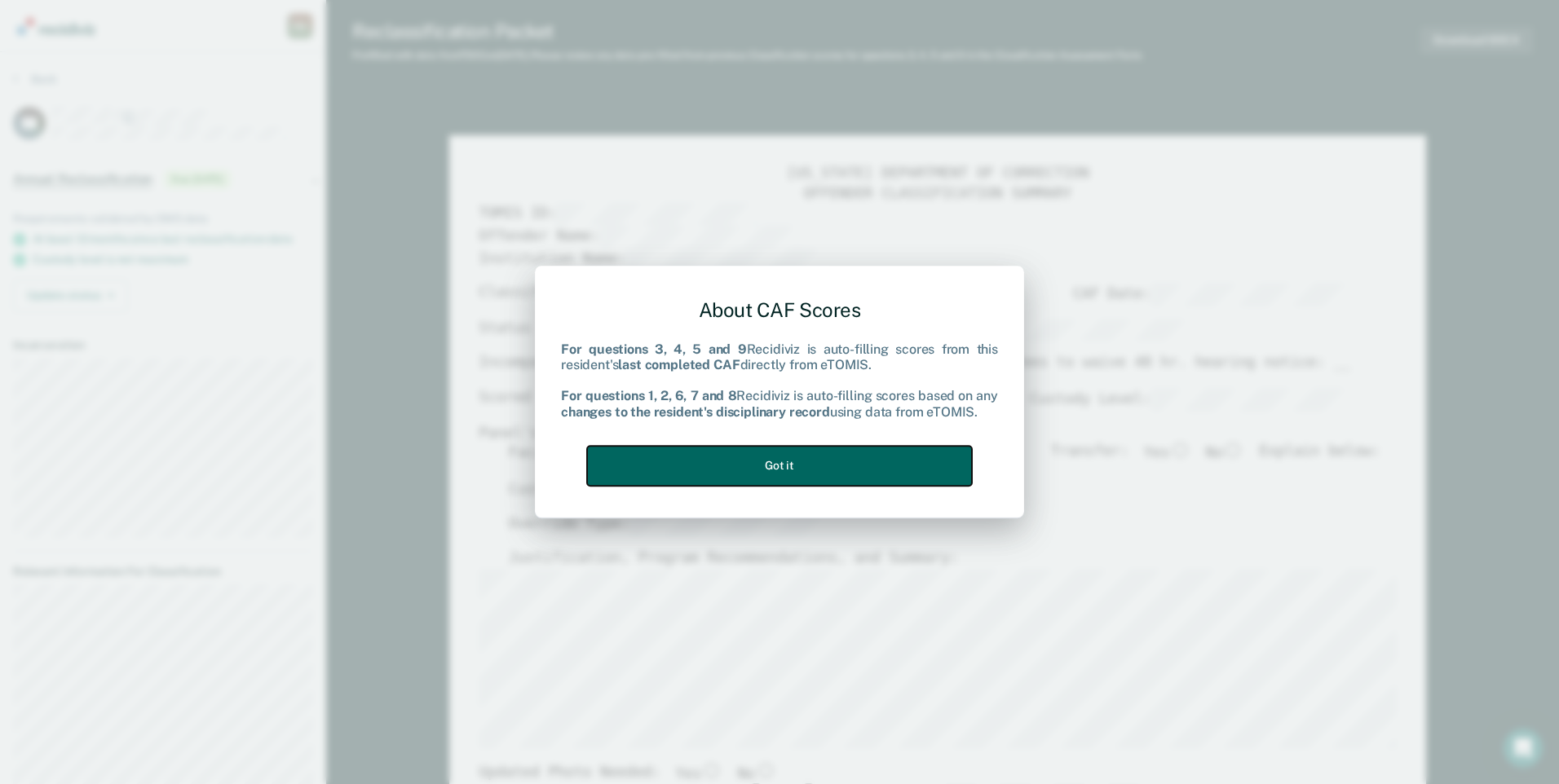
click at [830, 462] on button "Got it" at bounding box center [779, 466] width 385 height 40
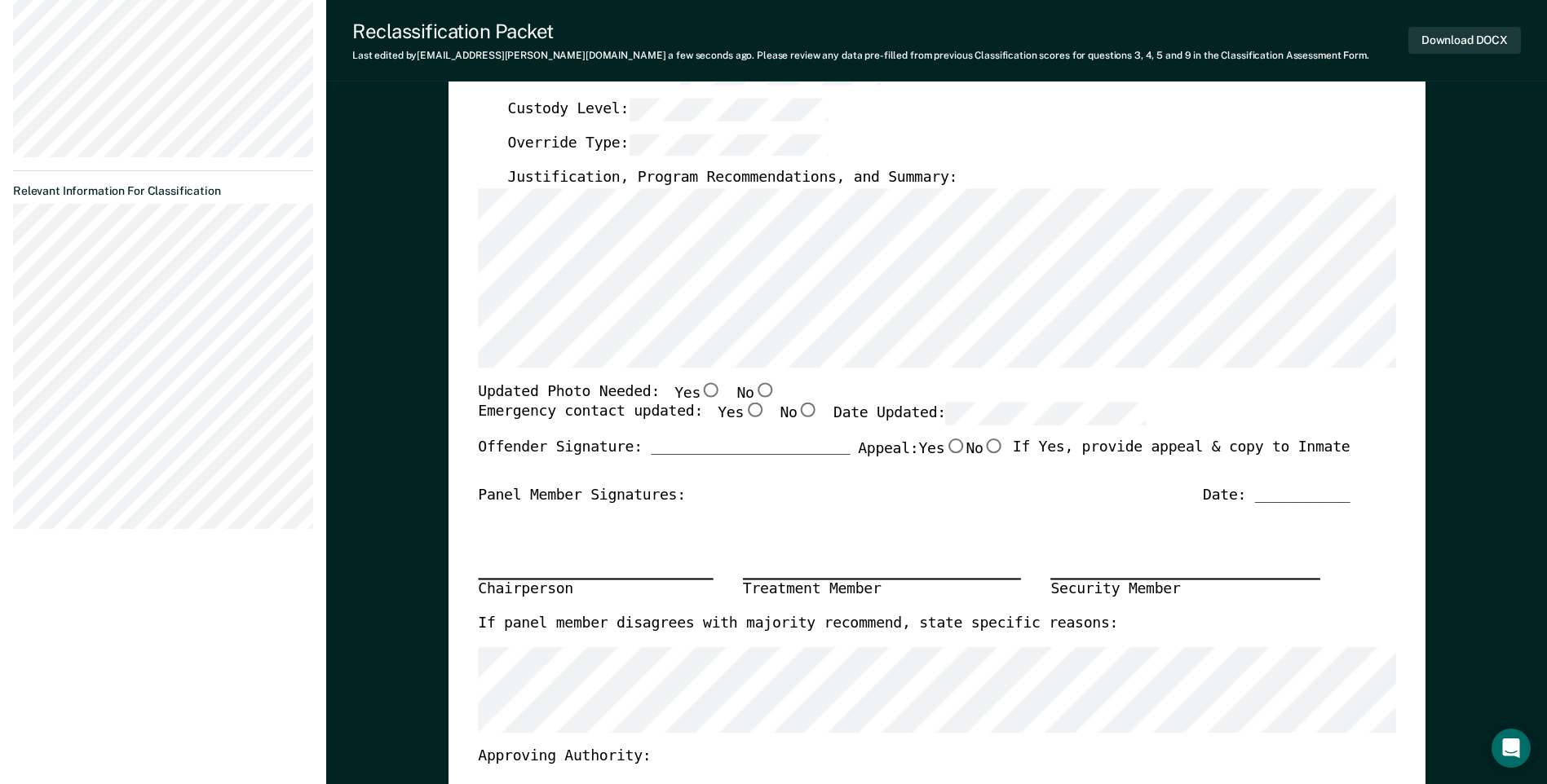
scroll to position [408, 0]
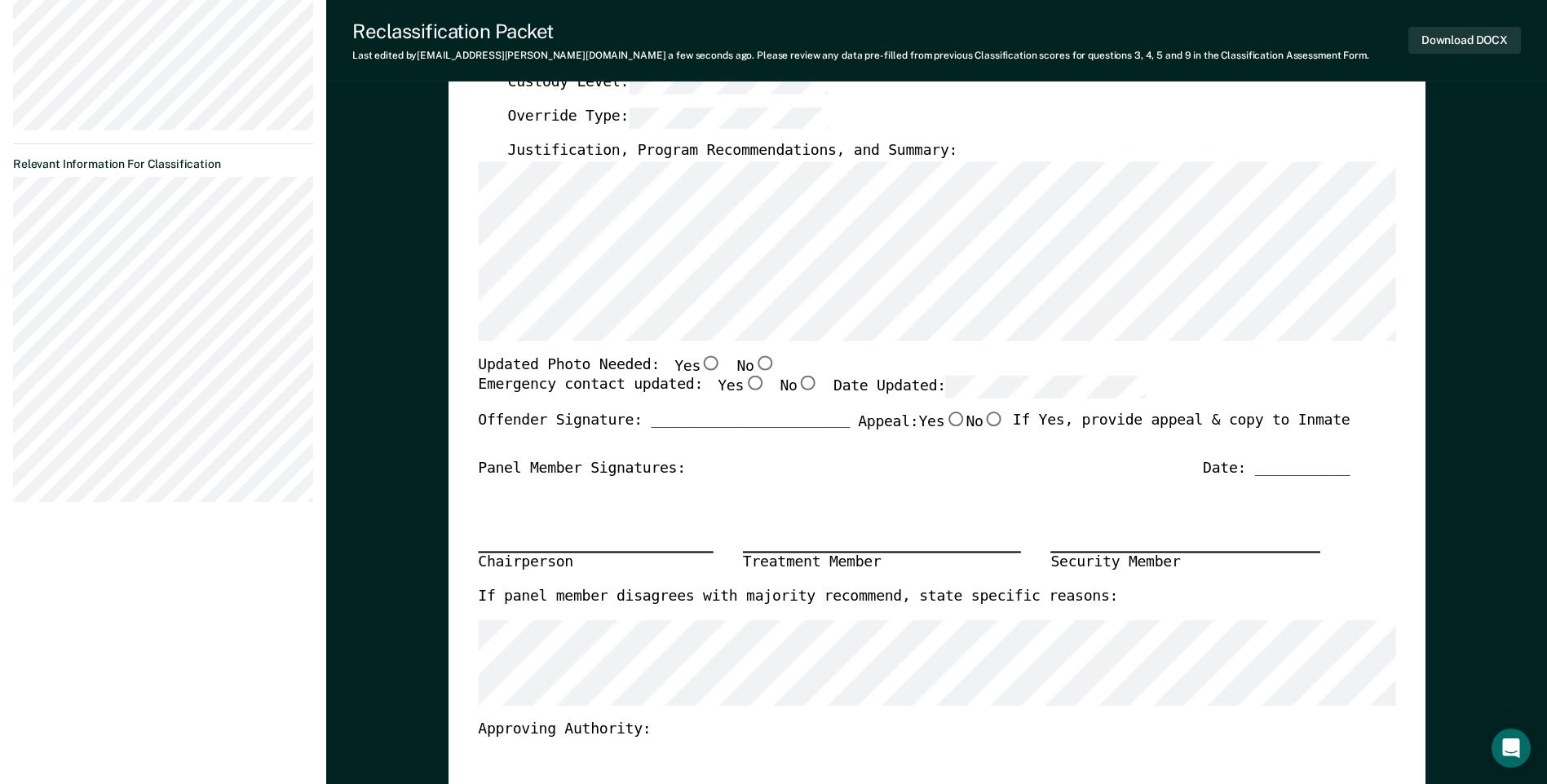
click at [754, 364] on input "No" at bounding box center [764, 363] width 21 height 15
type textarea "x"
radio input "true"
click at [744, 383] on input "Yes" at bounding box center [754, 383] width 21 height 15
type textarea "x"
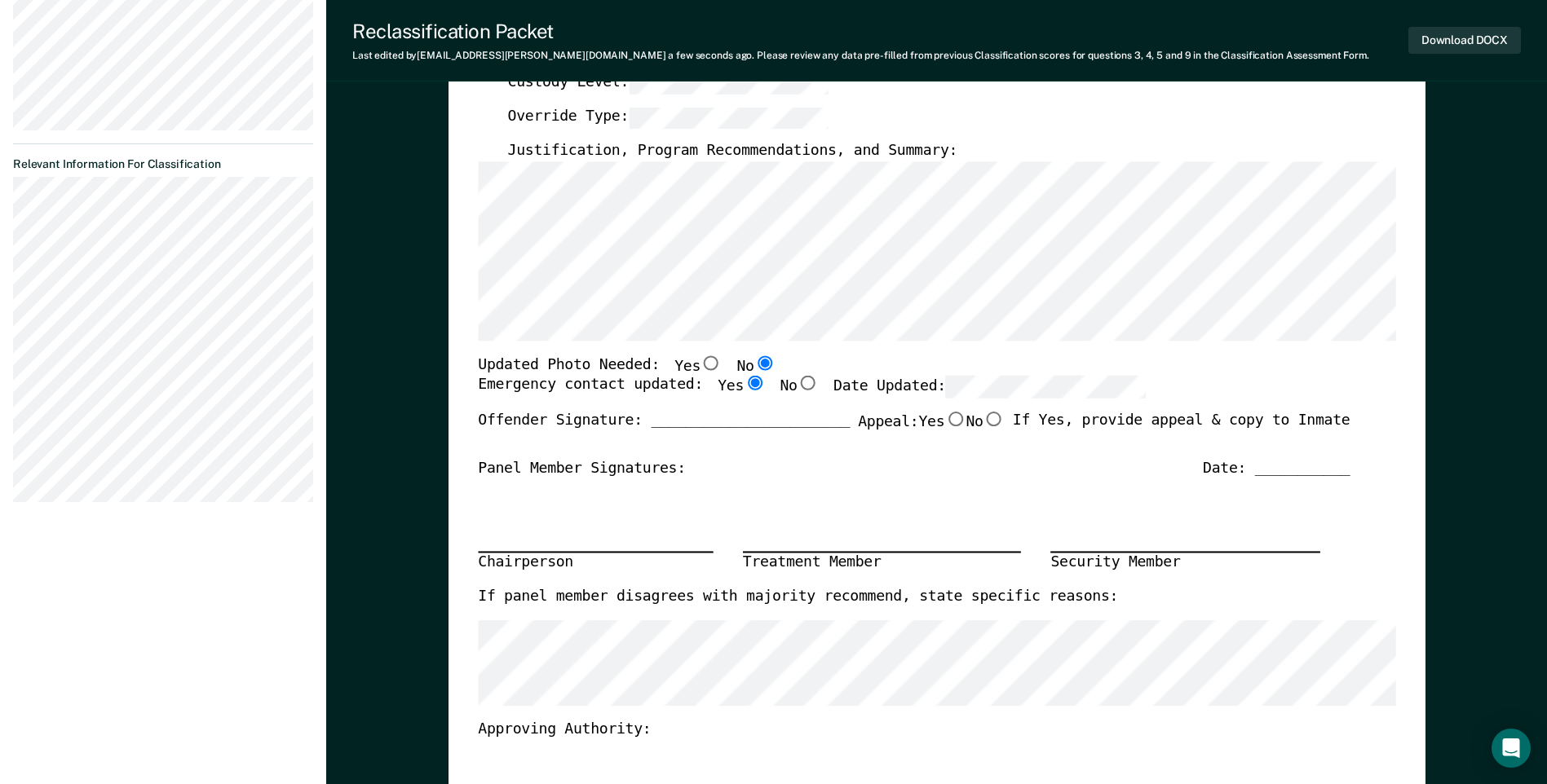
radio input "true"
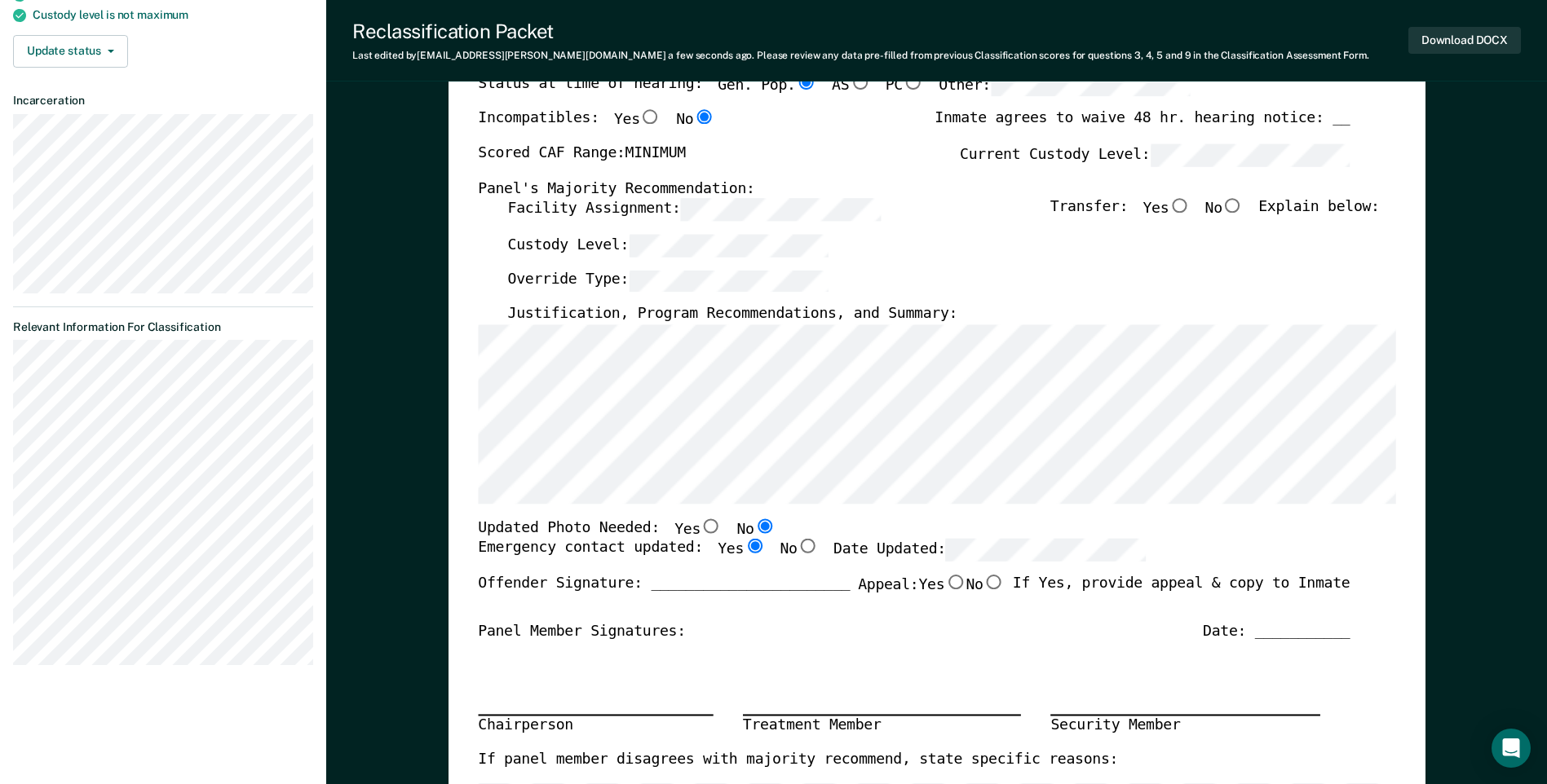
scroll to position [0, 0]
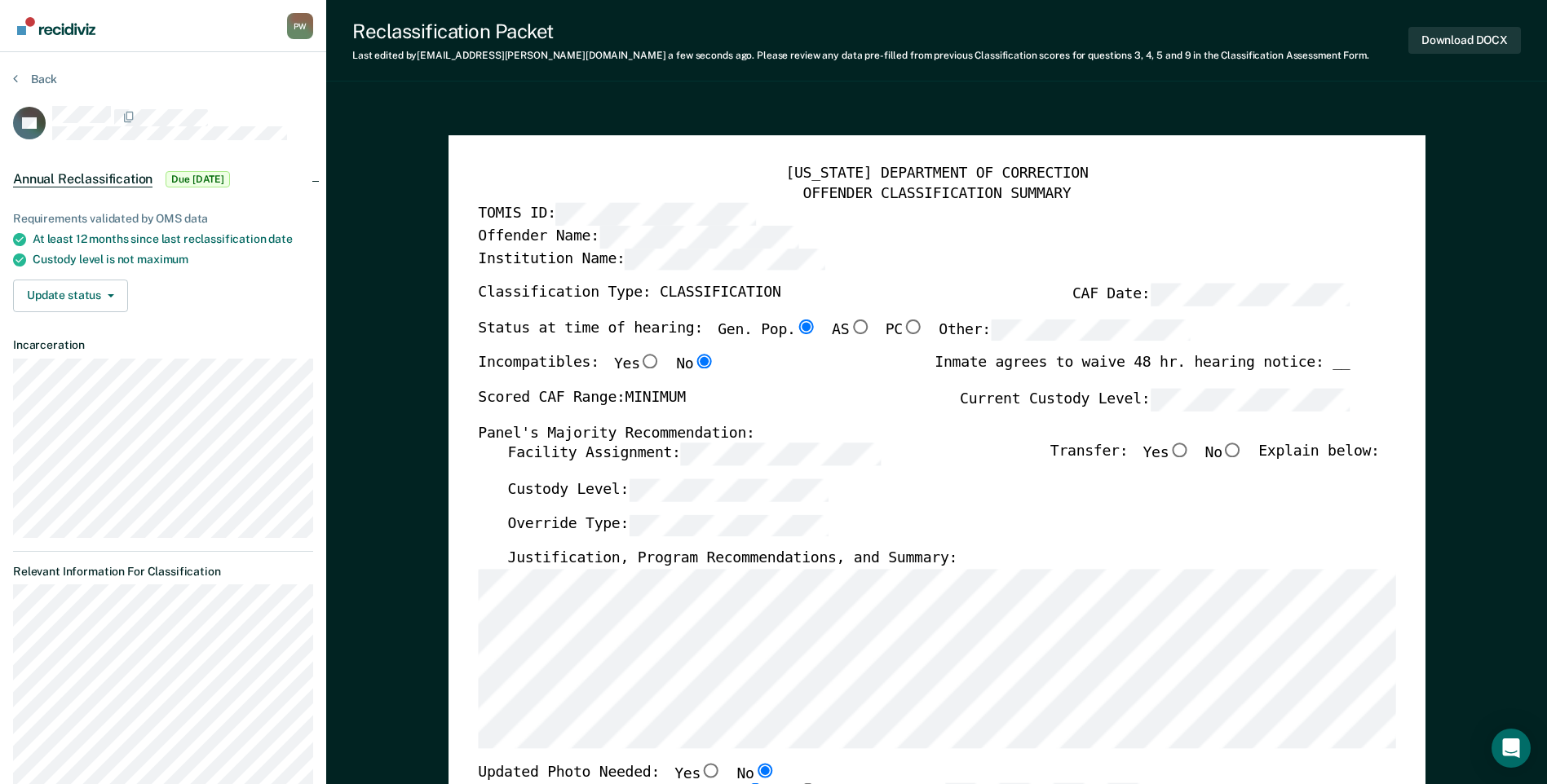
click at [1243, 453] on input "No" at bounding box center [1232, 450] width 21 height 15
type textarea "x"
radio input "true"
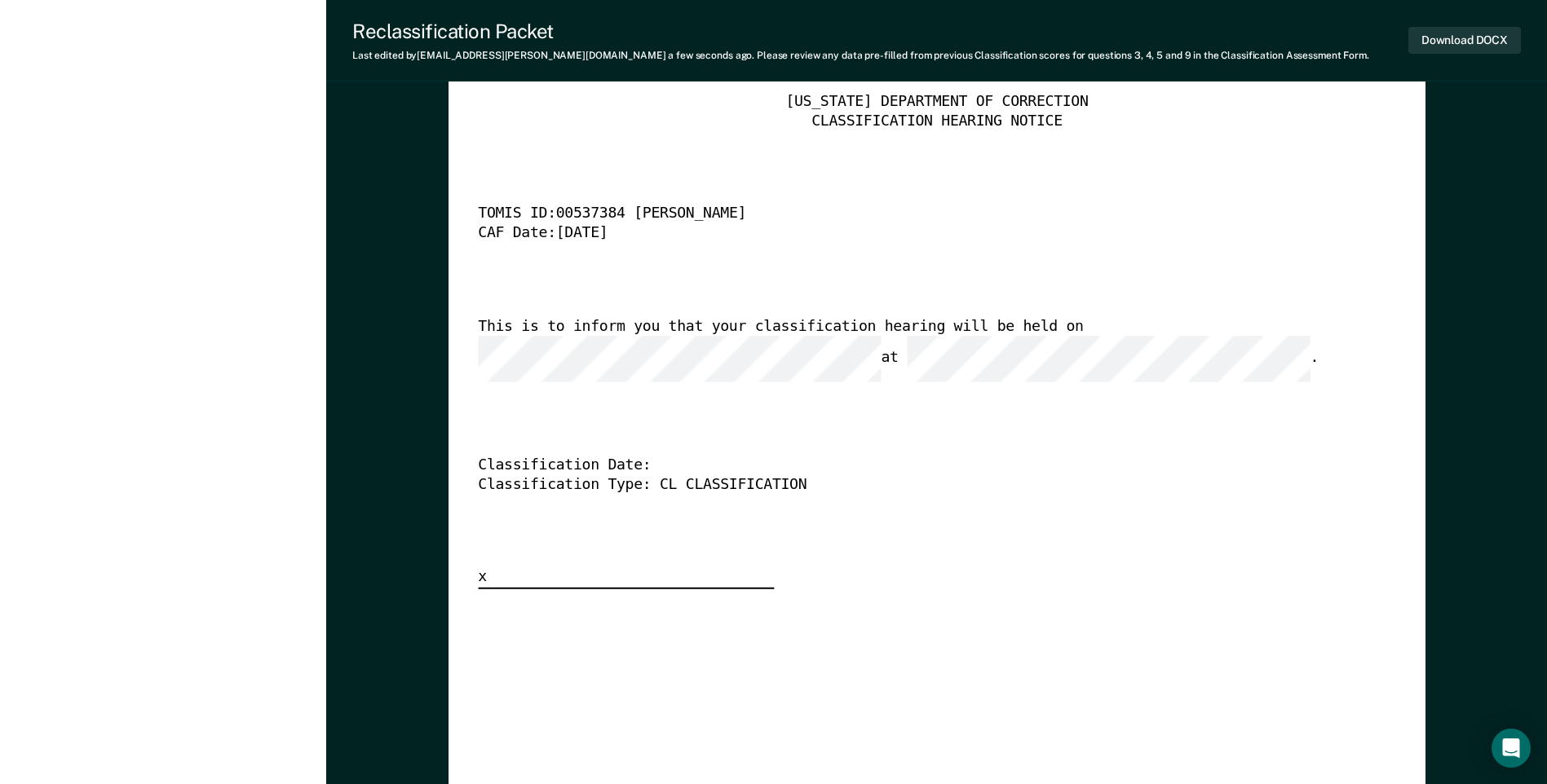
scroll to position [3993, 0]
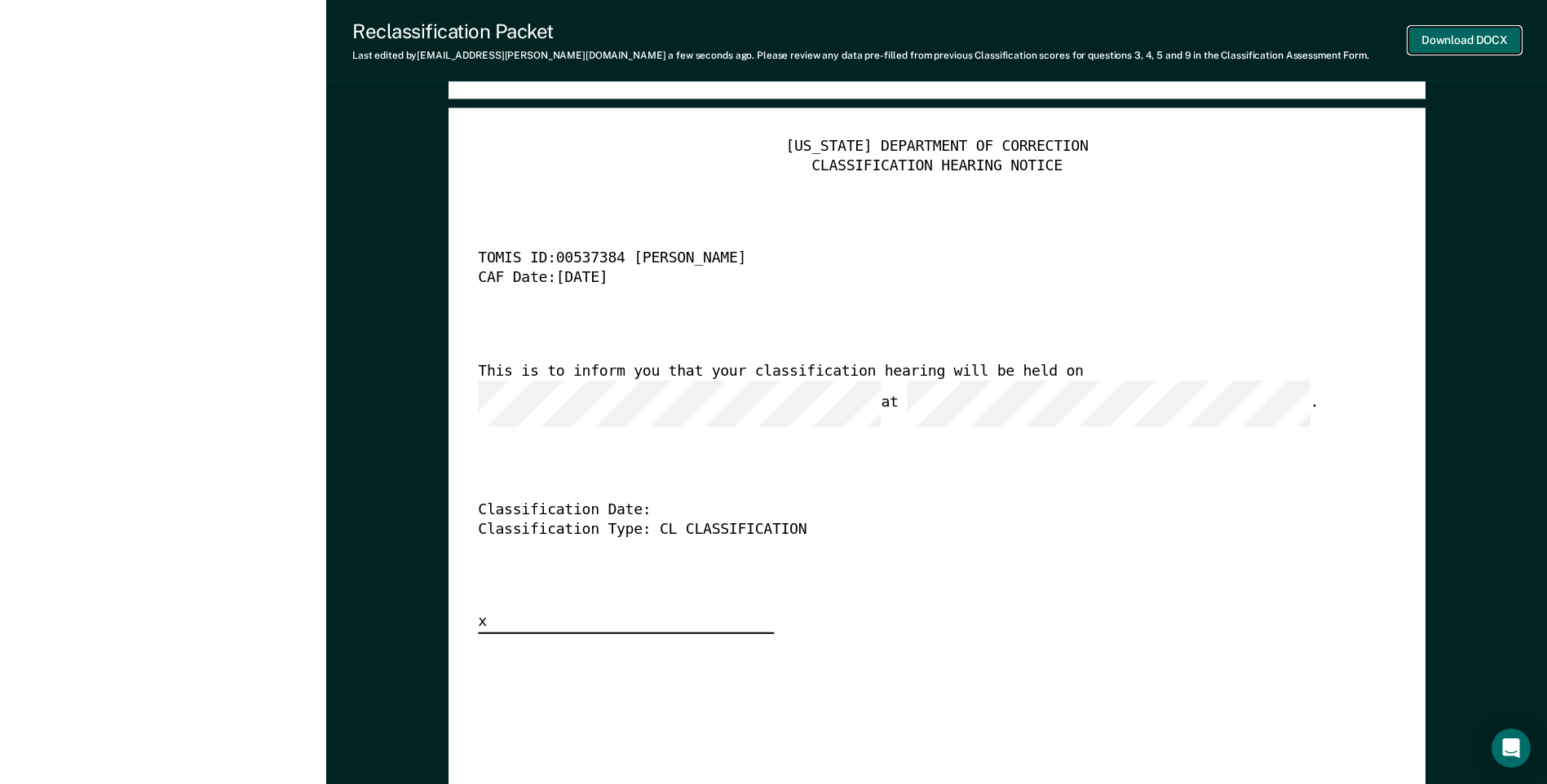
click at [1435, 32] on button "Download DOCX" at bounding box center [1464, 41] width 112 height 27
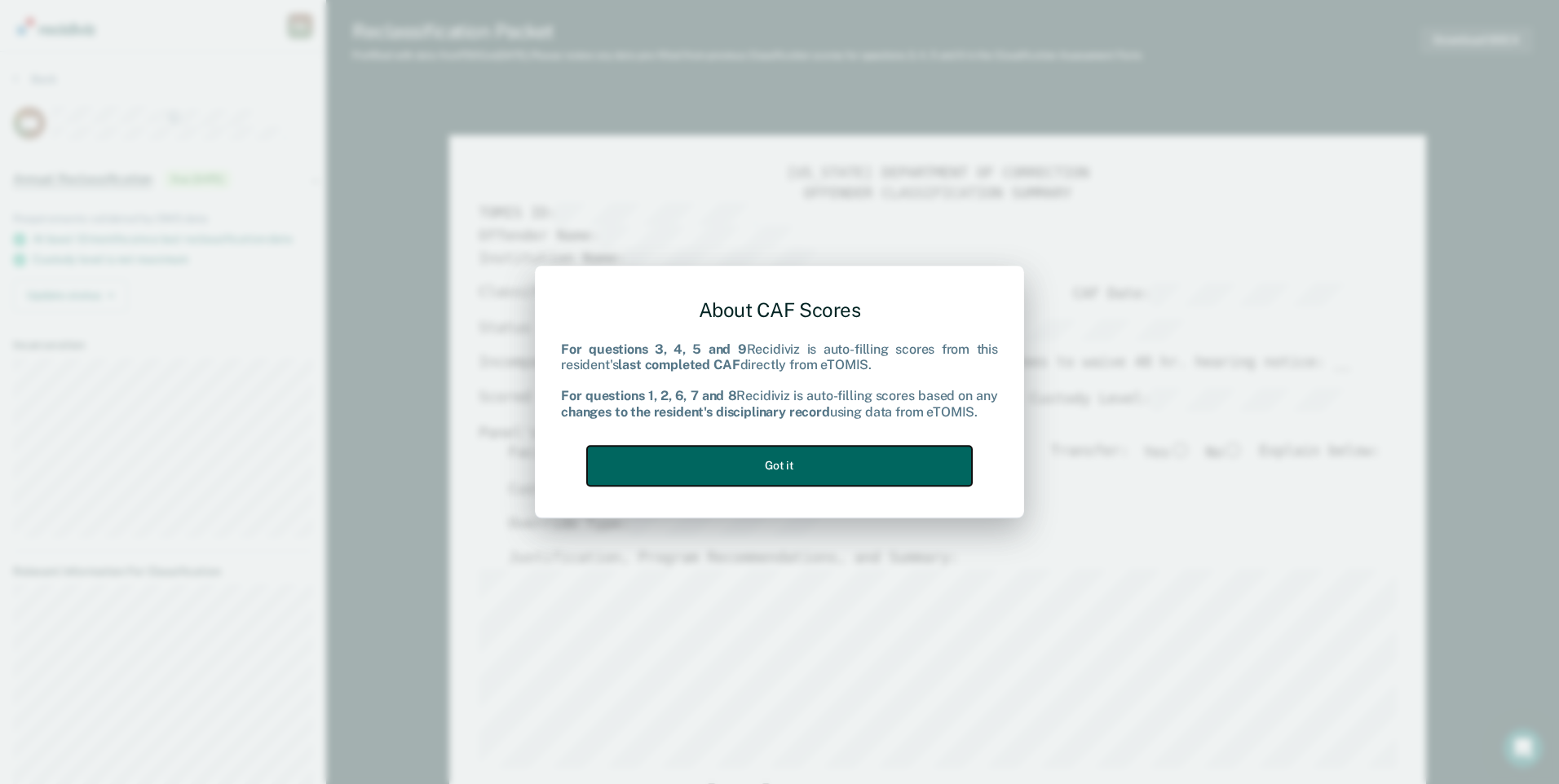
click at [879, 458] on button "Got it" at bounding box center [779, 466] width 385 height 40
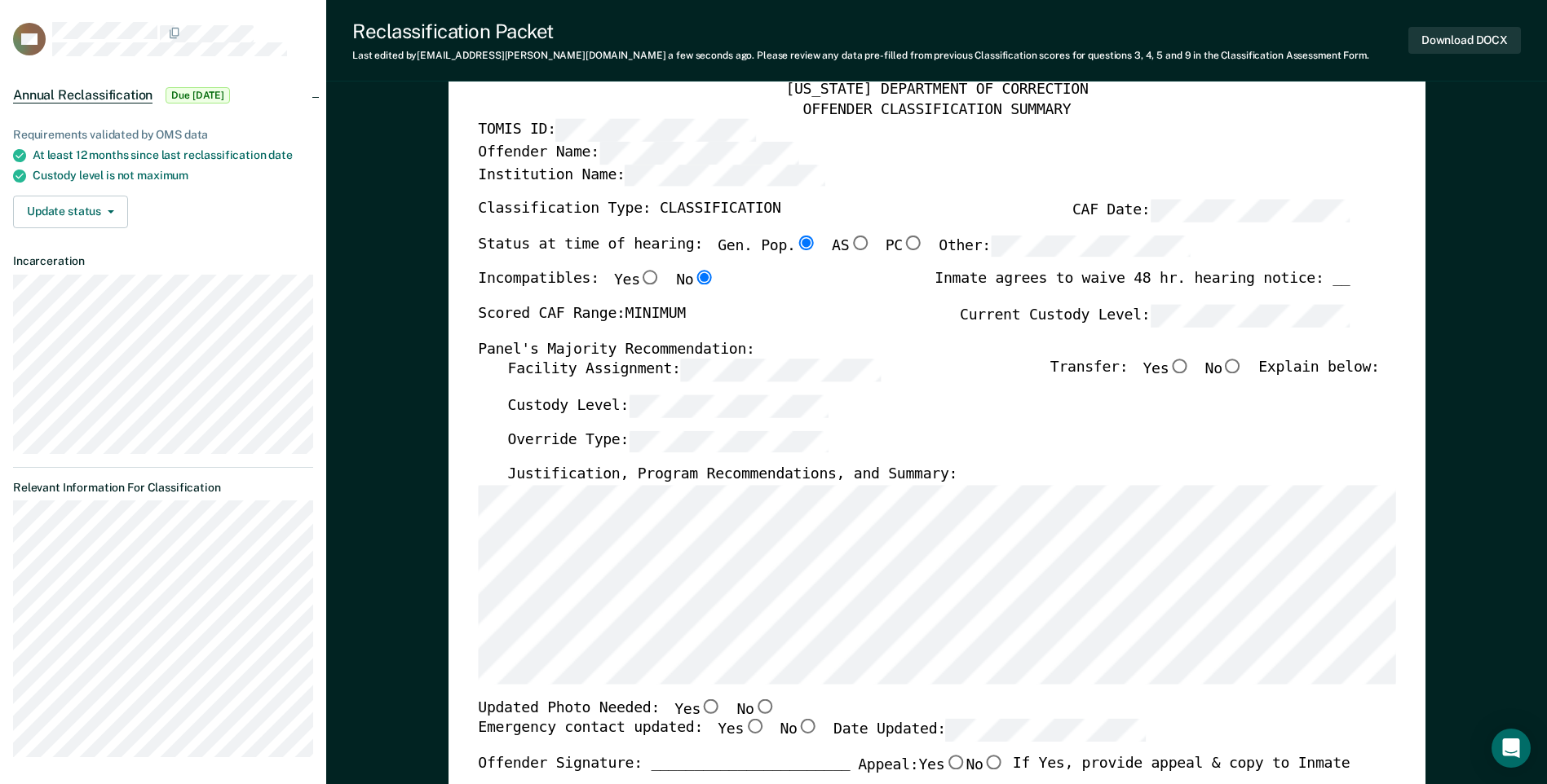
scroll to position [24, 0]
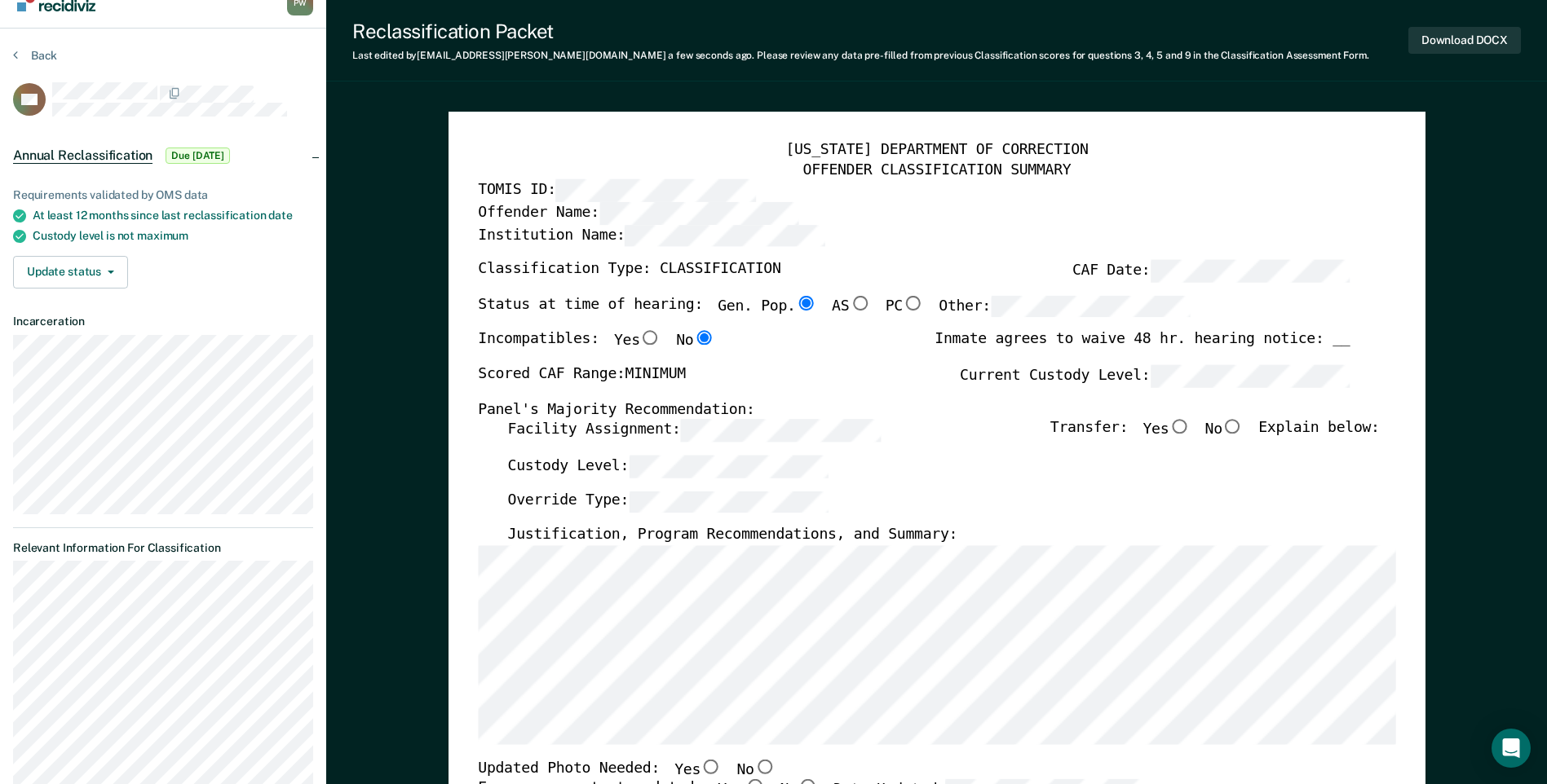
click at [1243, 423] on input "No" at bounding box center [1232, 427] width 21 height 15
type textarea "x"
radio input "true"
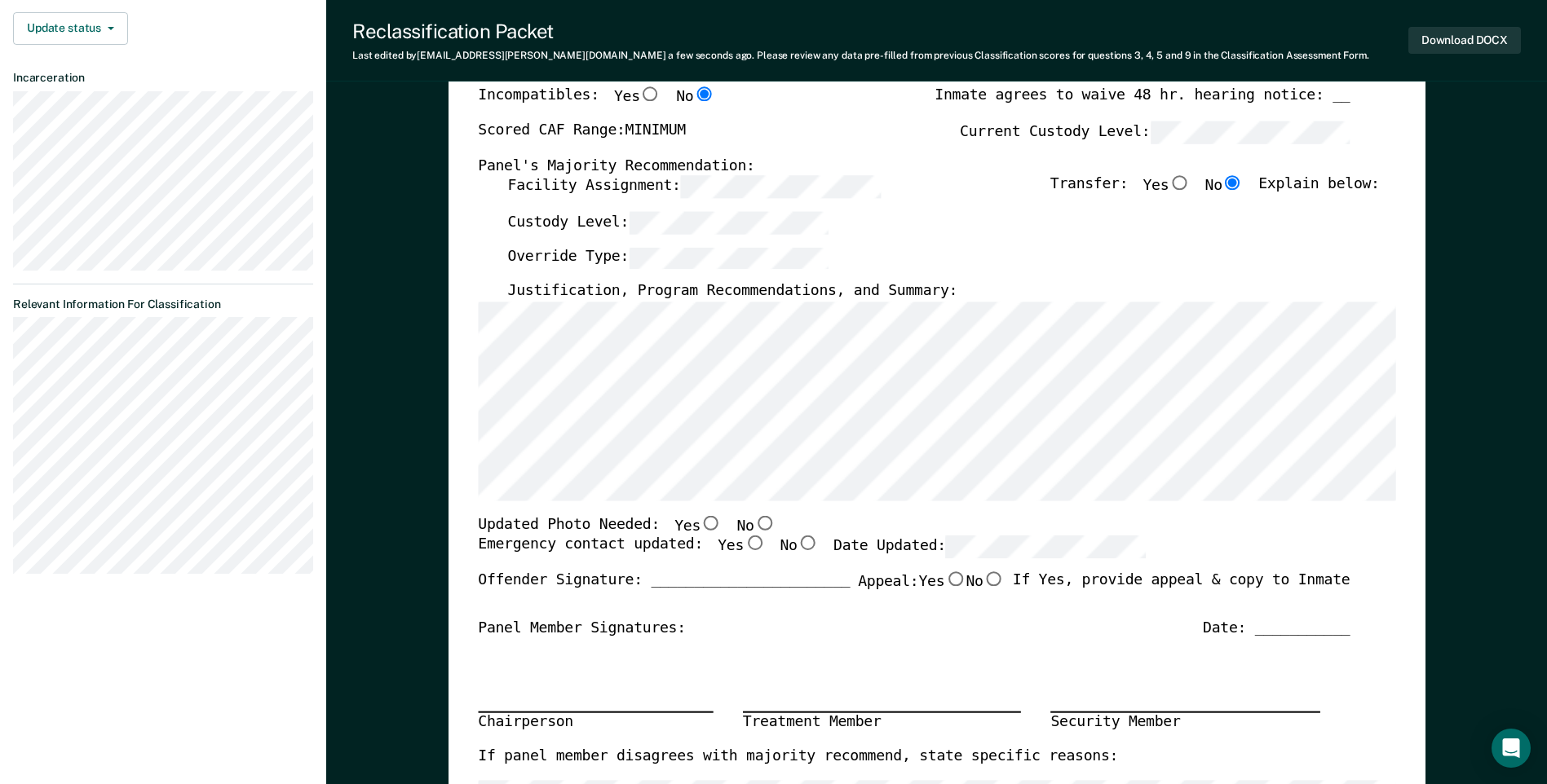
scroll to position [268, 0]
click at [754, 520] on input "No" at bounding box center [764, 521] width 21 height 15
type textarea "x"
radio input "true"
click at [744, 548] on input "Yes" at bounding box center [754, 543] width 21 height 15
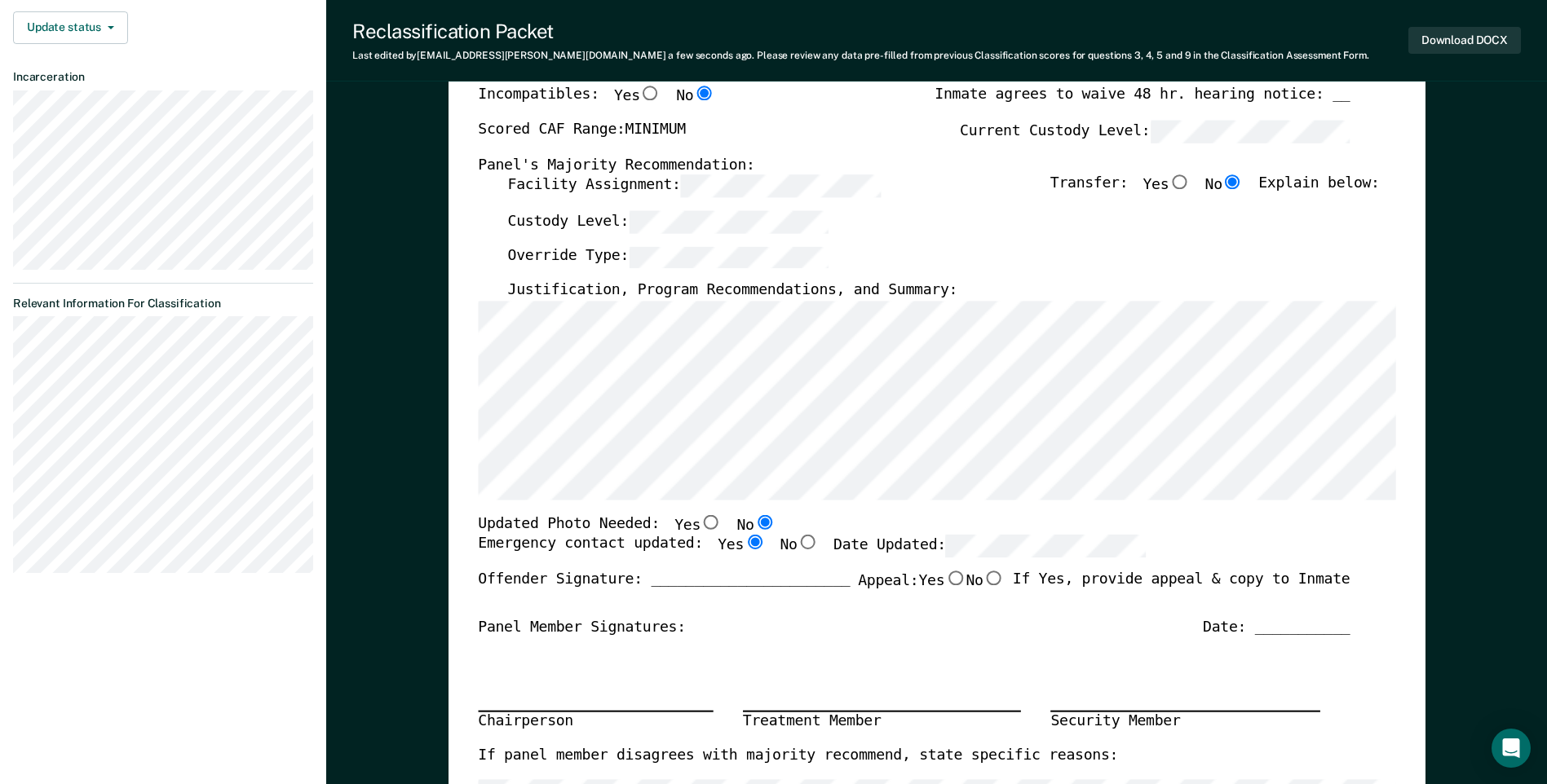
type textarea "x"
radio input "true"
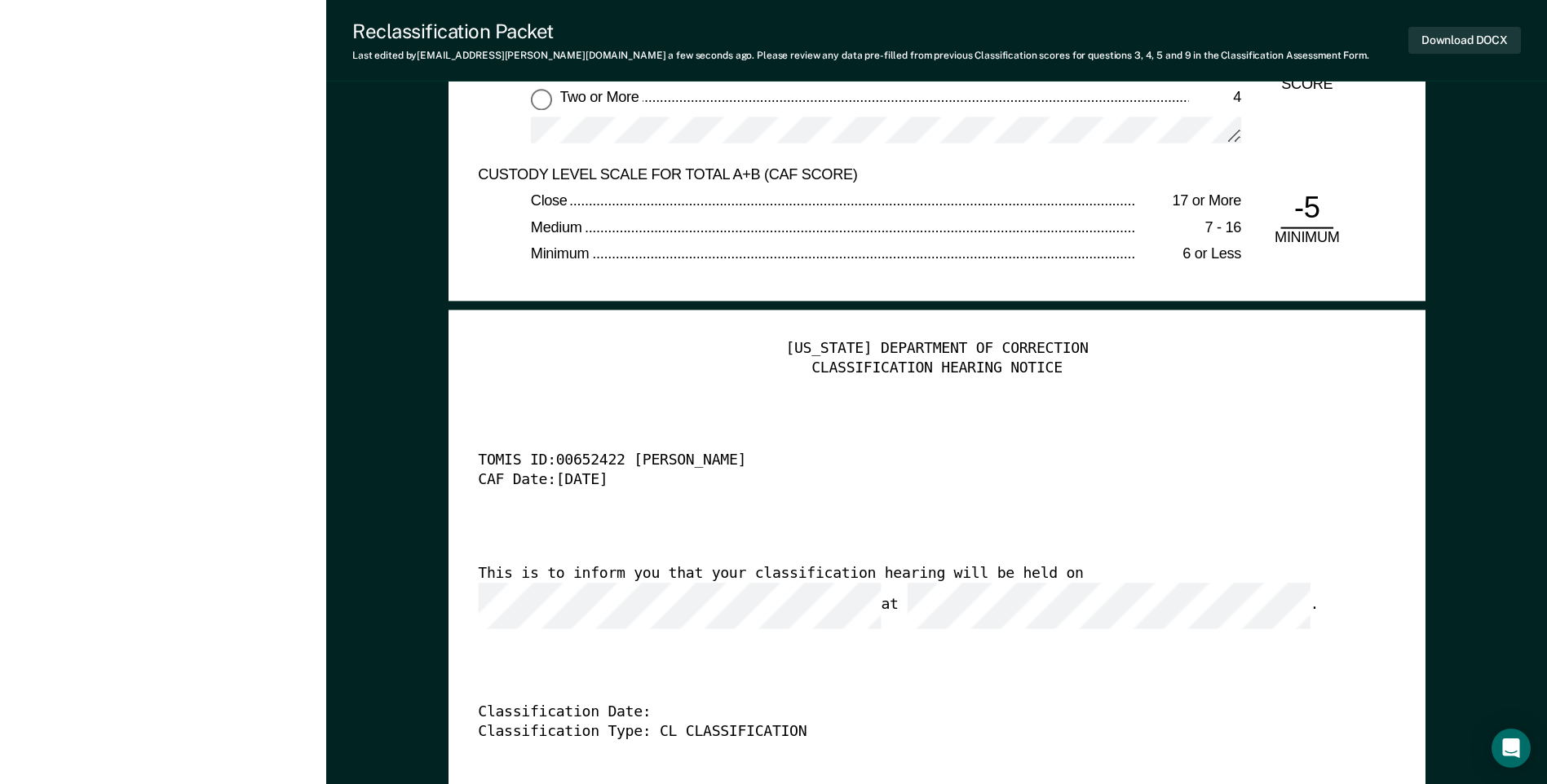
scroll to position [3772, 0]
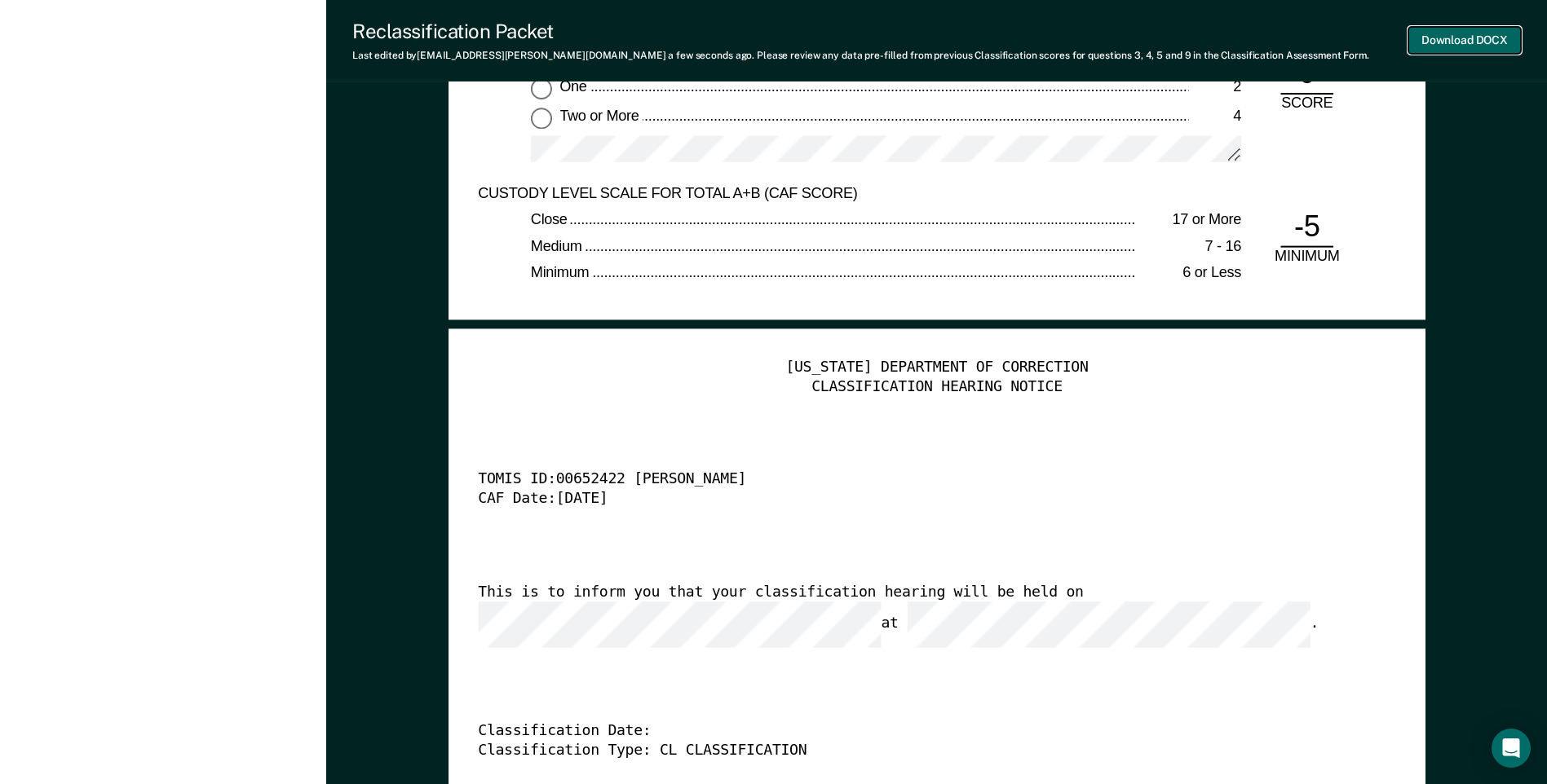
click at [1457, 48] on button "Download DOCX" at bounding box center [1464, 41] width 112 height 27
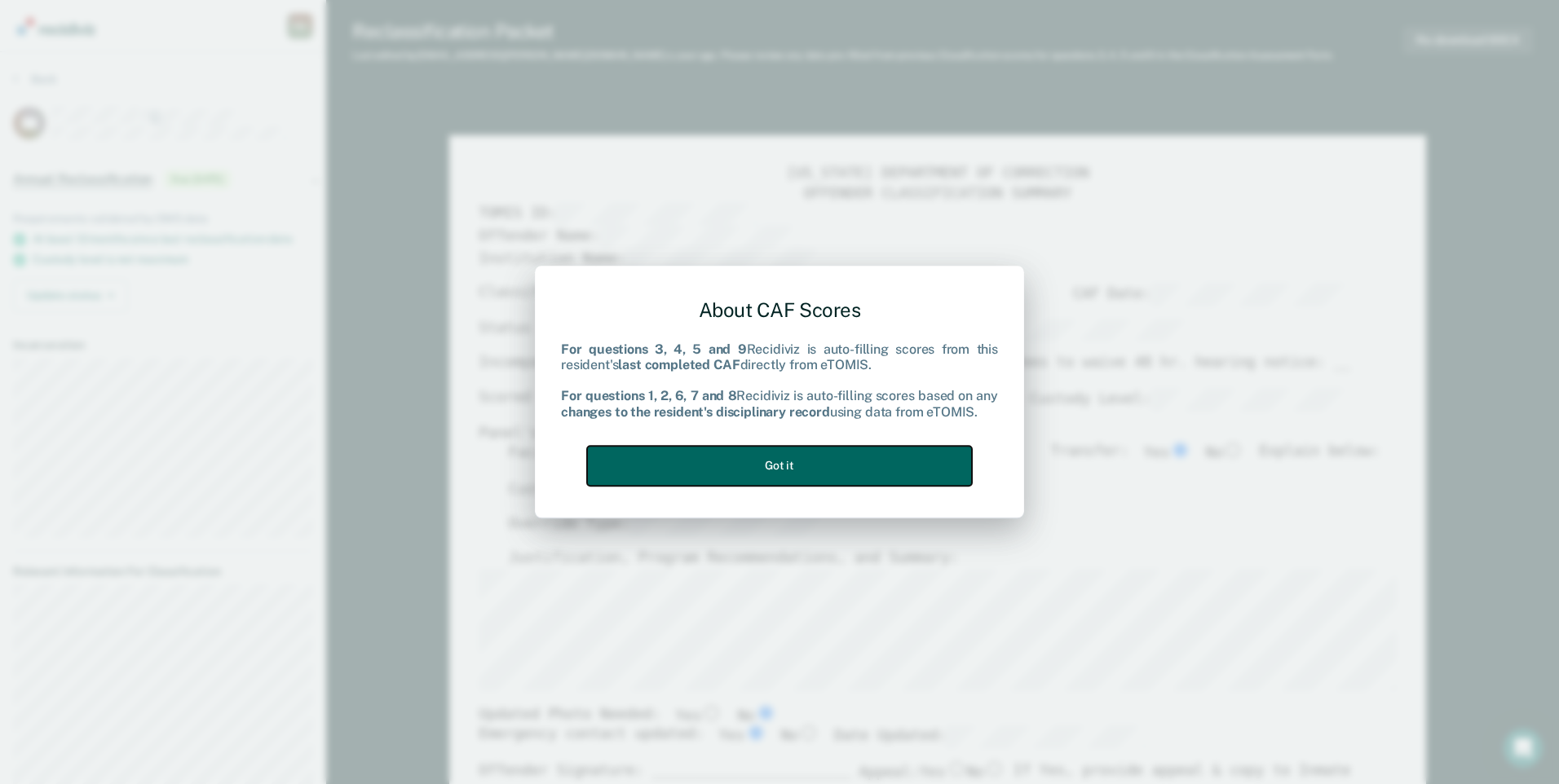
click at [847, 458] on button "Got it" at bounding box center [779, 466] width 385 height 40
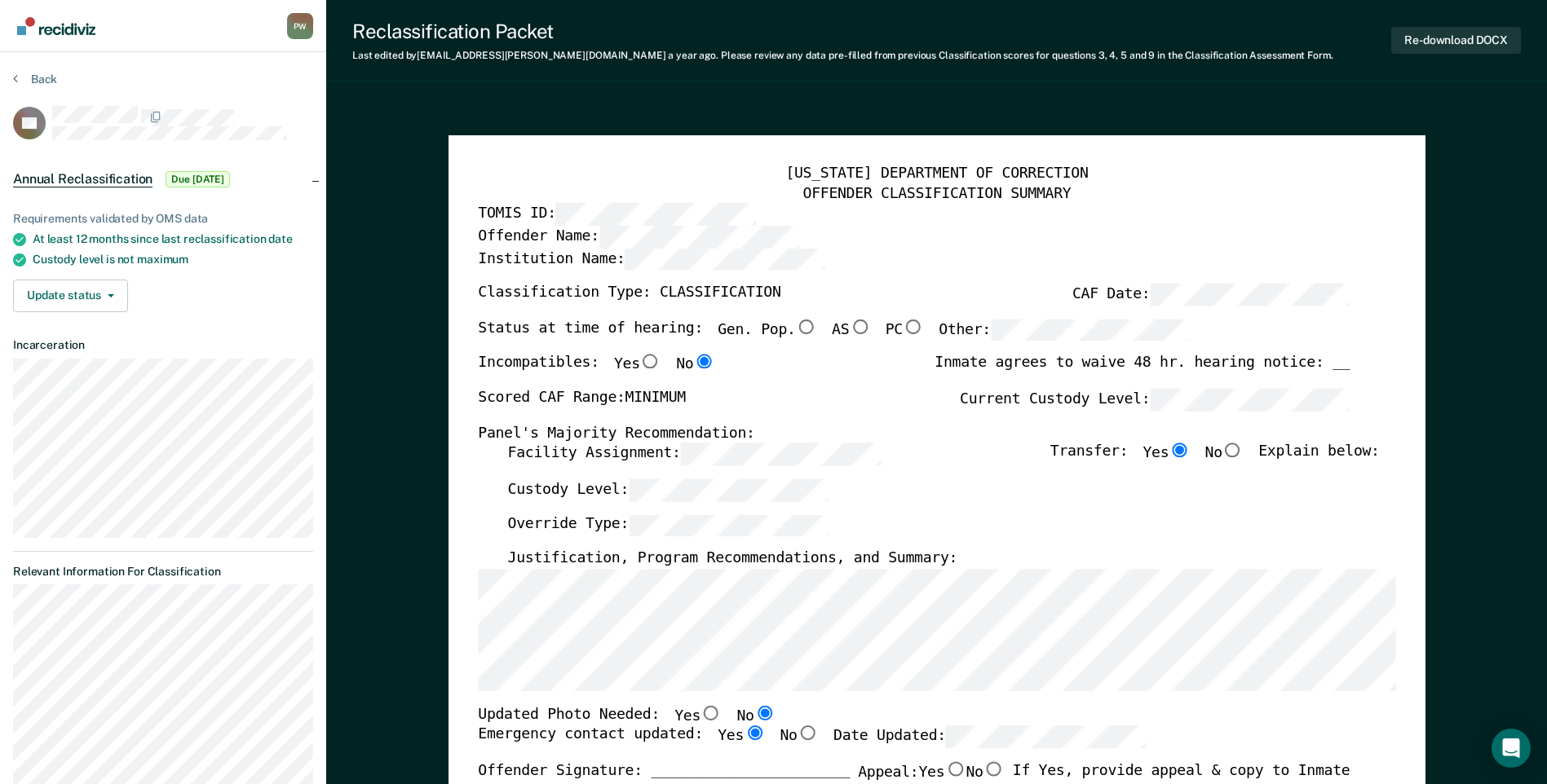
click at [795, 324] on input "Gen. Pop." at bounding box center [805, 326] width 21 height 15
type textarea "x"
radio input "true"
click at [1243, 452] on input "No" at bounding box center [1232, 450] width 21 height 15
type textarea "x"
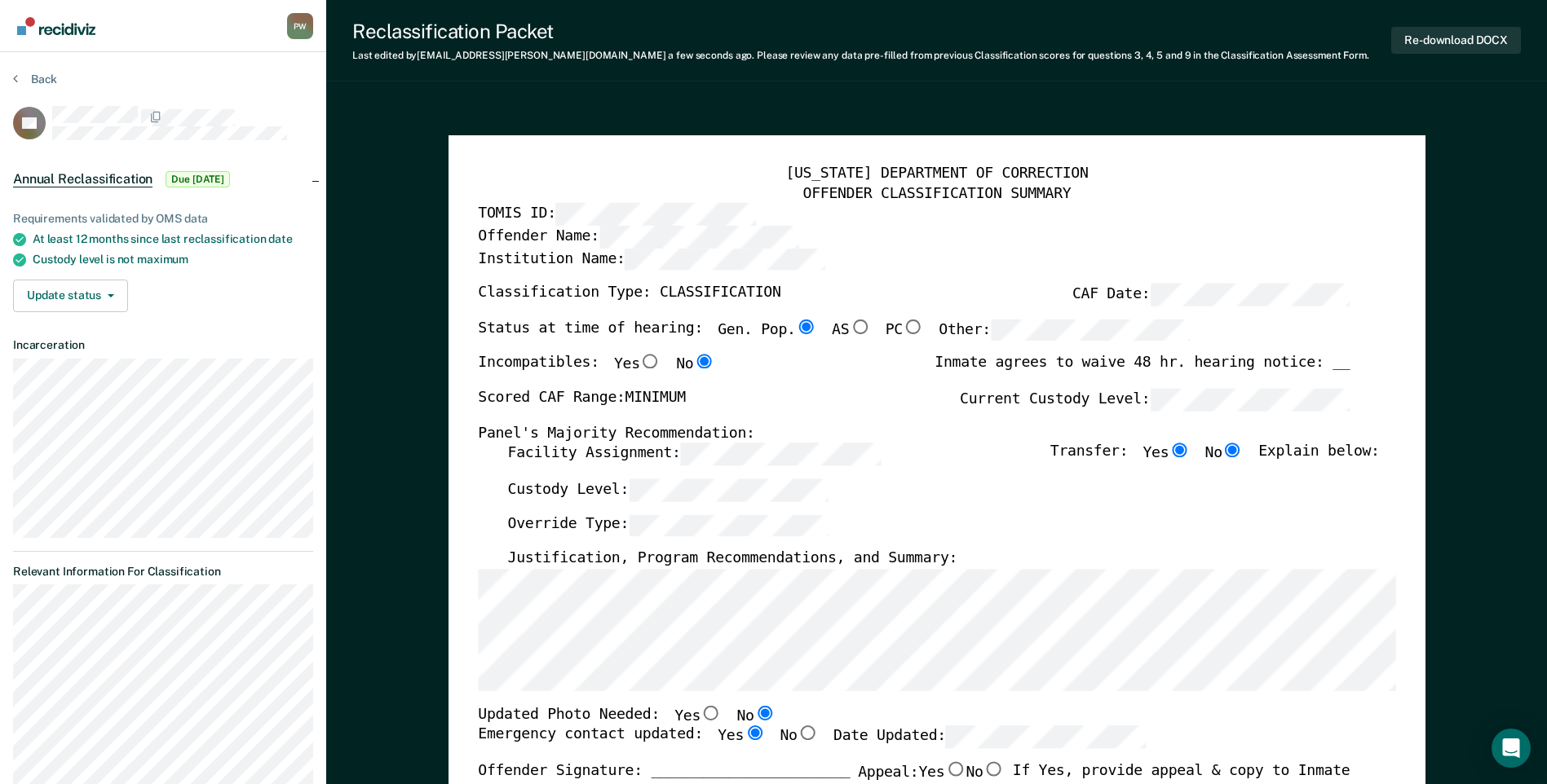
radio input "false"
radio input "true"
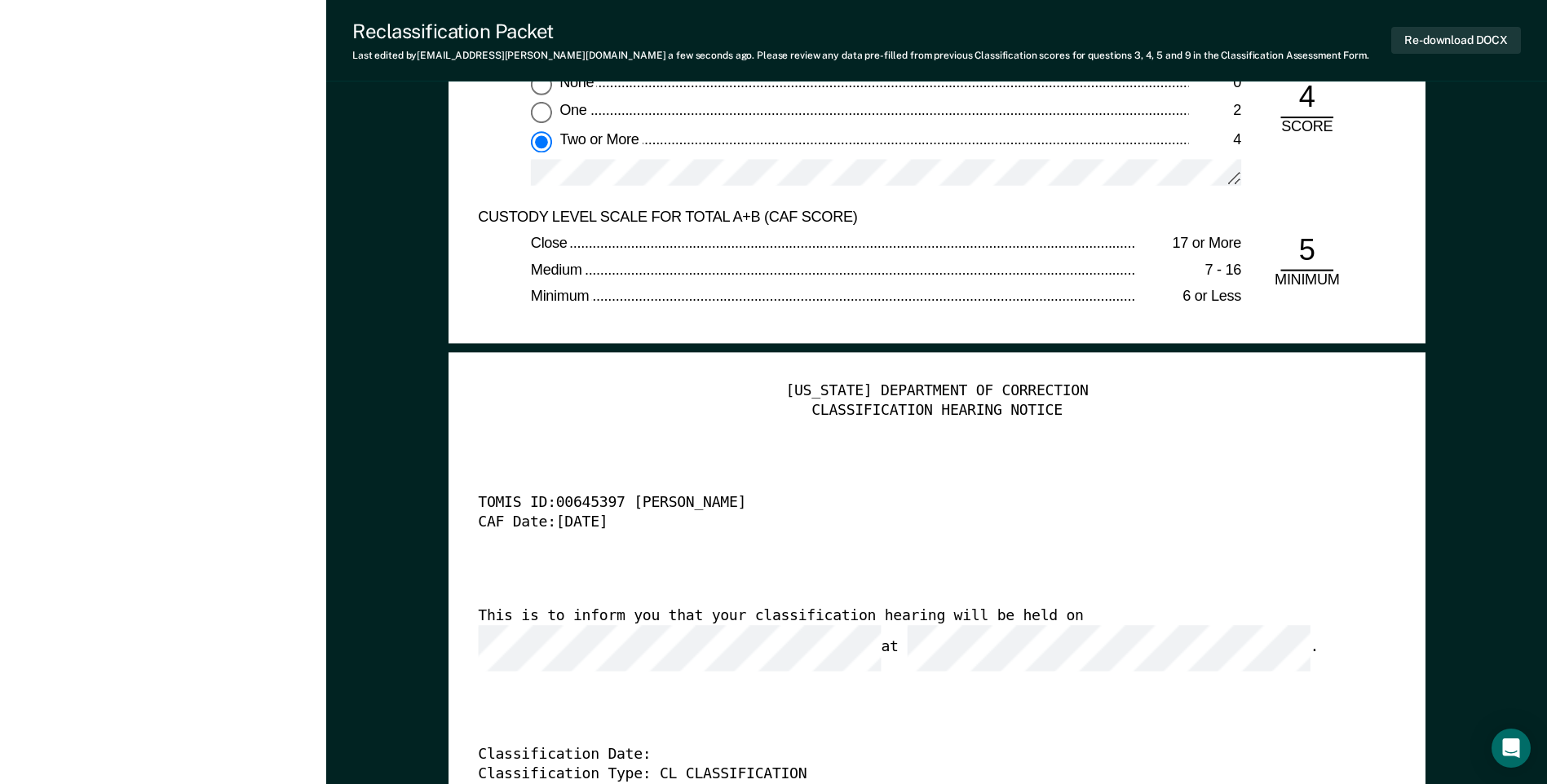
scroll to position [4075, 0]
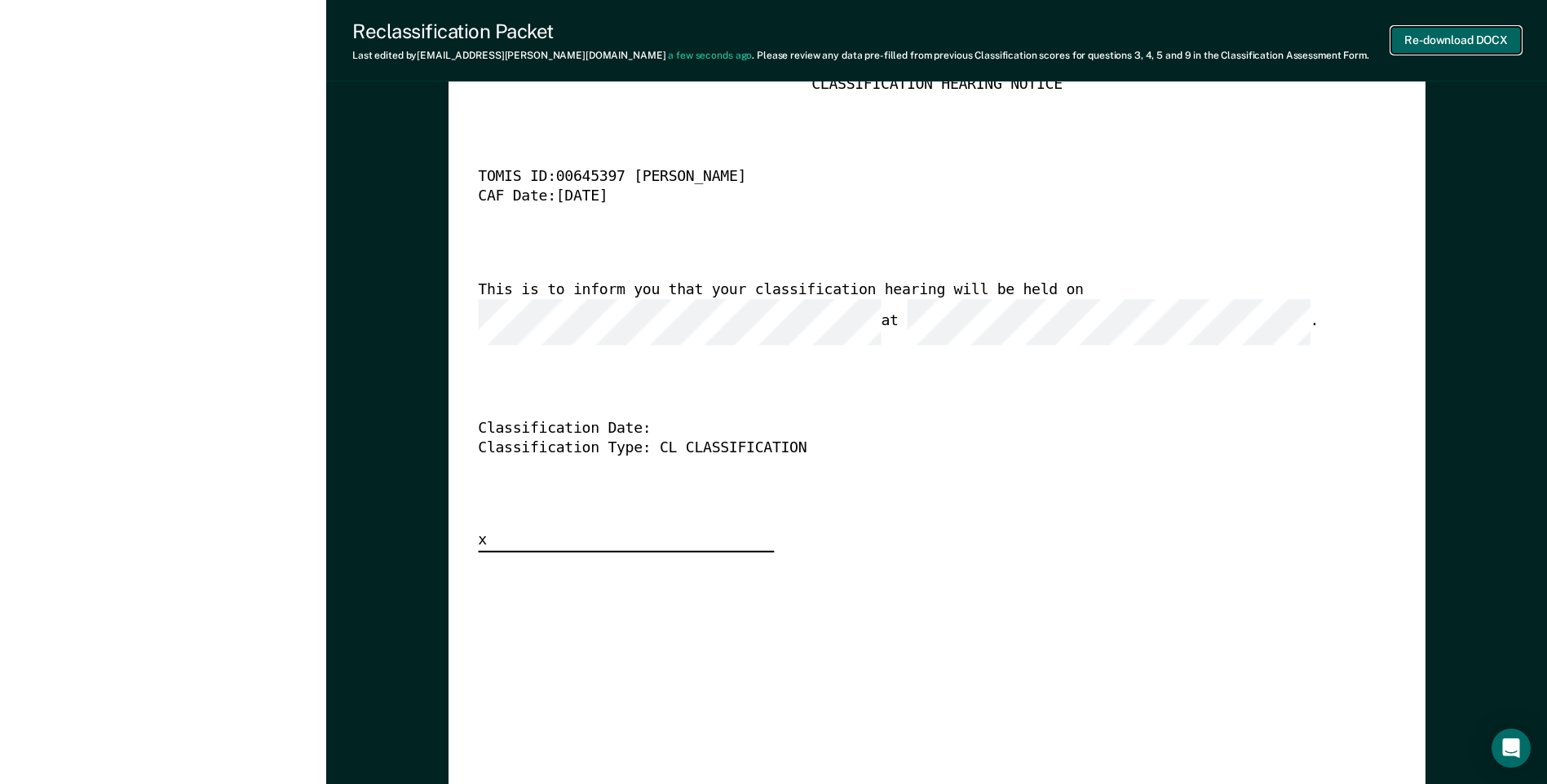
click at [1456, 37] on button "Re-download DOCX" at bounding box center [1455, 41] width 130 height 27
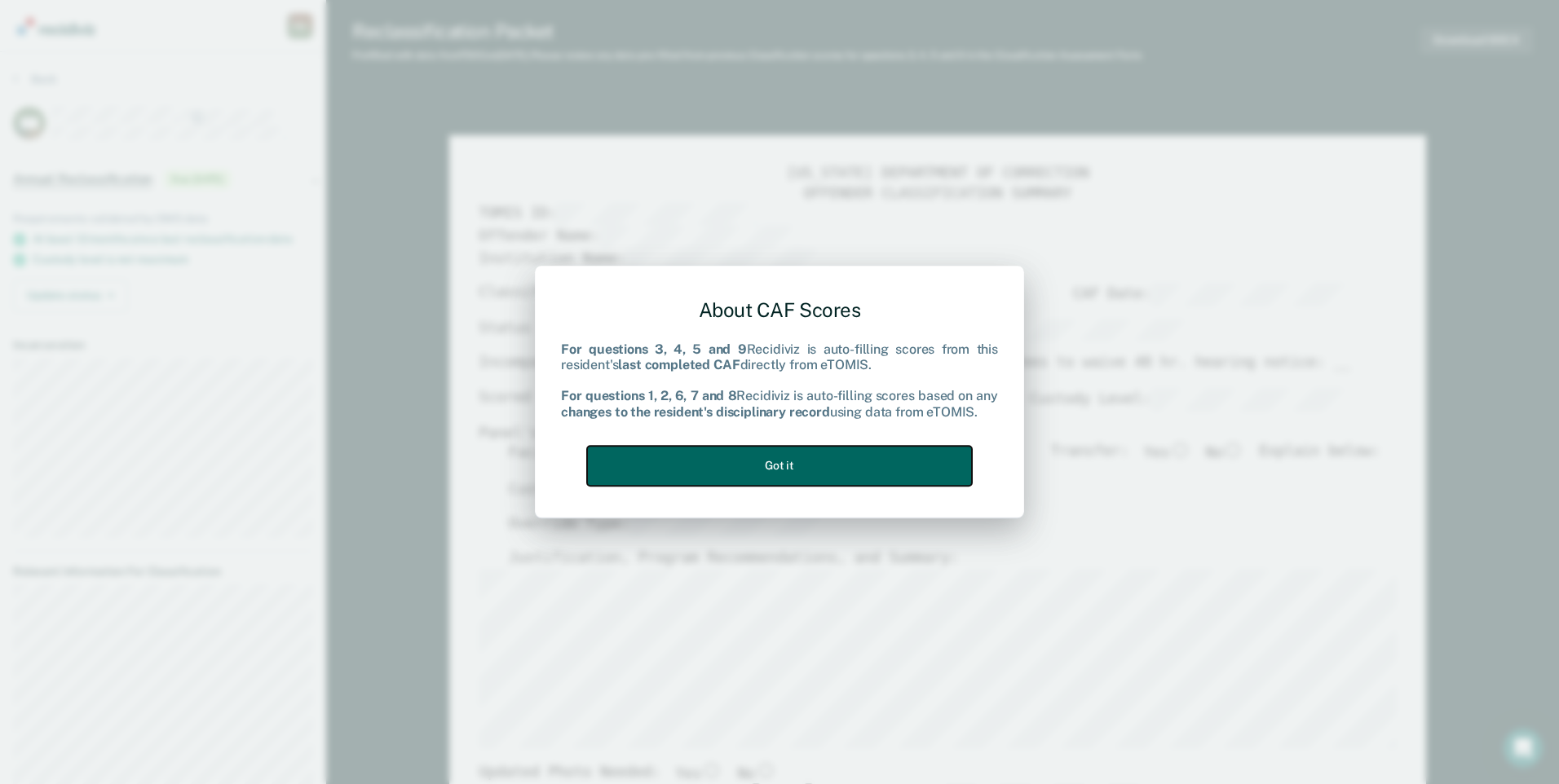
click at [745, 458] on button "Got it" at bounding box center [779, 466] width 385 height 40
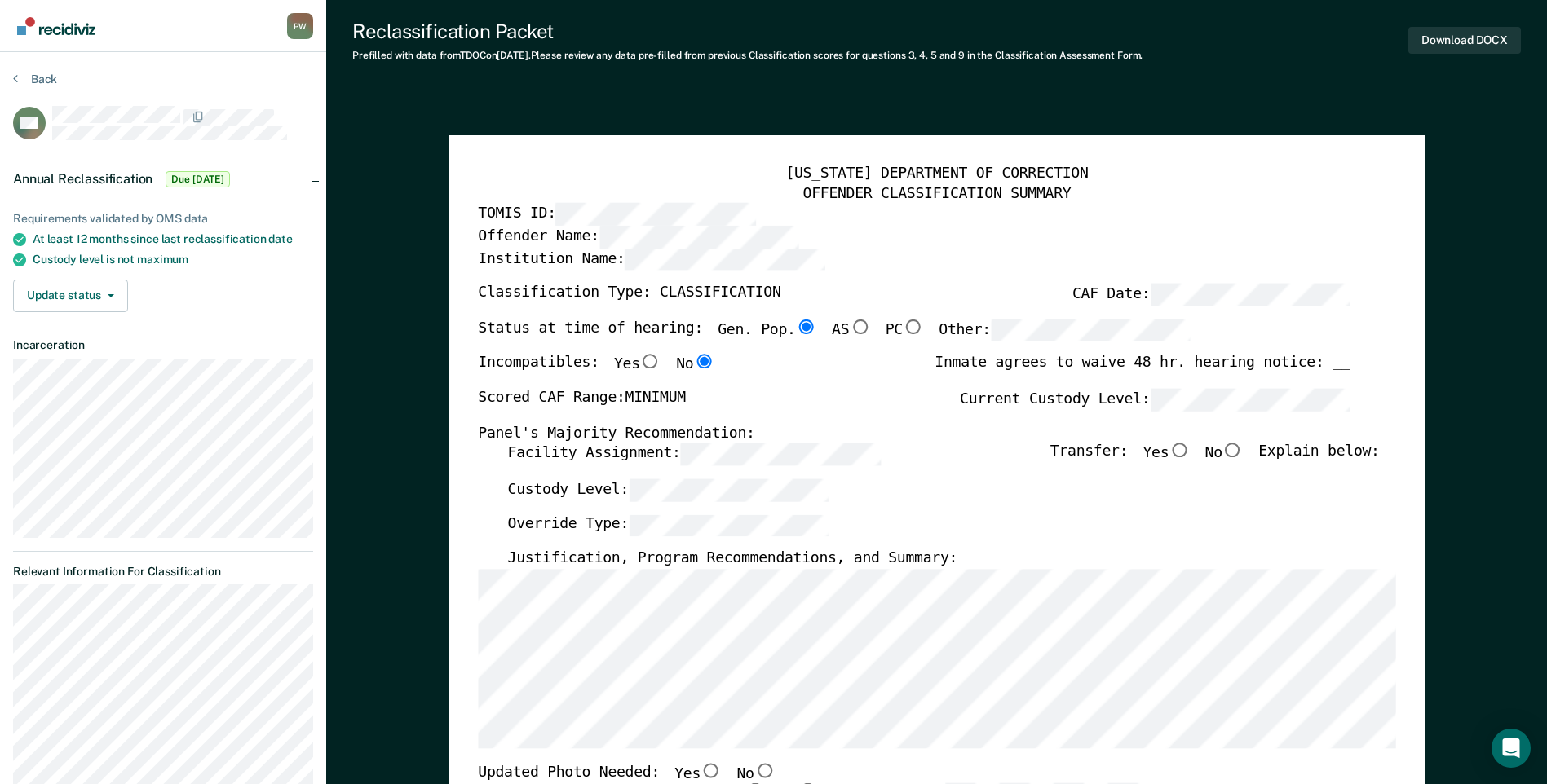
click at [1243, 450] on input "No" at bounding box center [1232, 450] width 21 height 15
type textarea "x"
radio input "true"
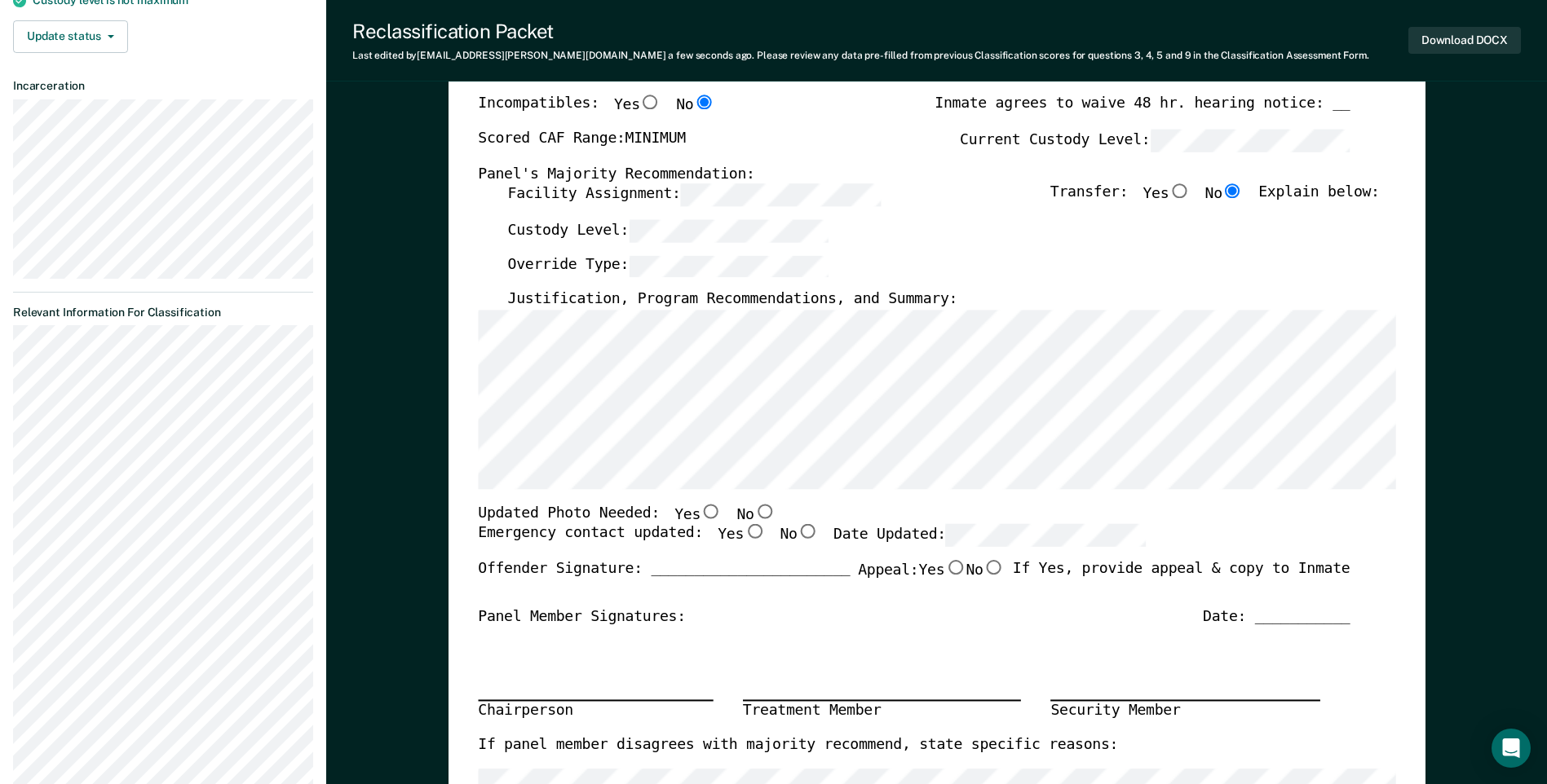
scroll to position [241, 0]
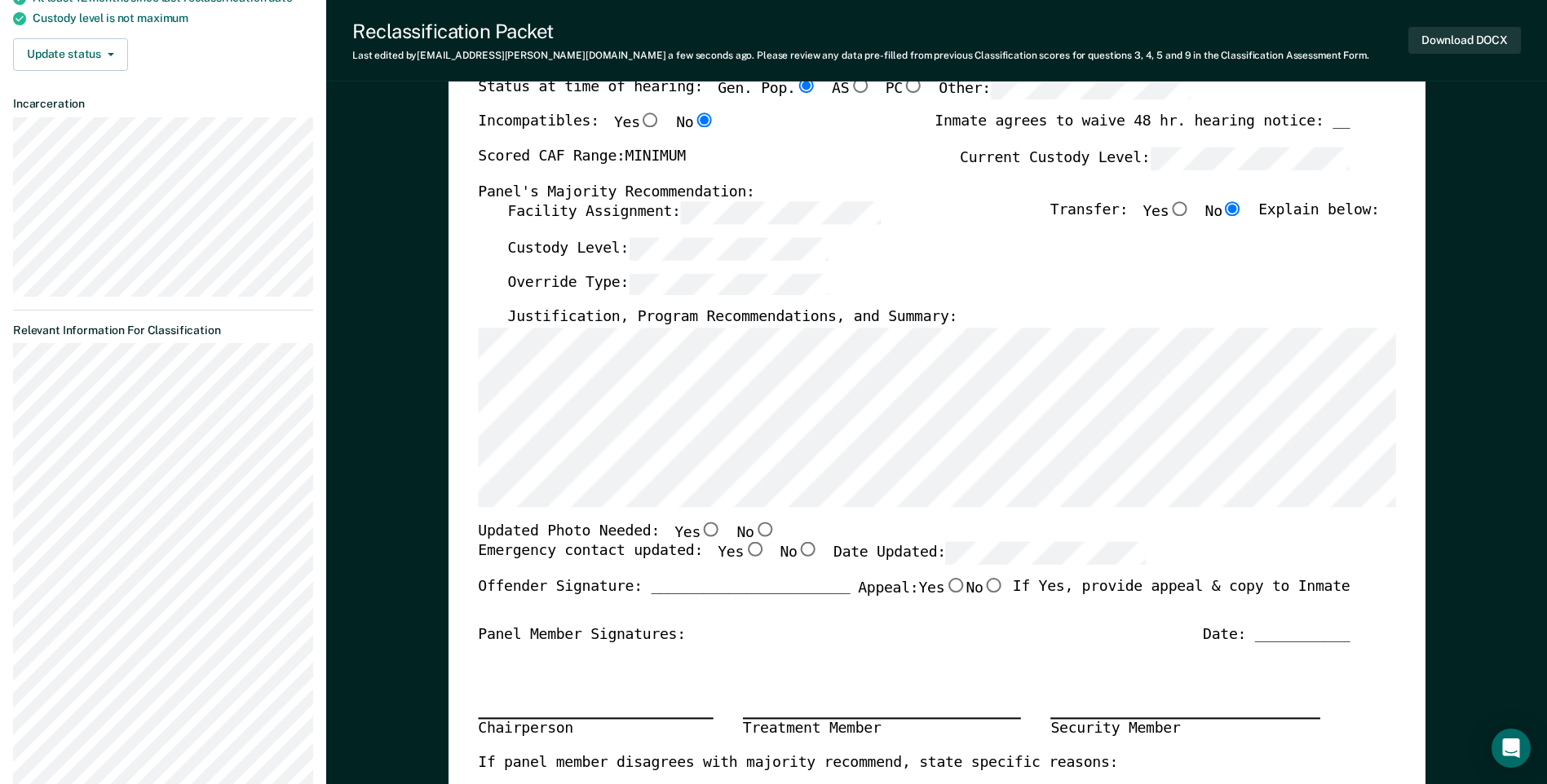
click at [754, 528] on input "No" at bounding box center [764, 528] width 21 height 15
type textarea "x"
radio input "true"
click at [744, 552] on input "Yes" at bounding box center [754, 550] width 21 height 15
type textarea "x"
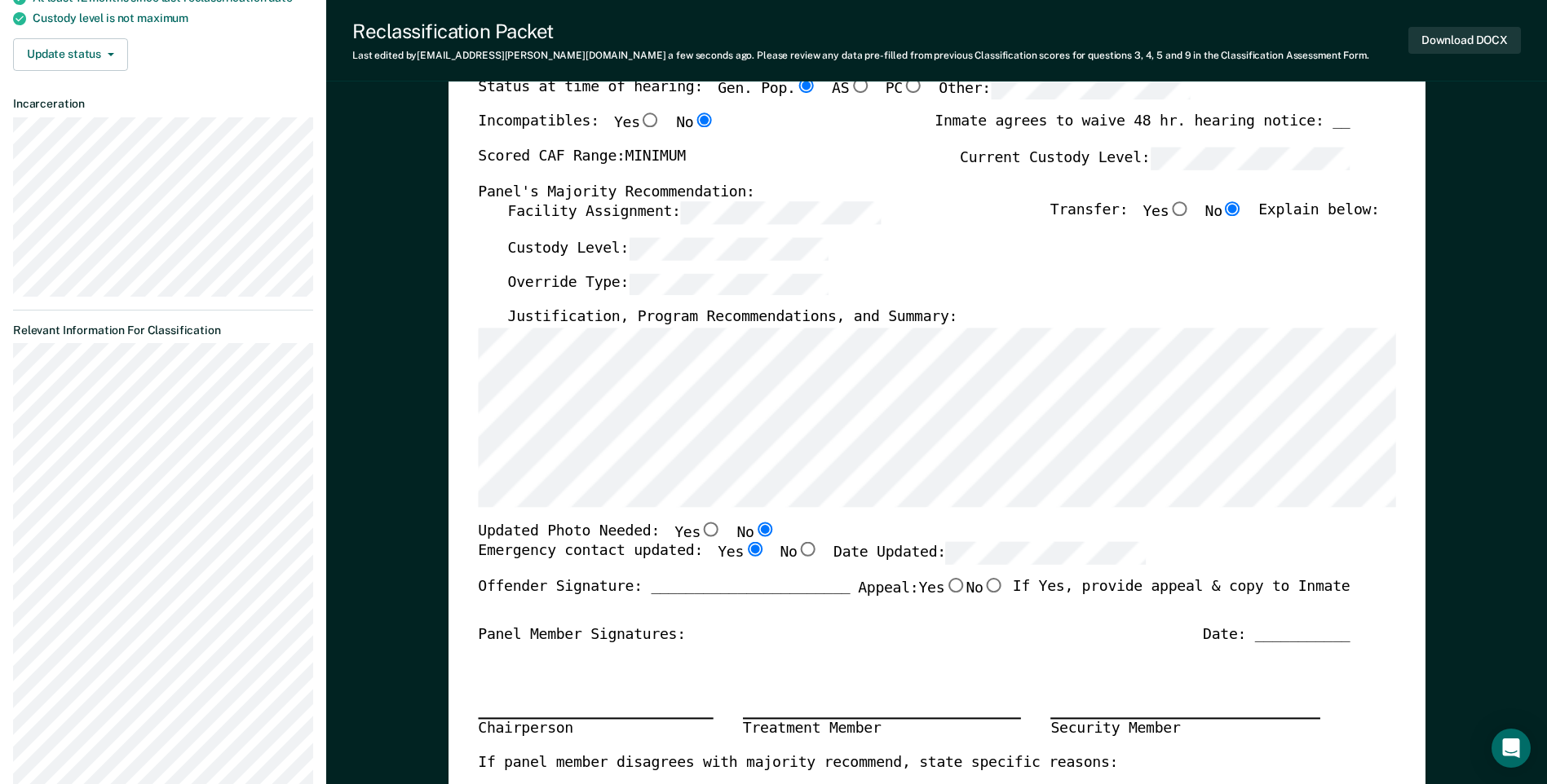
radio input "true"
click at [838, 684] on div "Chairperson Treatment Member Security Member" at bounding box center [913, 699] width 871 height 109
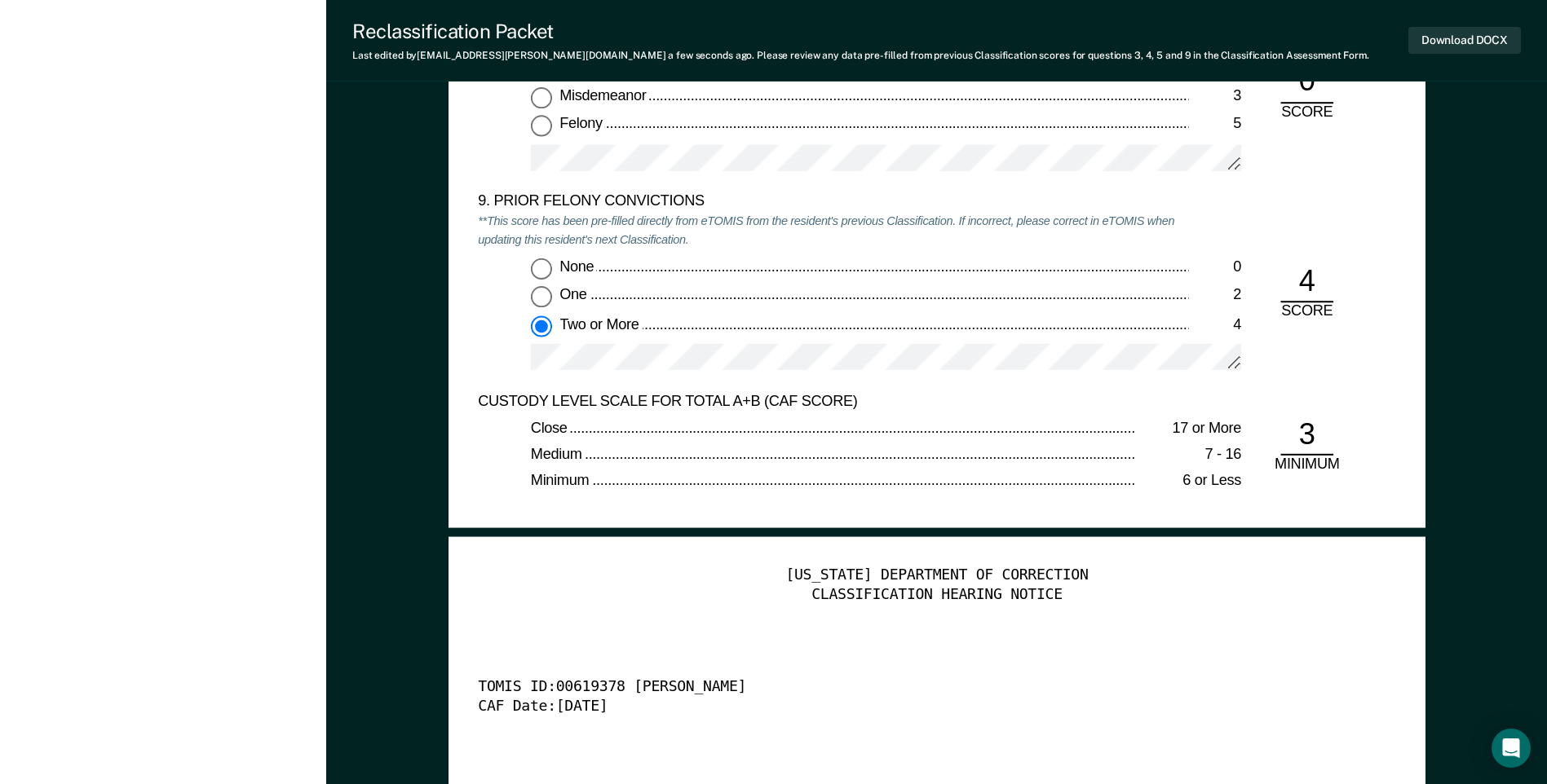
scroll to position [3908, 0]
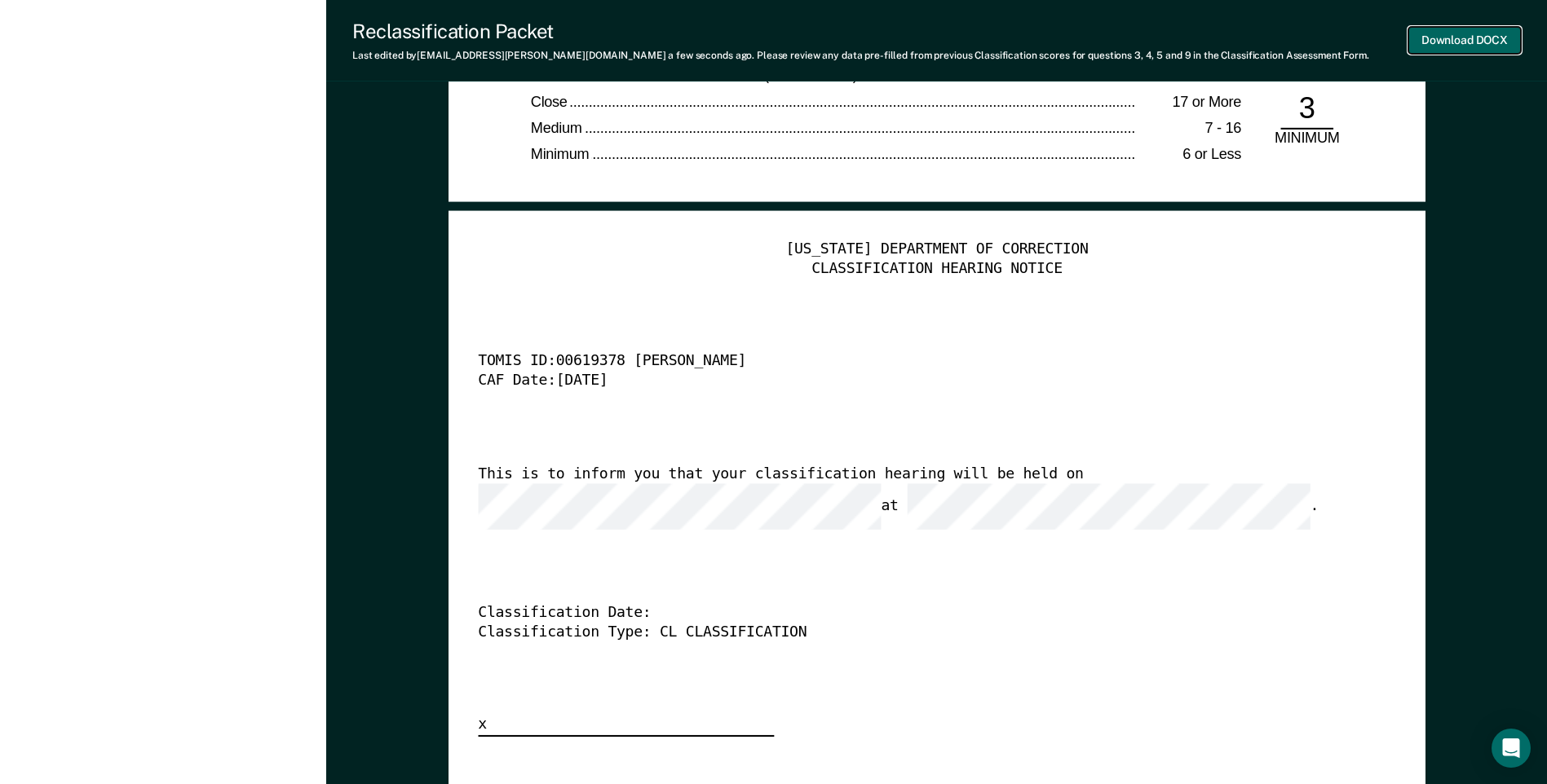
click at [1435, 44] on button "Download DOCX" at bounding box center [1464, 41] width 112 height 27
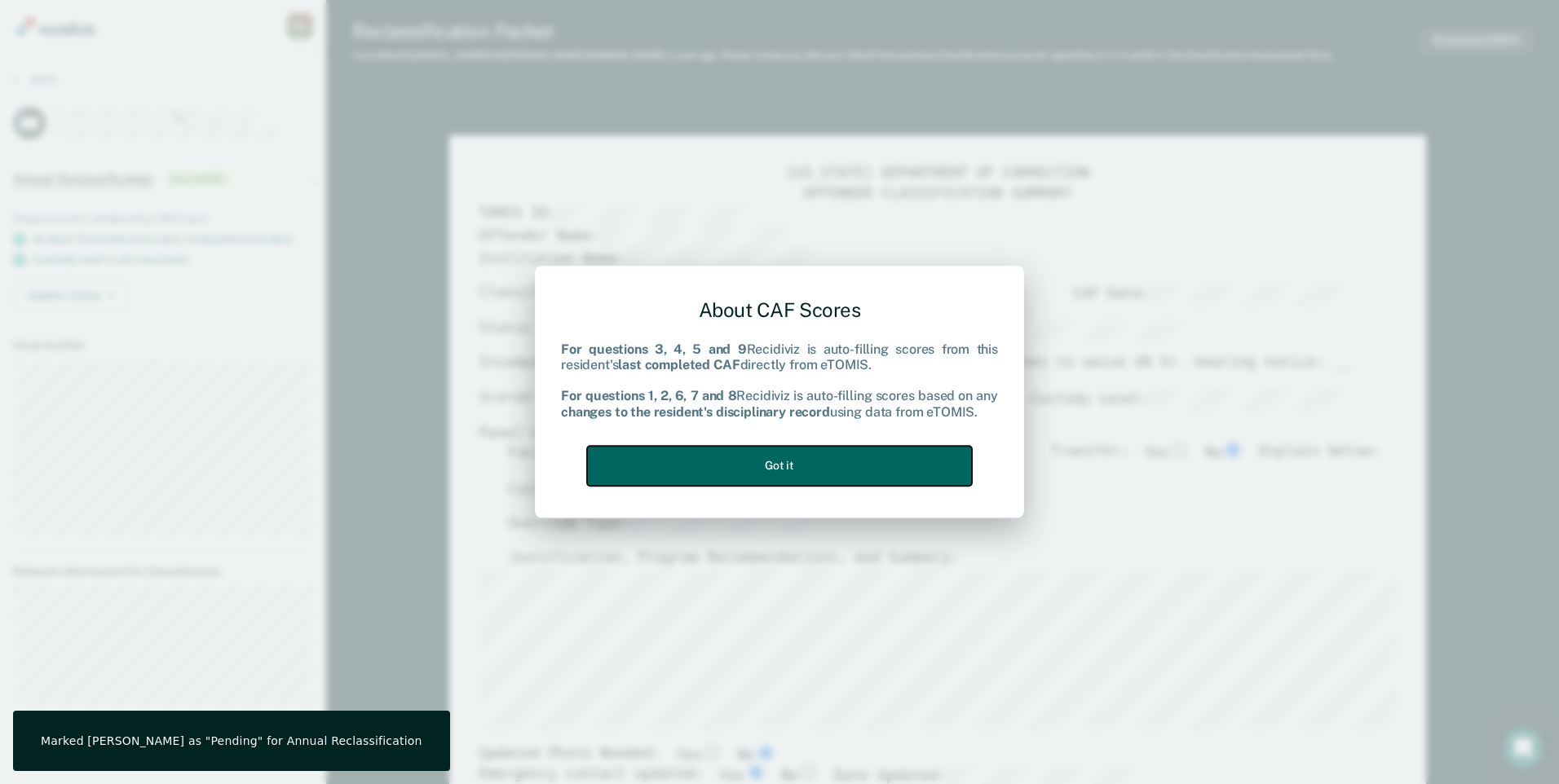
click at [813, 458] on button "Got it" at bounding box center [779, 466] width 385 height 40
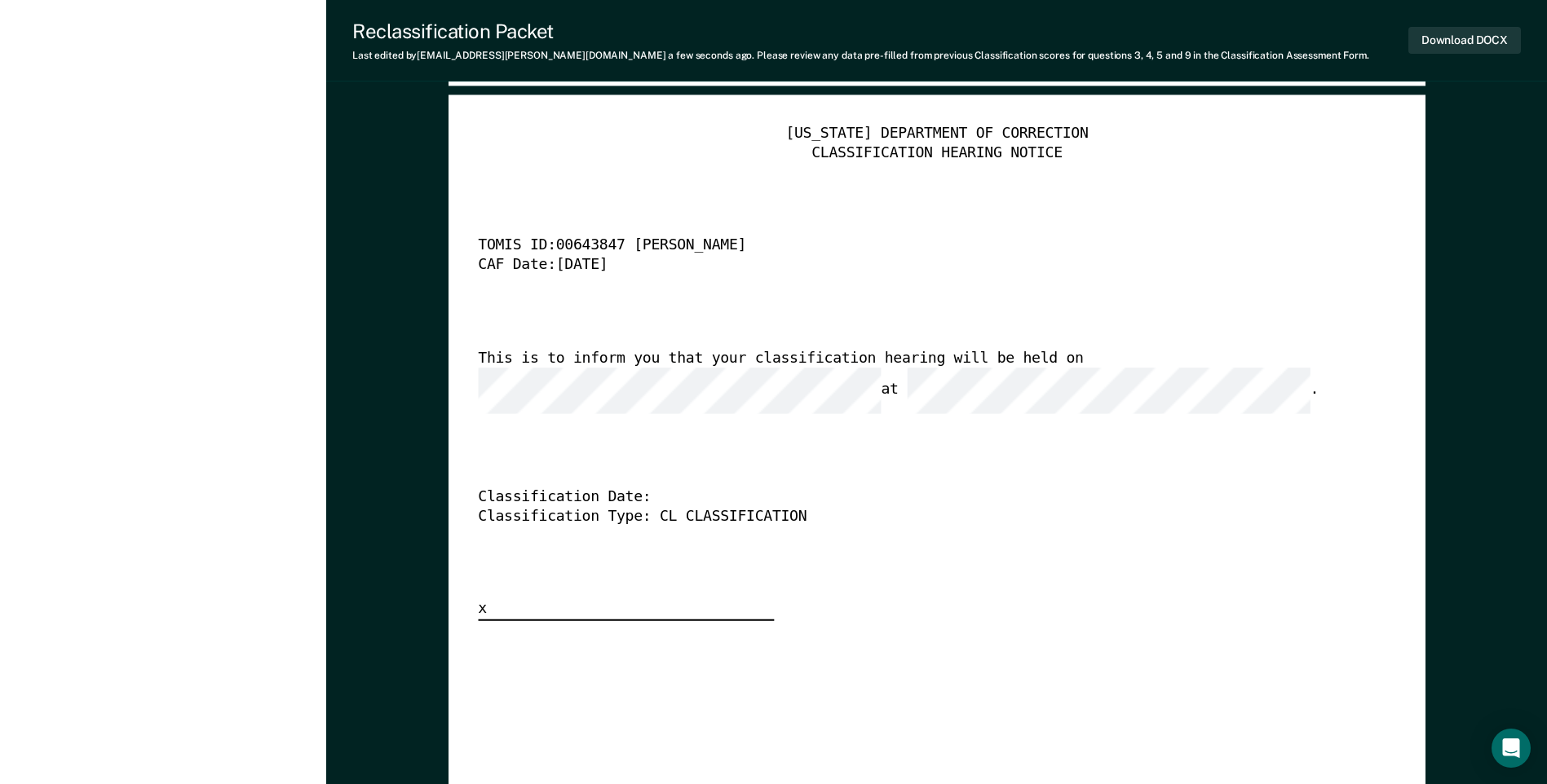
scroll to position [4157, 0]
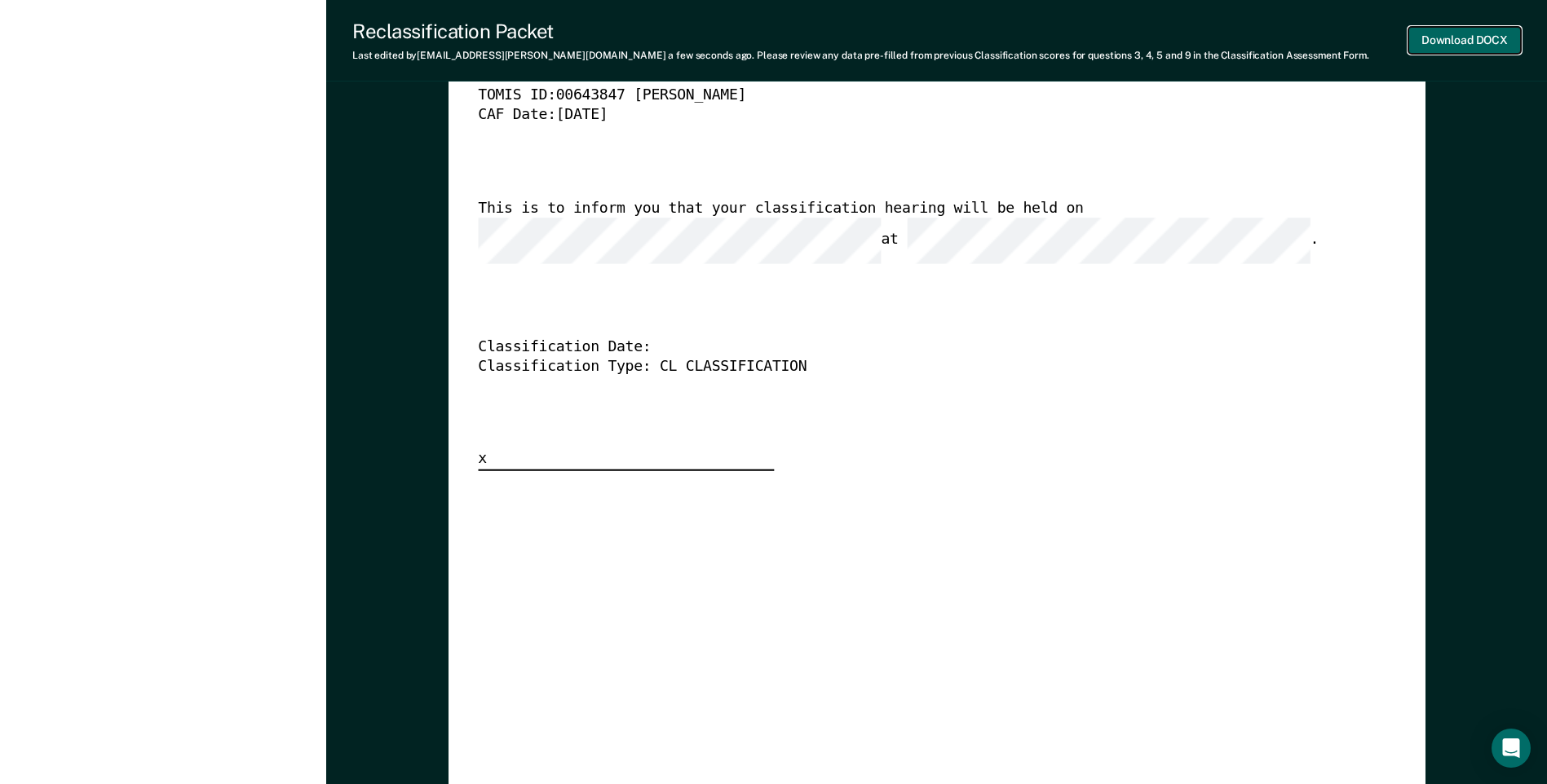
click at [1502, 42] on button "Download DOCX" at bounding box center [1464, 41] width 112 height 27
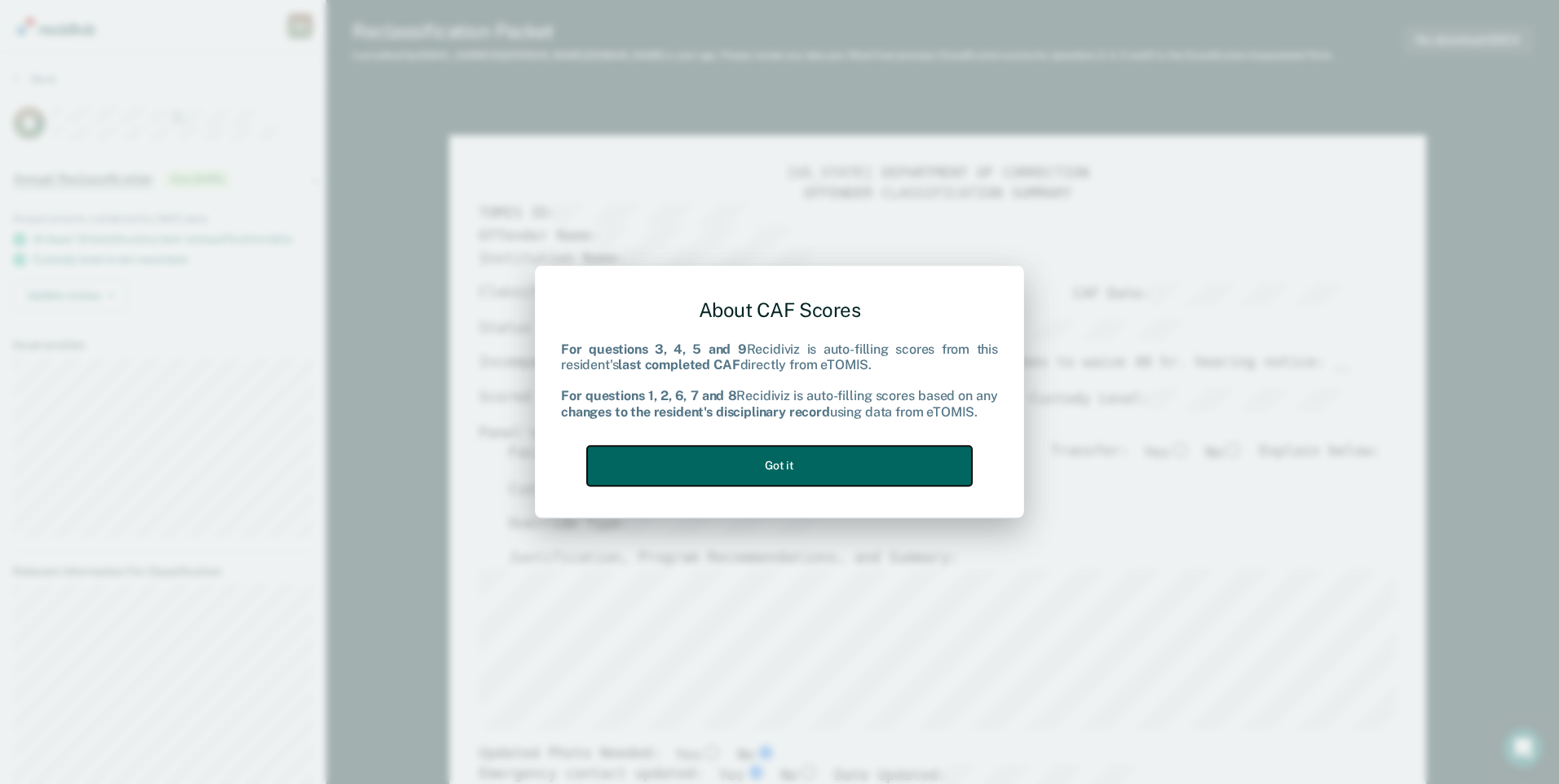
click at [774, 475] on button "Got it" at bounding box center [779, 466] width 385 height 40
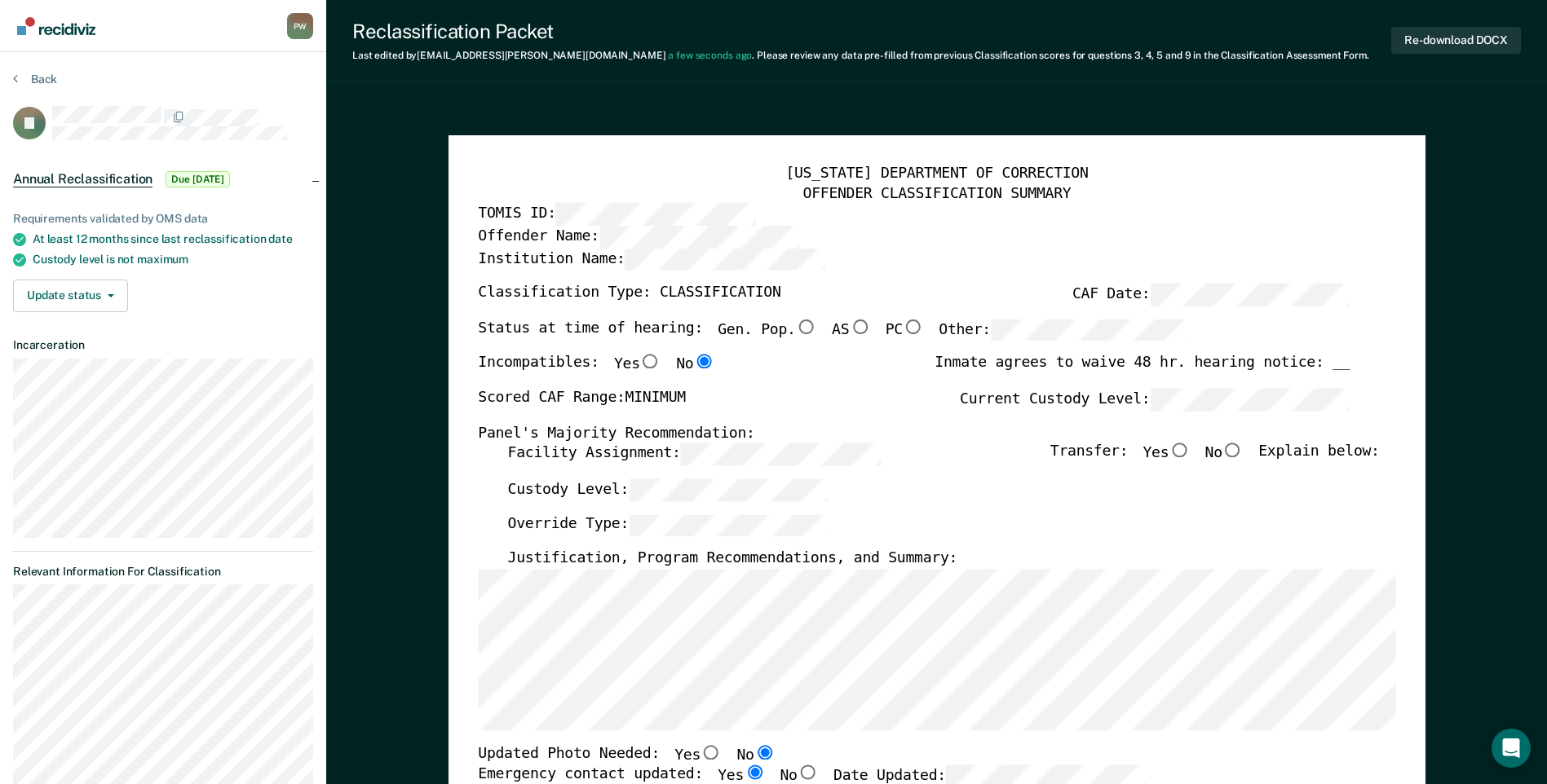
click at [795, 324] on input "Gen. Pop." at bounding box center [805, 326] width 21 height 15
type textarea "x"
radio input "true"
click at [1240, 451] on input "No" at bounding box center [1232, 450] width 21 height 15
type textarea "x"
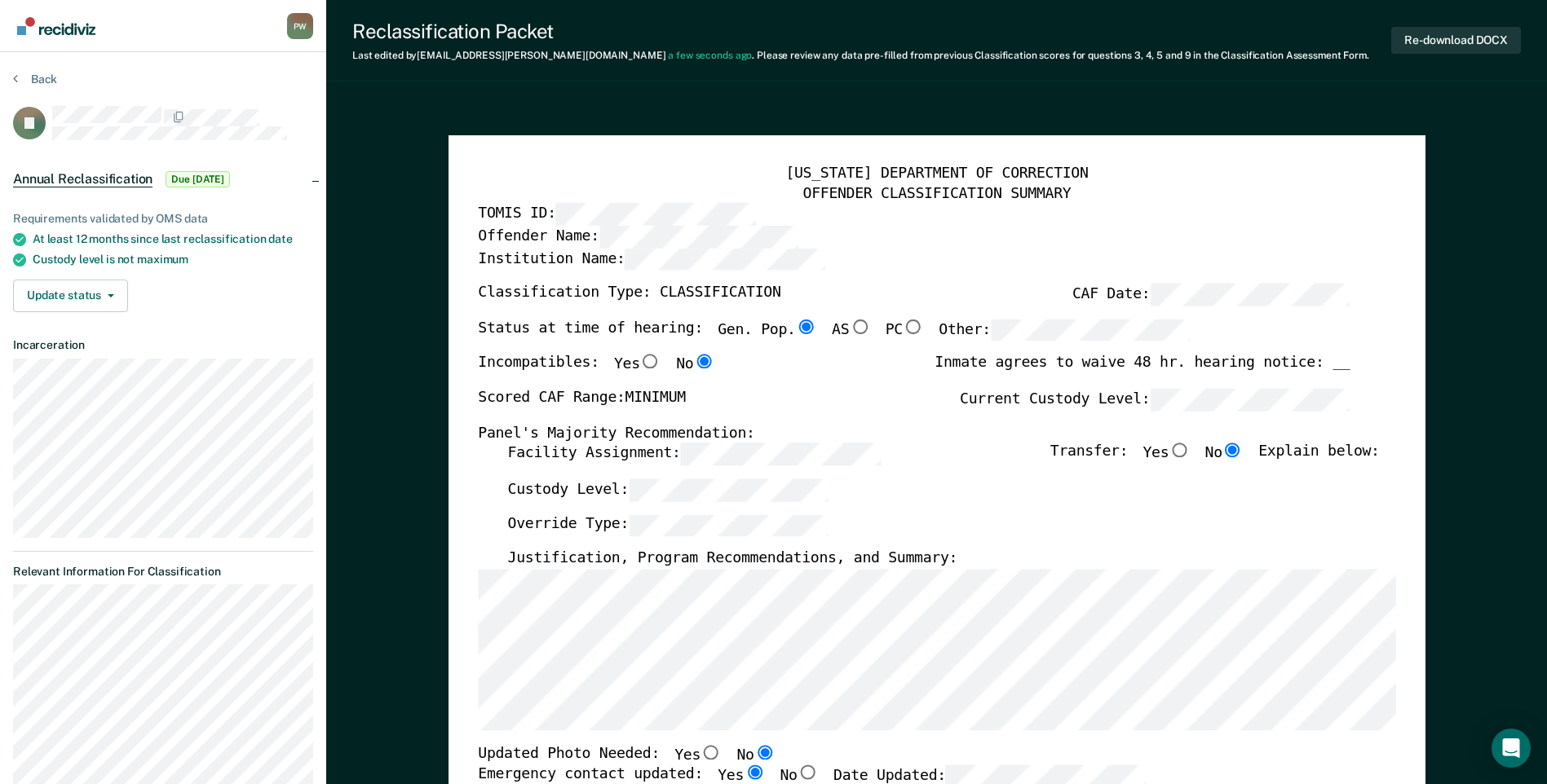
radio input "true"
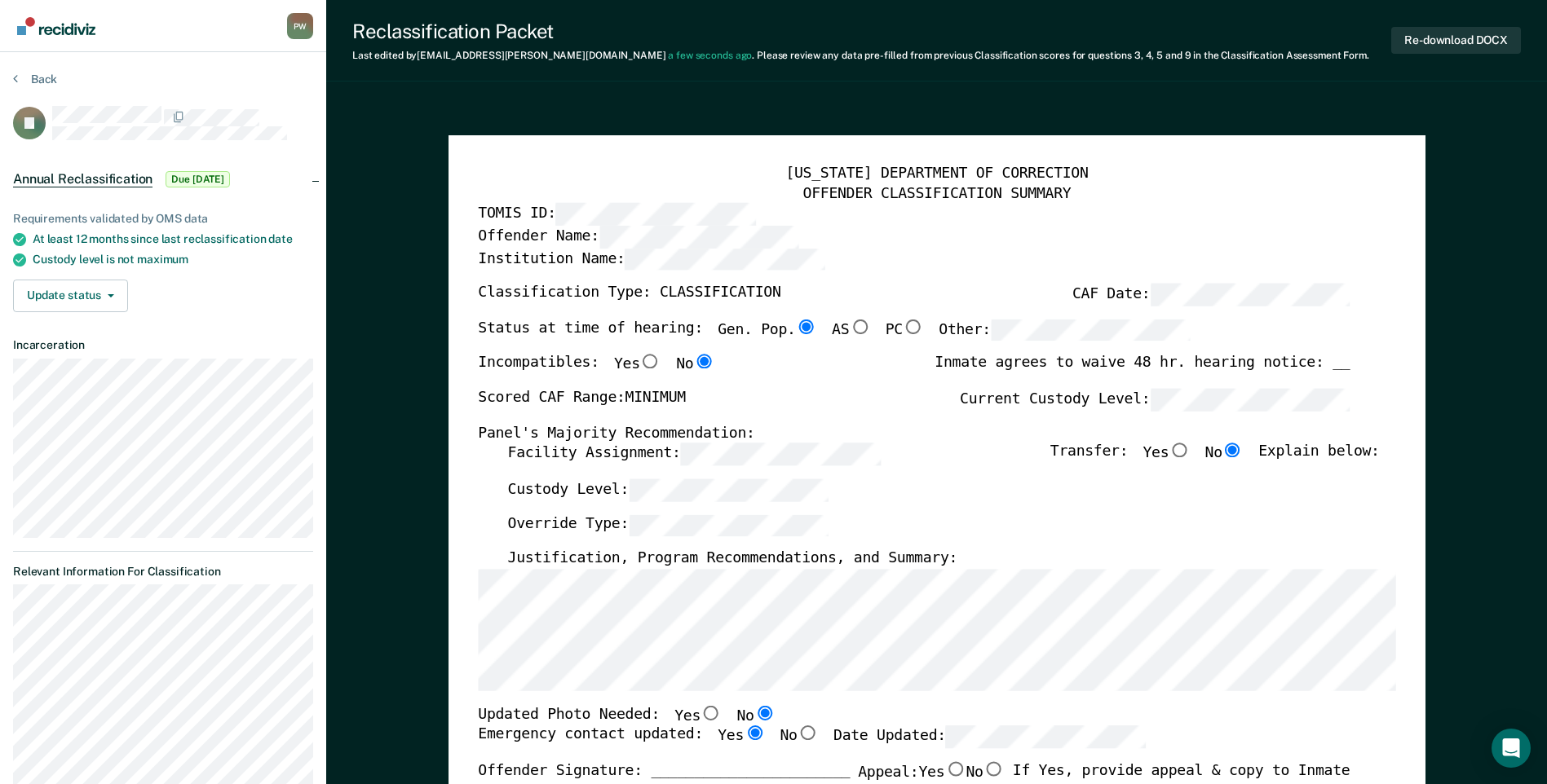
click at [474, 571] on div "[US_STATE] DEPARTMENT OF CORRECTION OFFENDER CLASSIFICATION SUMMARY TOMIS ID: O…" at bounding box center [937, 771] width 977 height 1273
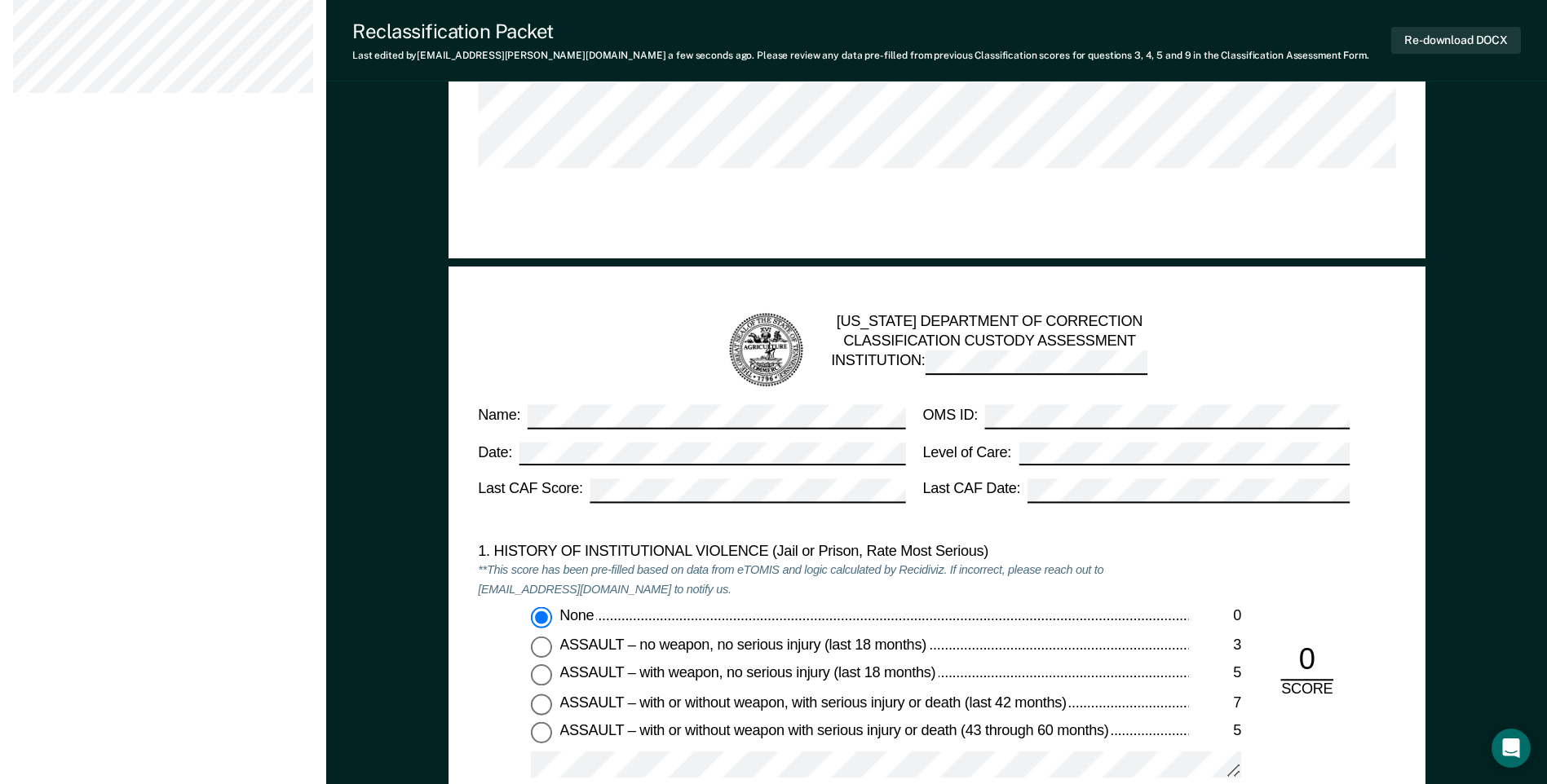
scroll to position [1141, 0]
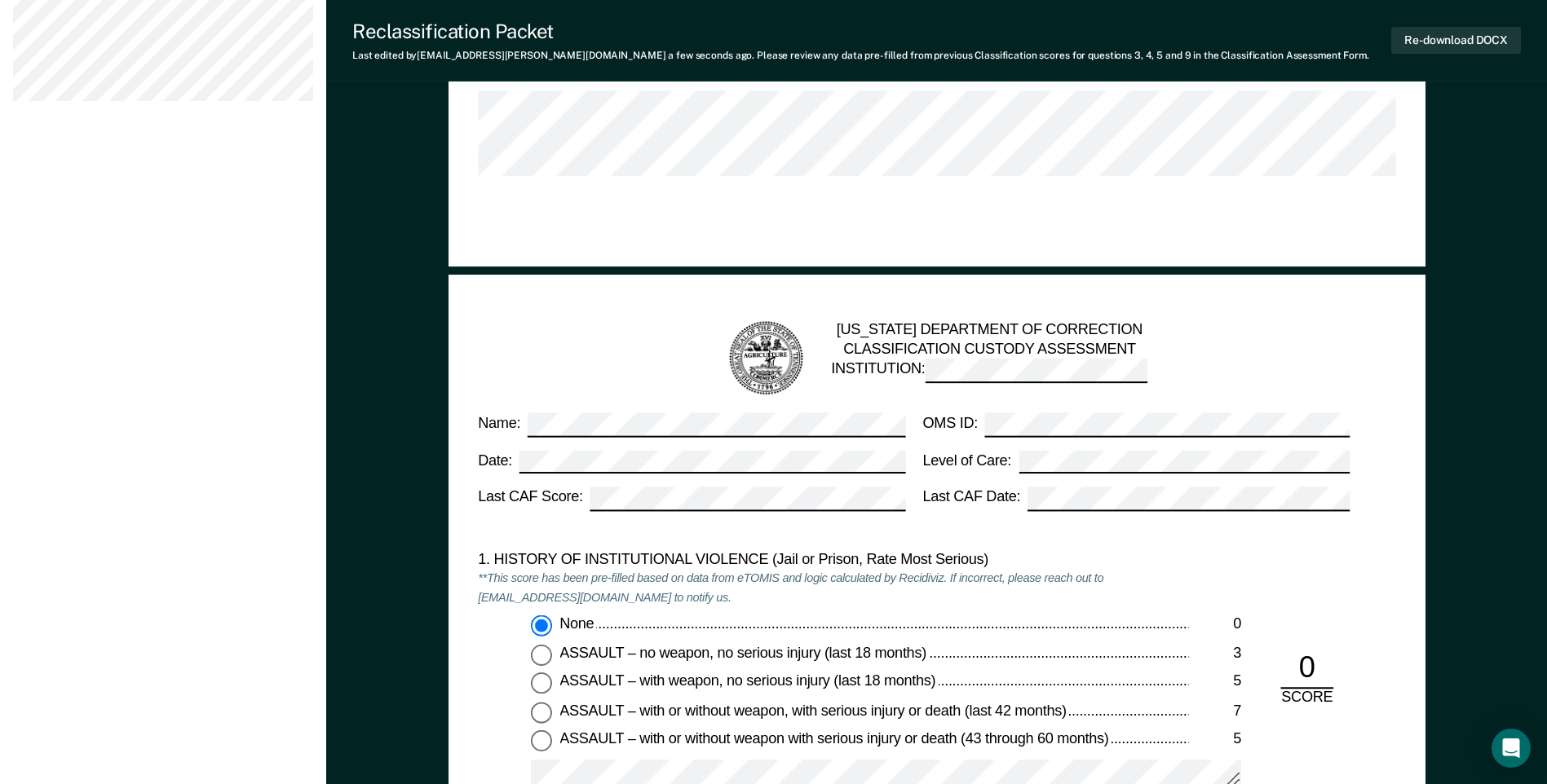
click at [1148, 551] on div "1. HISTORY OF INSTITUTIONAL VIOLENCE (Jail or Prison, Rate Most Serious)" at bounding box center [832, 561] width 710 height 20
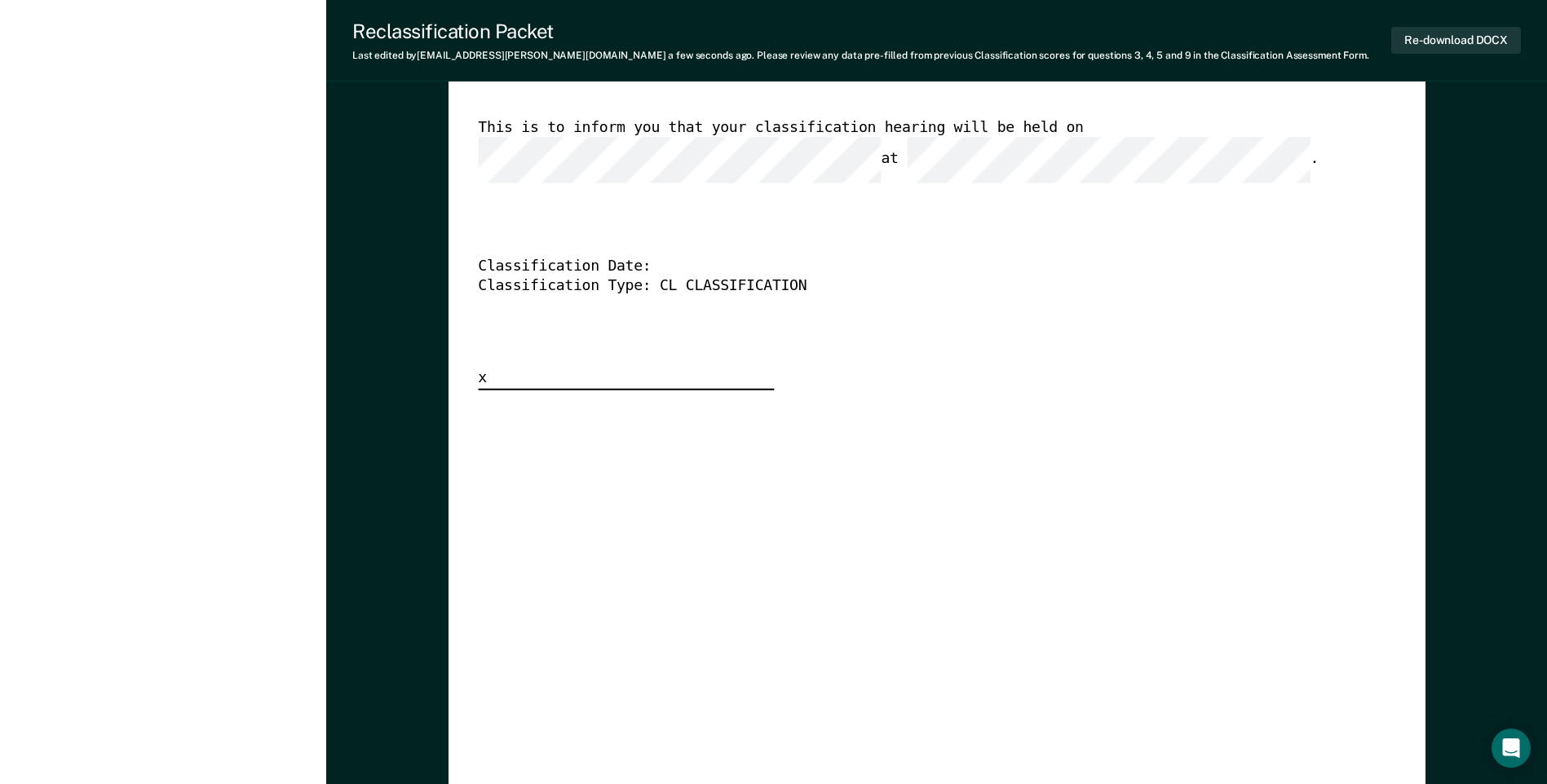
scroll to position [4237, 0]
click at [1430, 34] on button "Re-download DOCX" at bounding box center [1455, 41] width 130 height 27
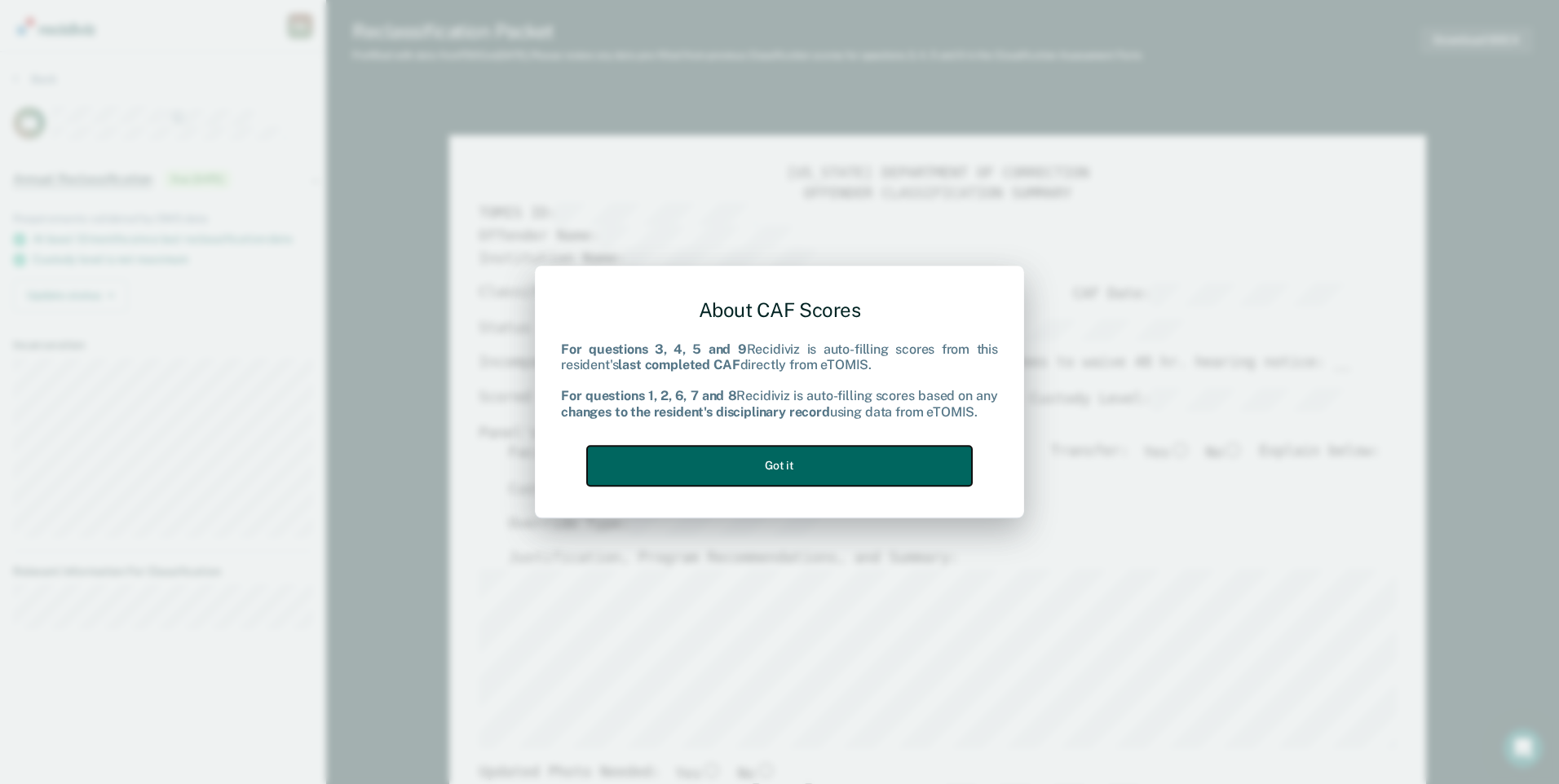
click at [856, 461] on button "Got it" at bounding box center [779, 466] width 385 height 40
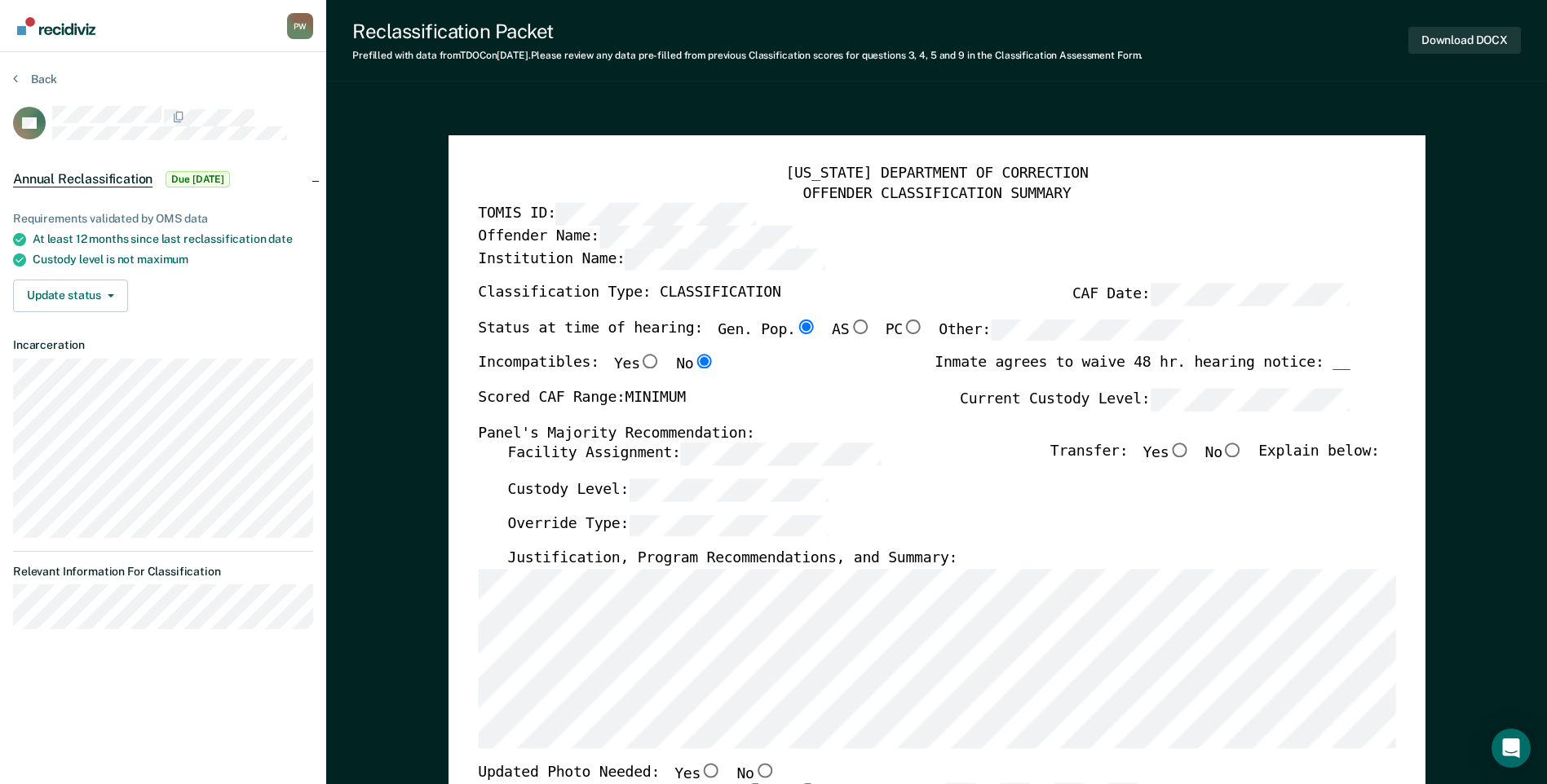
click at [1243, 448] on input "No" at bounding box center [1232, 450] width 21 height 15
type textarea "x"
radio input "true"
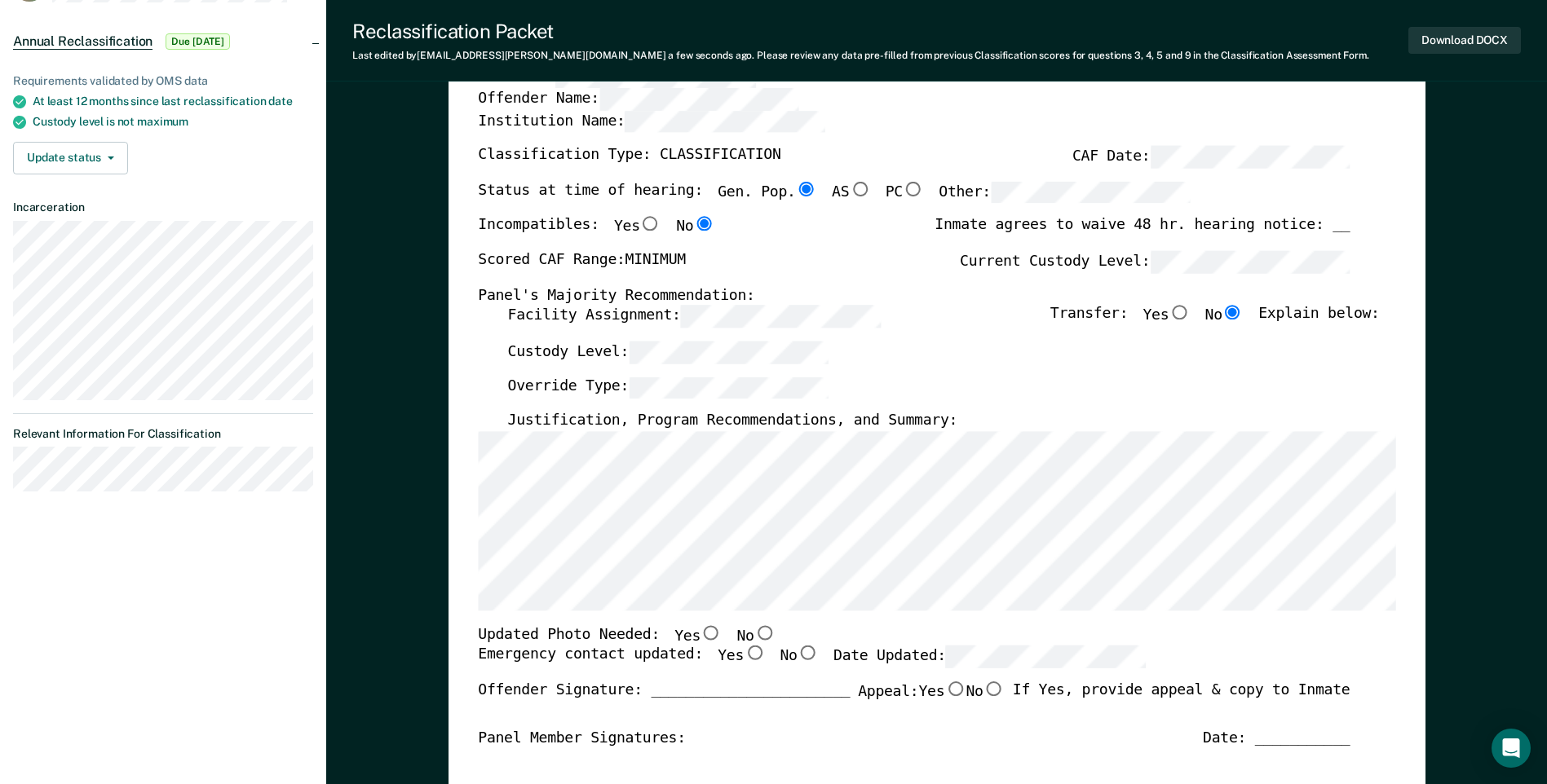
scroll to position [245, 0]
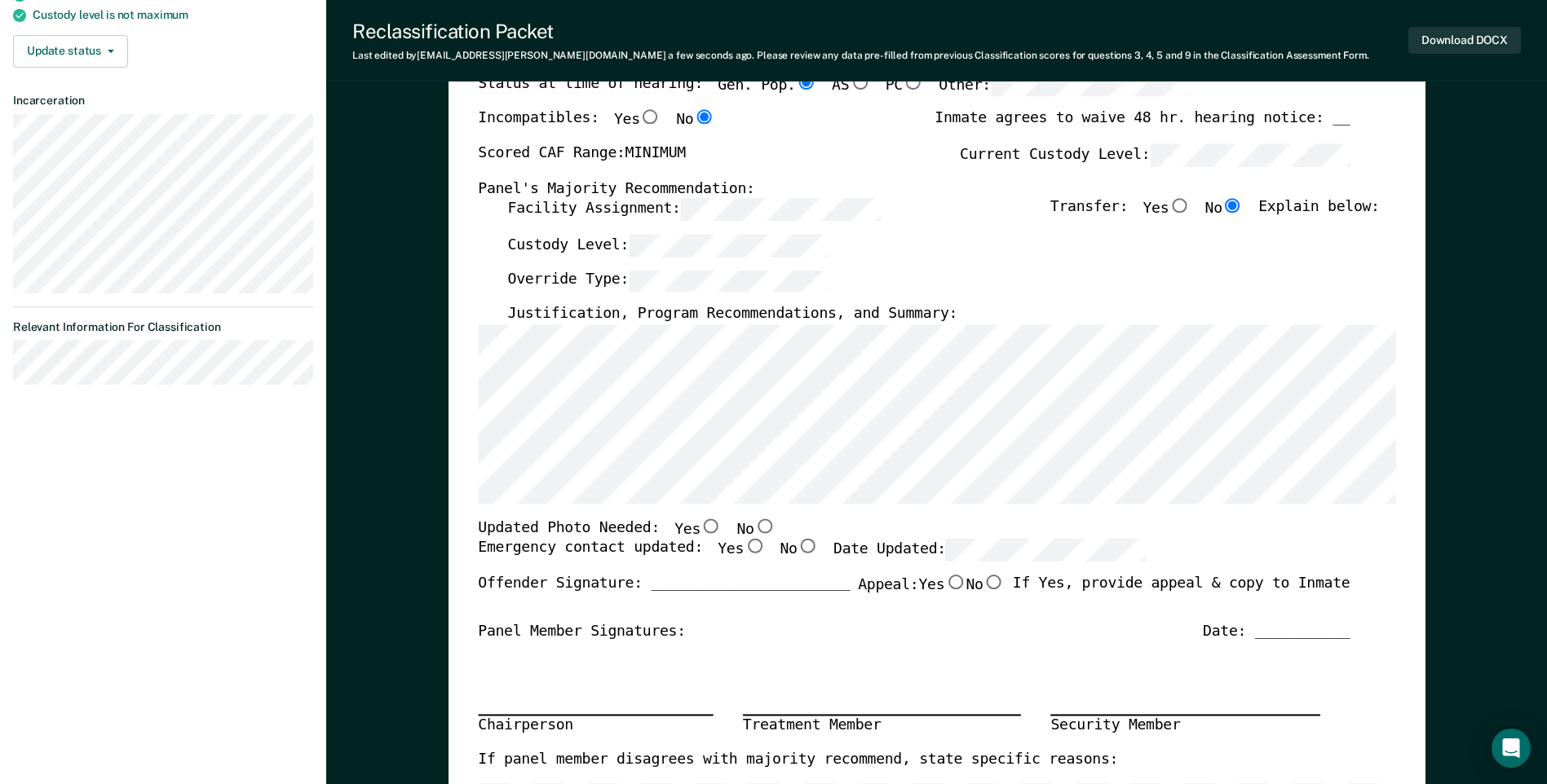
click at [754, 525] on input "No" at bounding box center [764, 526] width 21 height 15
type textarea "x"
radio input "true"
click at [744, 547] on input "Yes" at bounding box center [754, 547] width 21 height 15
type textarea "x"
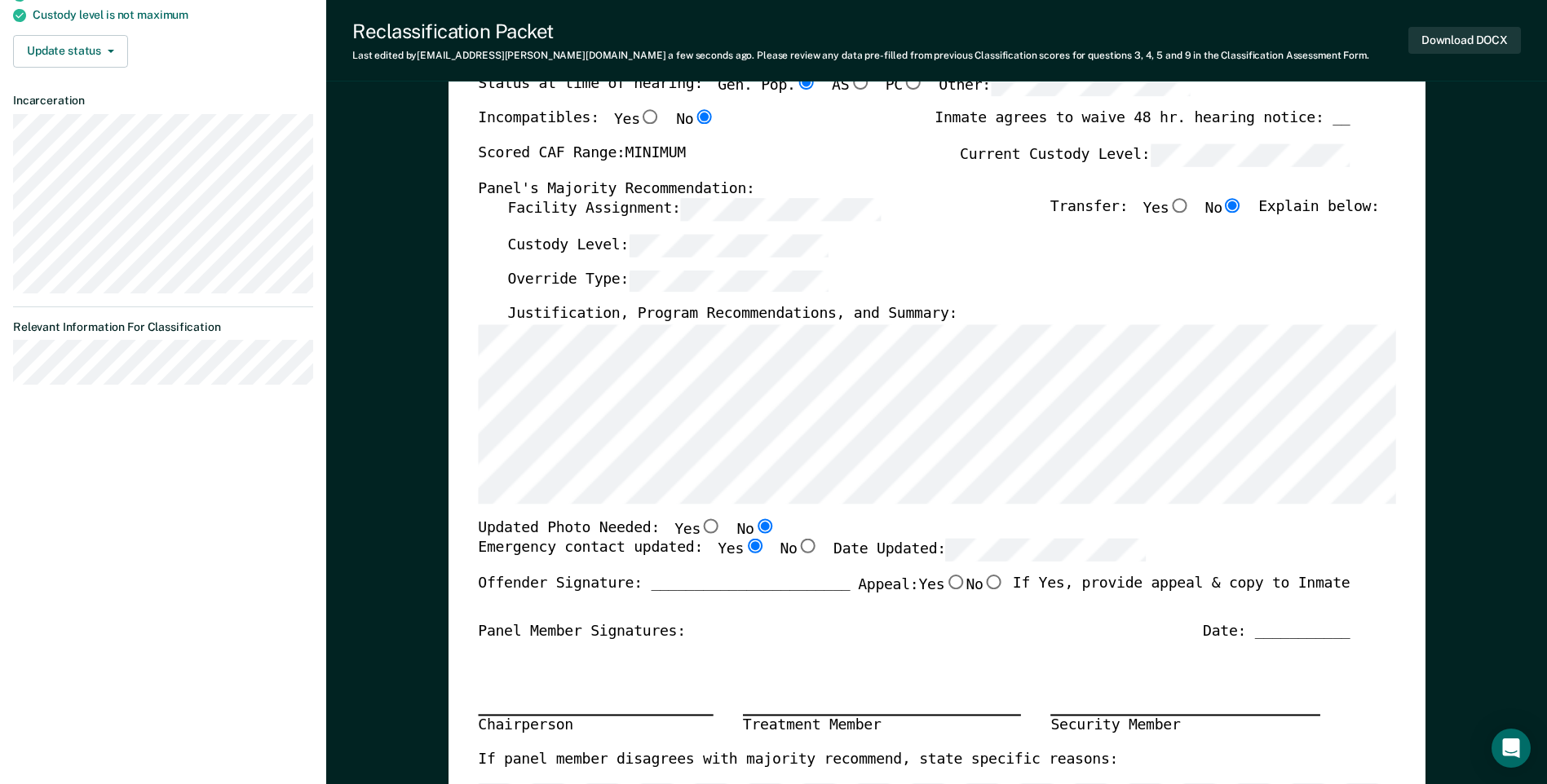
radio input "true"
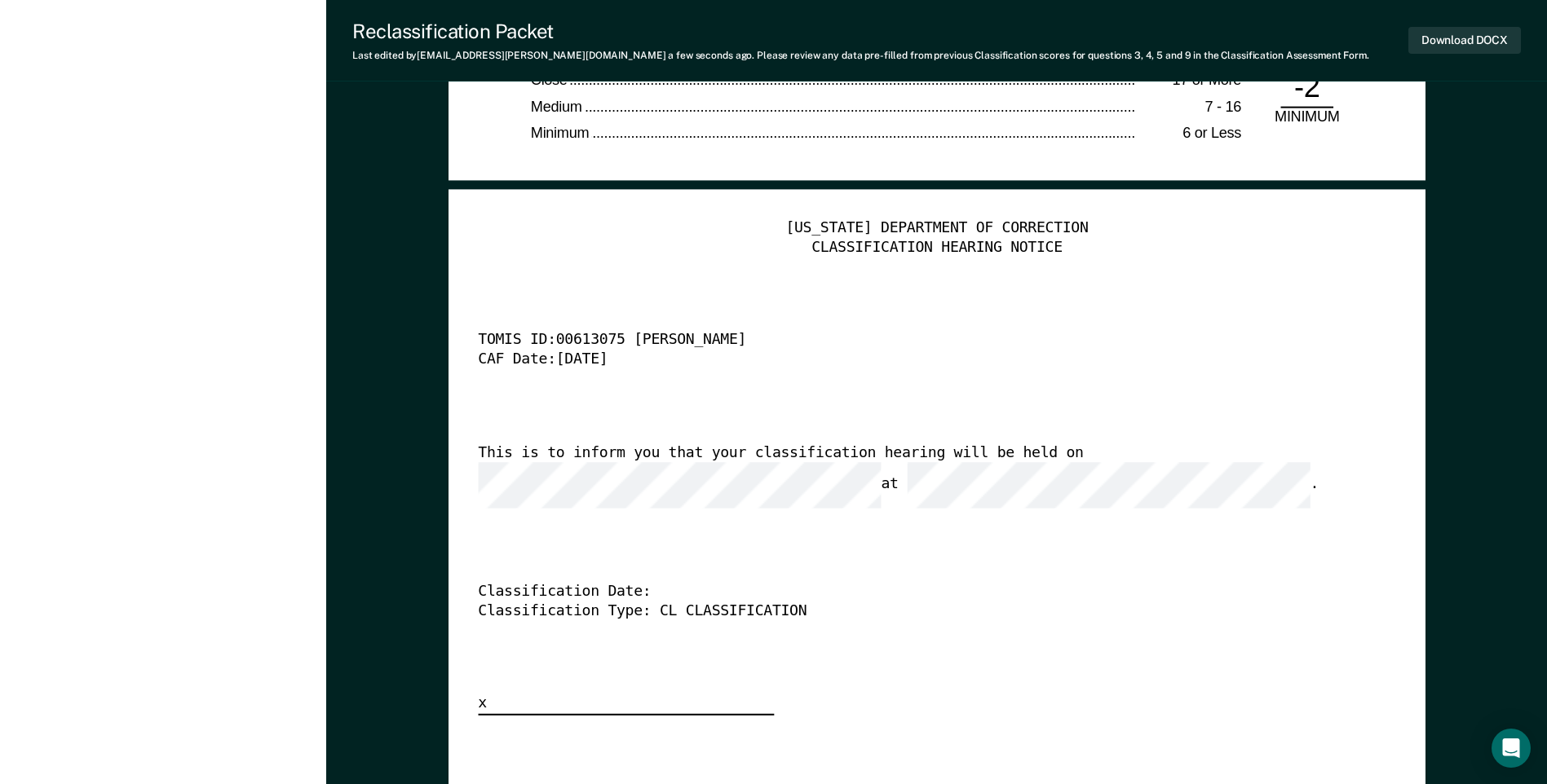
scroll to position [3667, 0]
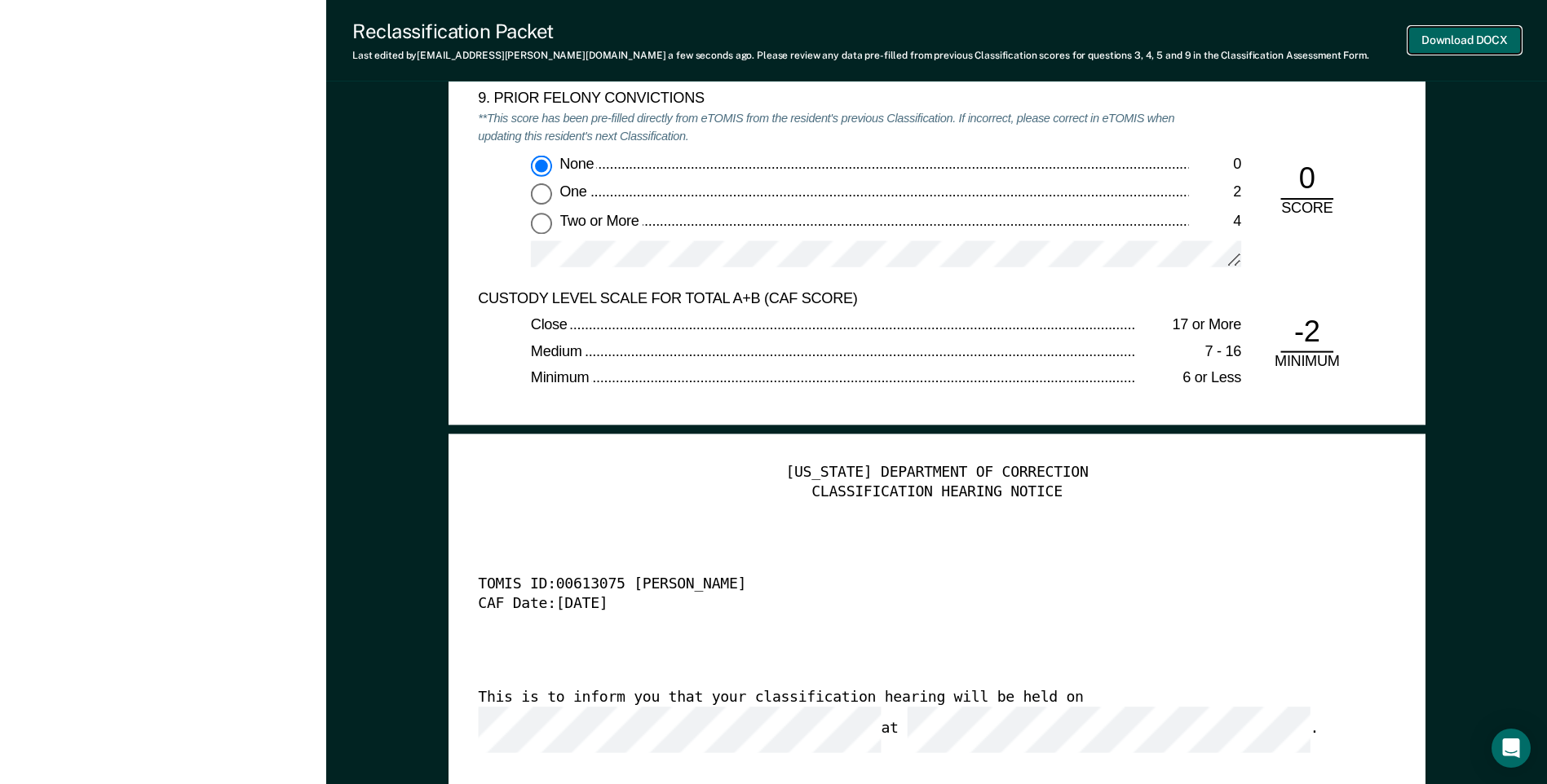
click at [1476, 40] on button "Download DOCX" at bounding box center [1464, 41] width 112 height 27
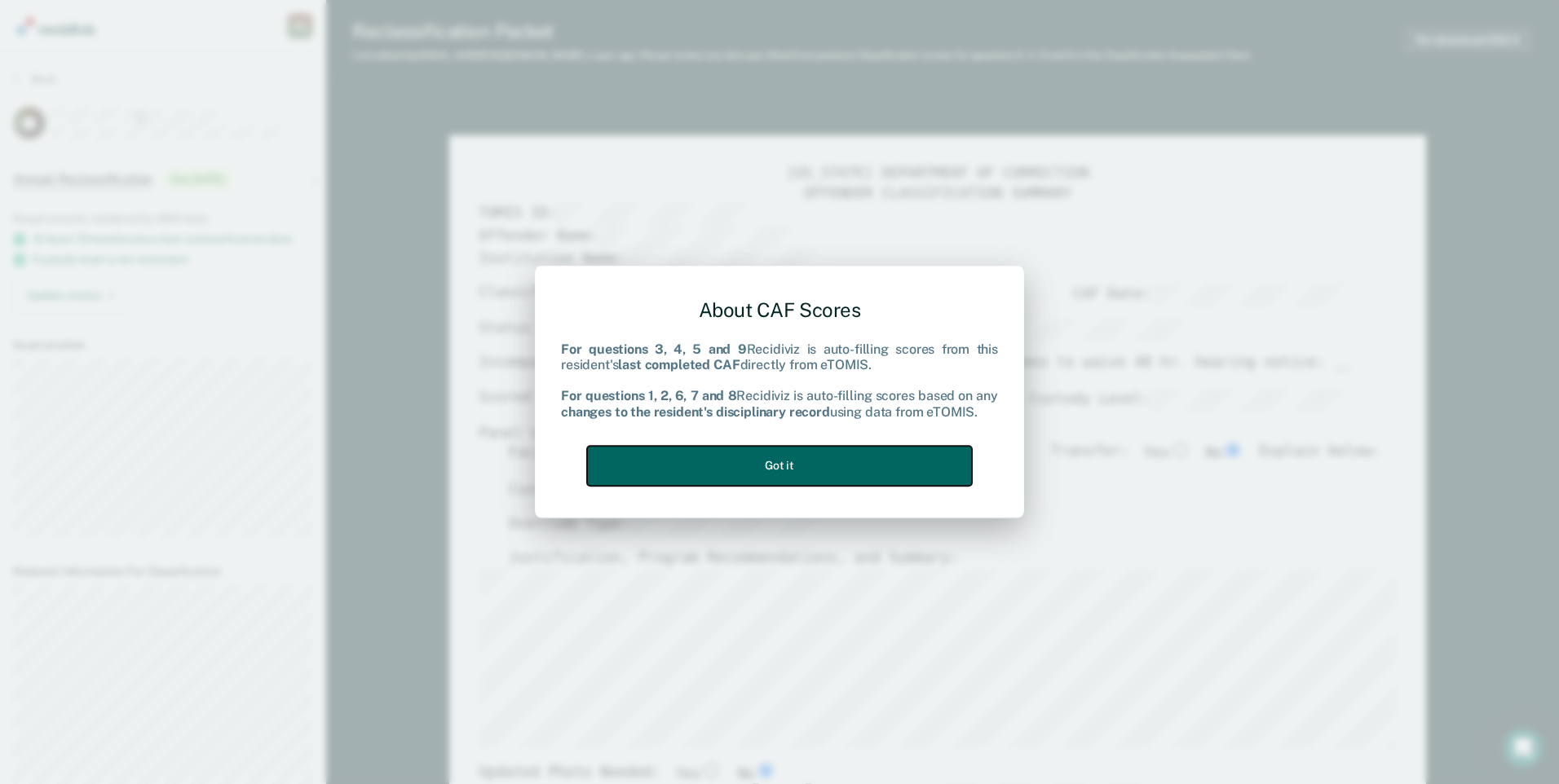
click at [833, 477] on button "Got it" at bounding box center [779, 466] width 385 height 40
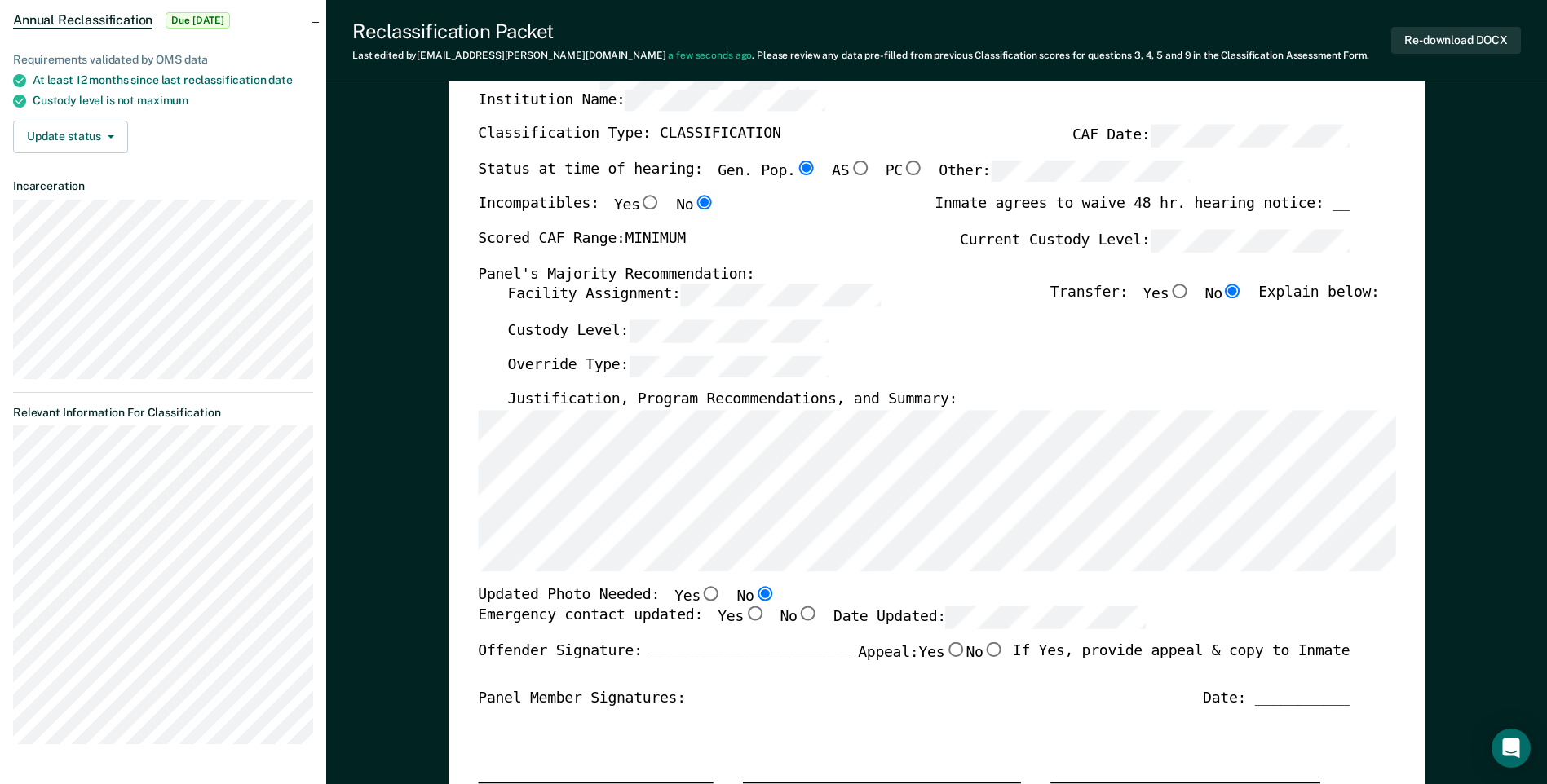
scroll to position [163, 0]
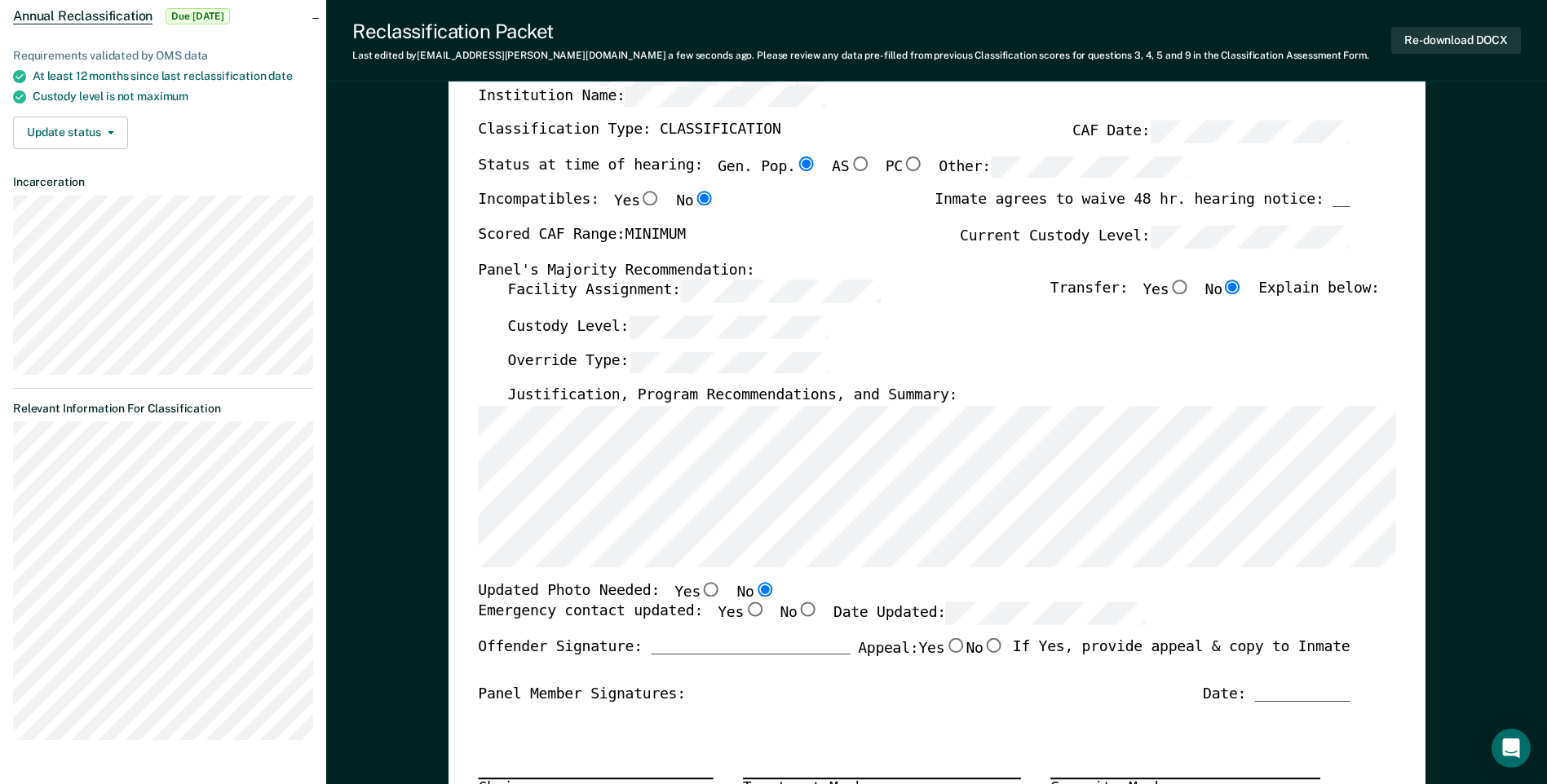
click at [744, 612] on input "Yes" at bounding box center [754, 610] width 21 height 15
type textarea "x"
radio input "true"
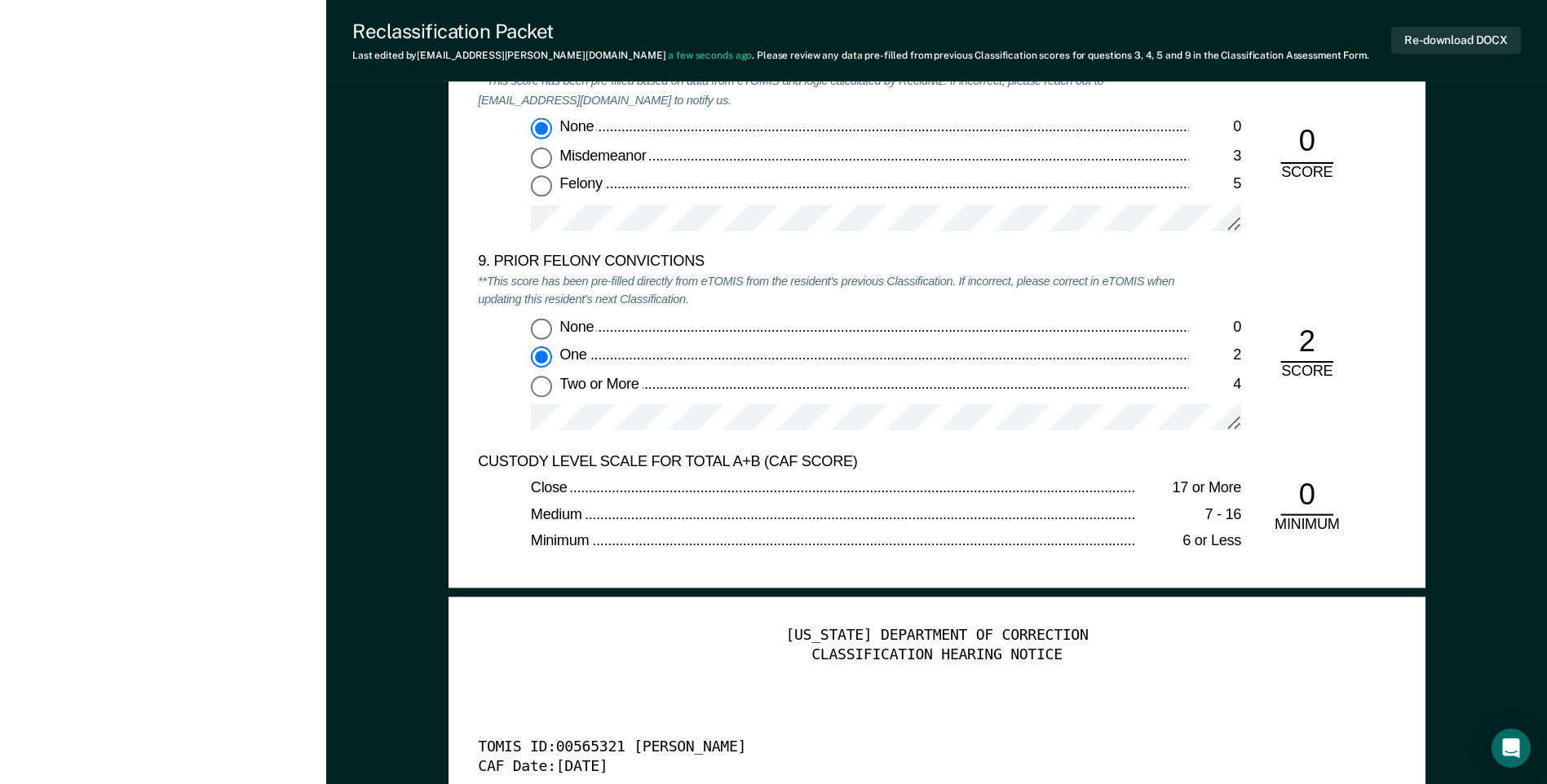
scroll to position [3830, 0]
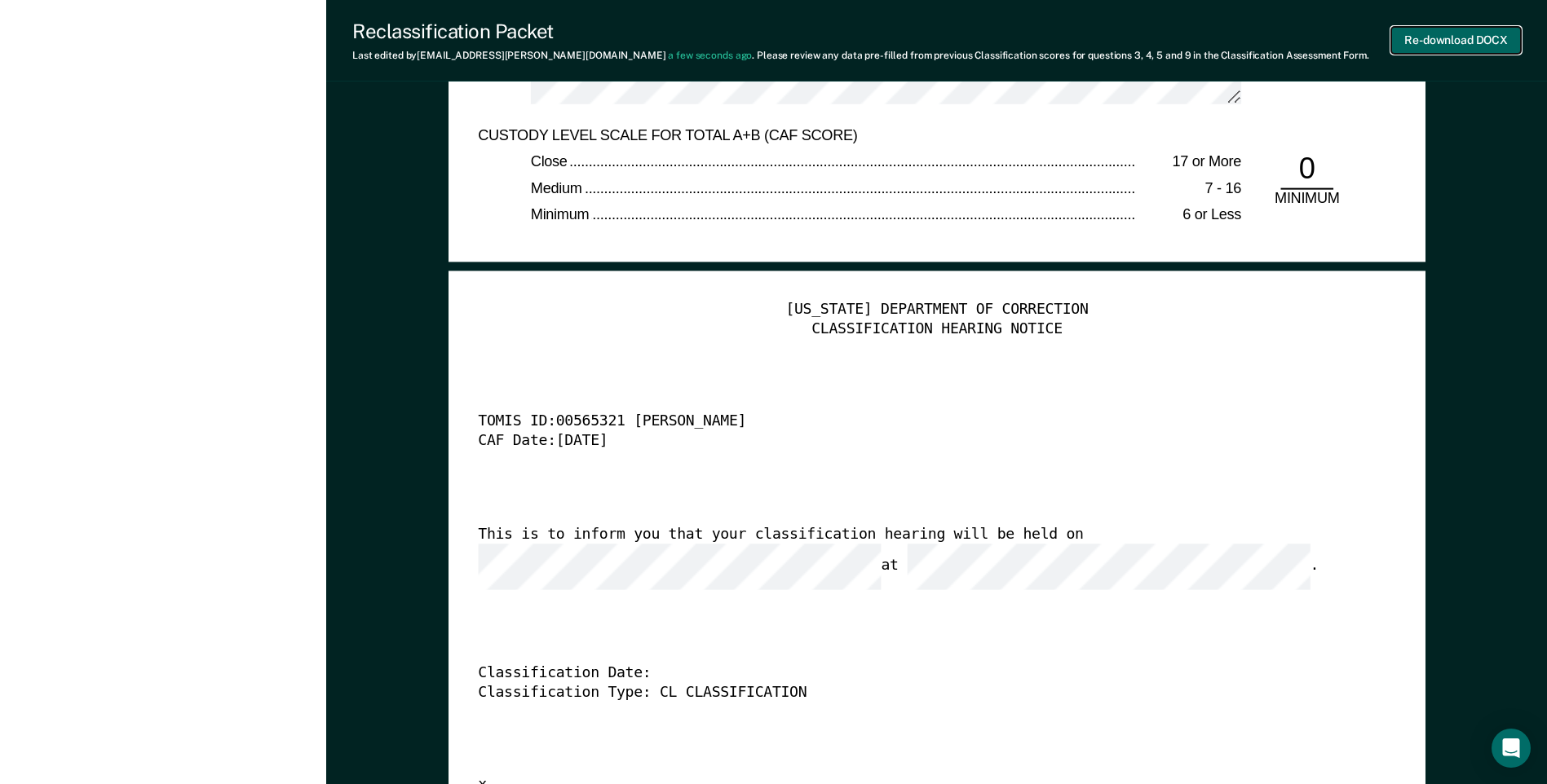
click at [1456, 38] on button "Re-download DOCX" at bounding box center [1455, 41] width 130 height 27
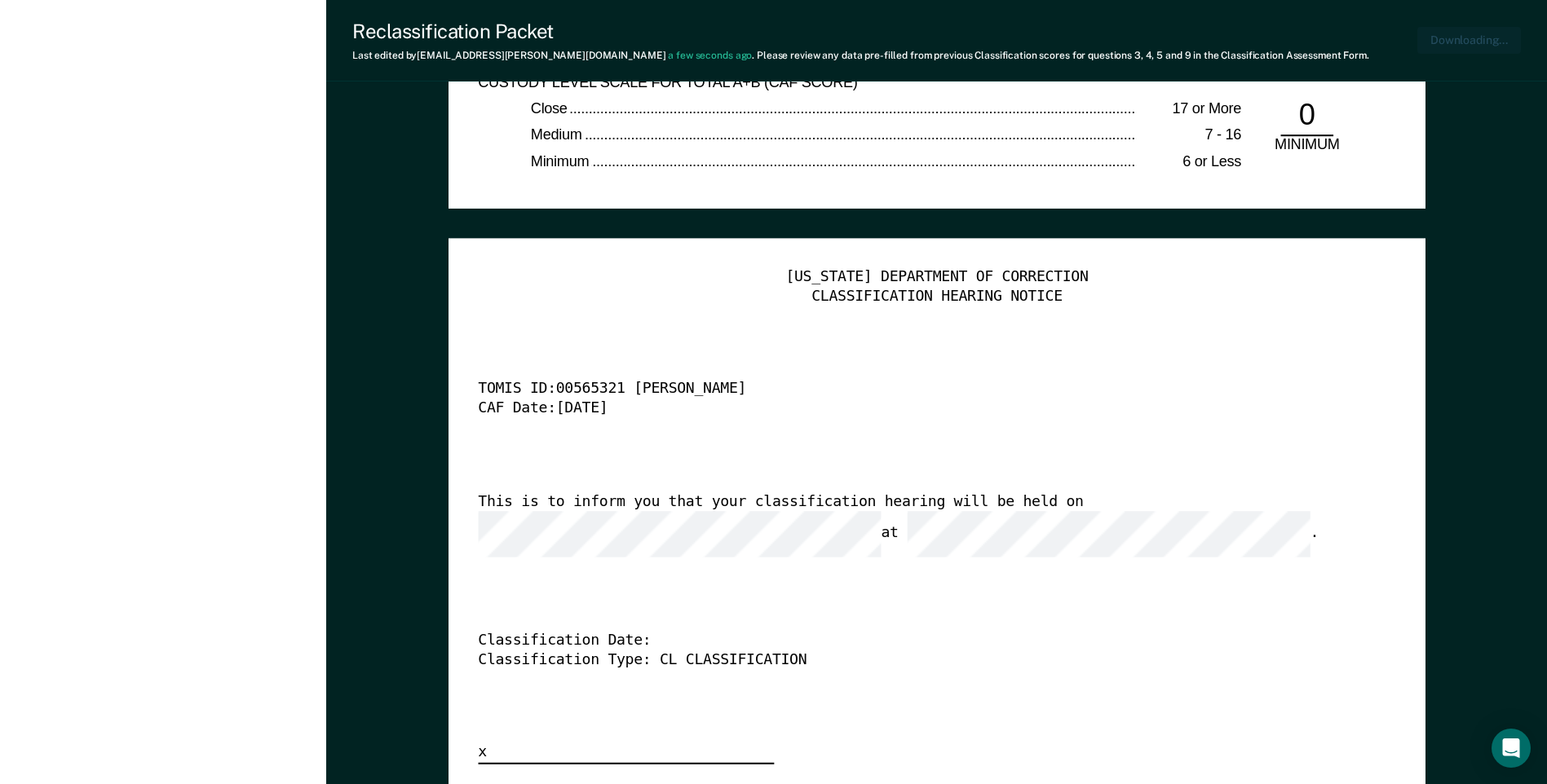
type textarea "x"
